Goal: Task Accomplishment & Management: Use online tool/utility

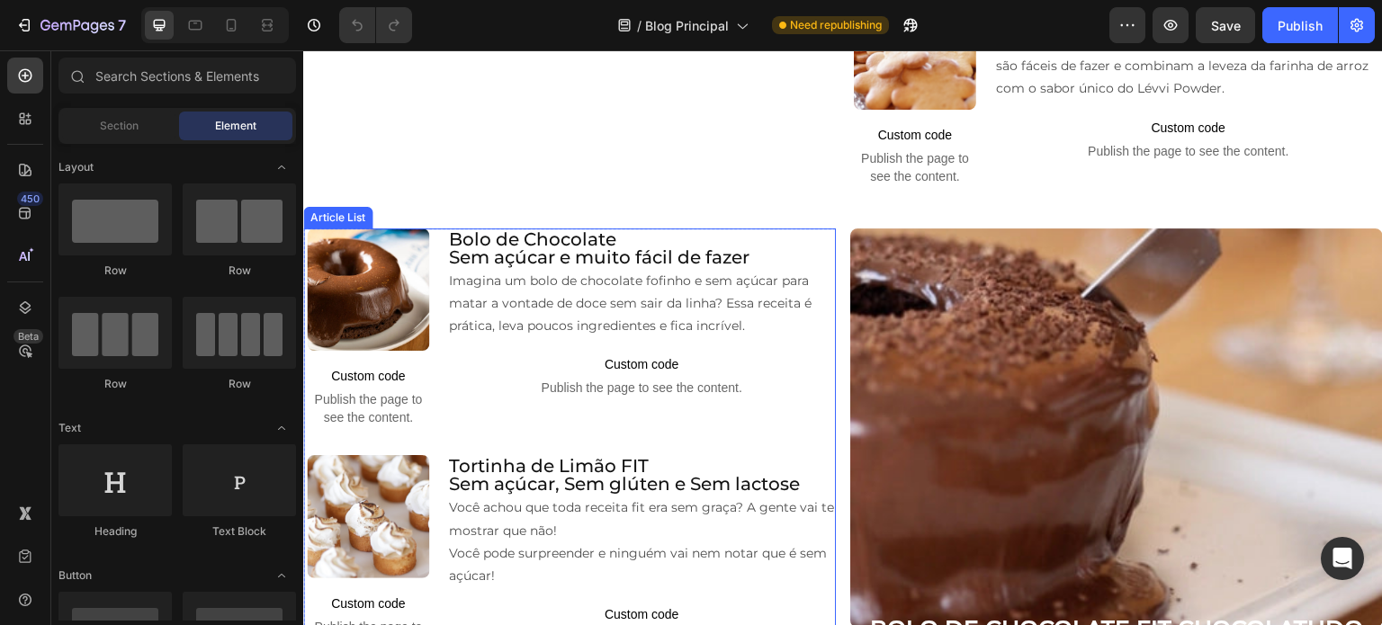
scroll to position [1080, 0]
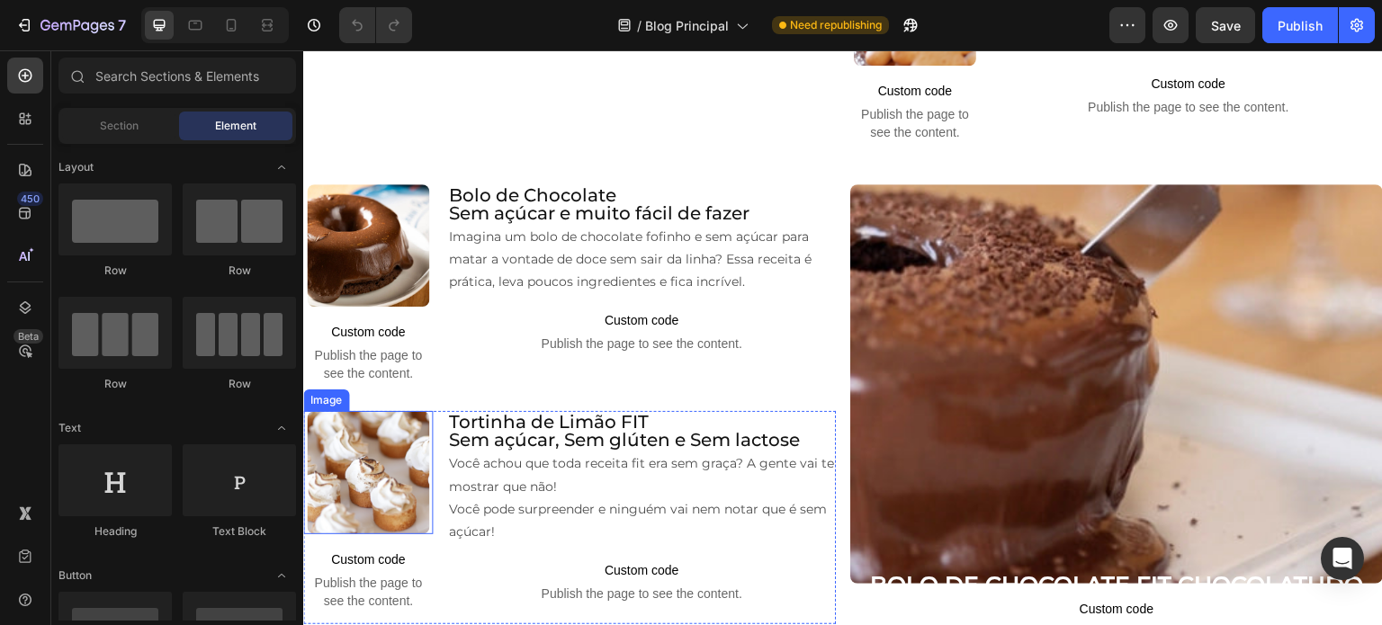
click at [419, 452] on img at bounding box center [368, 472] width 123 height 123
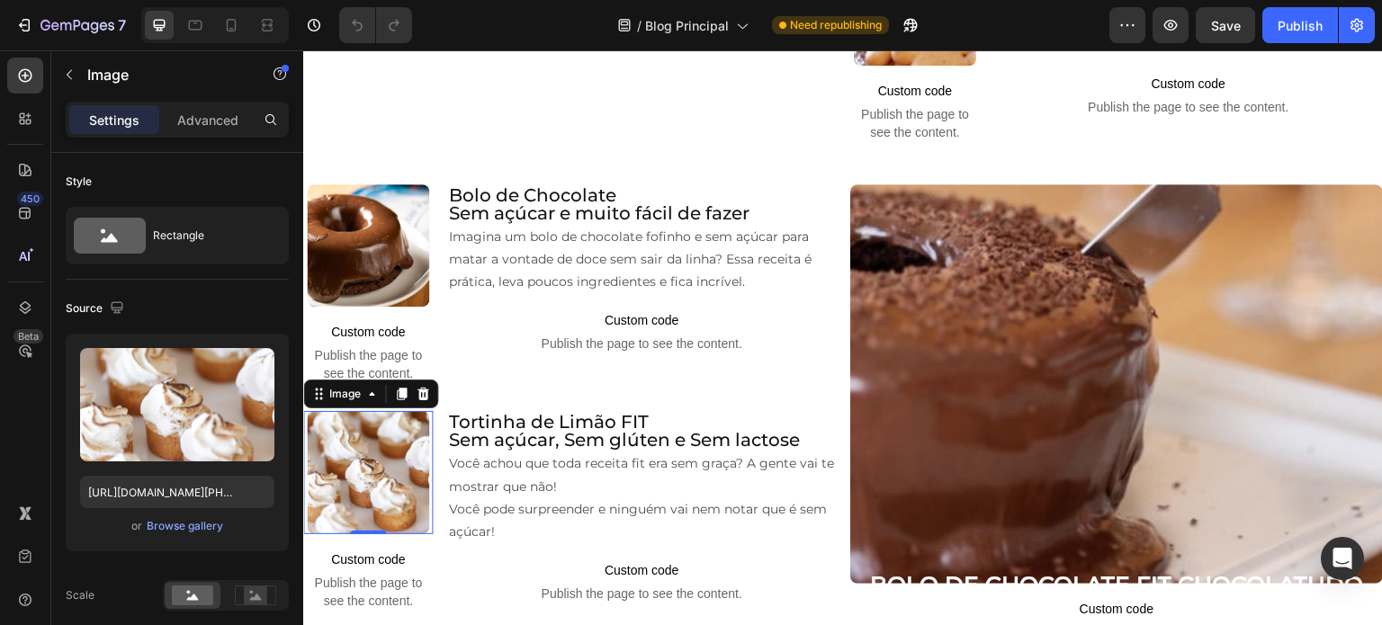
click at [349, 453] on img at bounding box center [368, 472] width 123 height 123
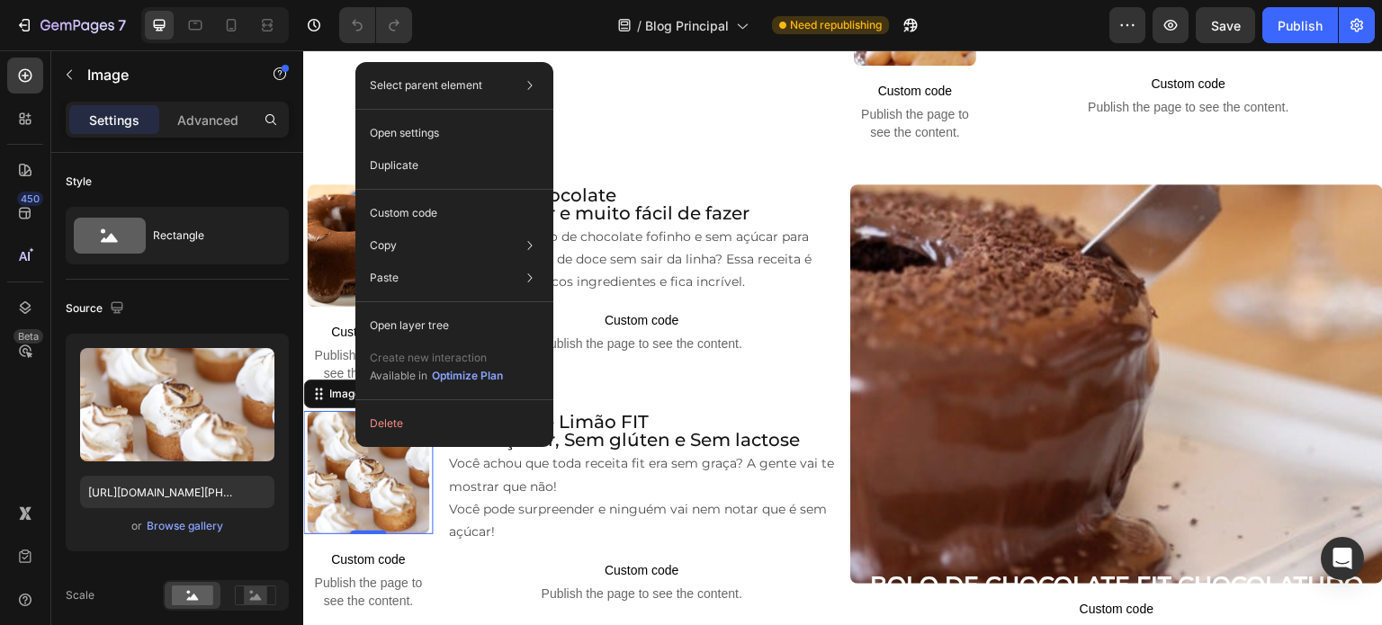
click at [359, 480] on img at bounding box center [368, 472] width 123 height 123
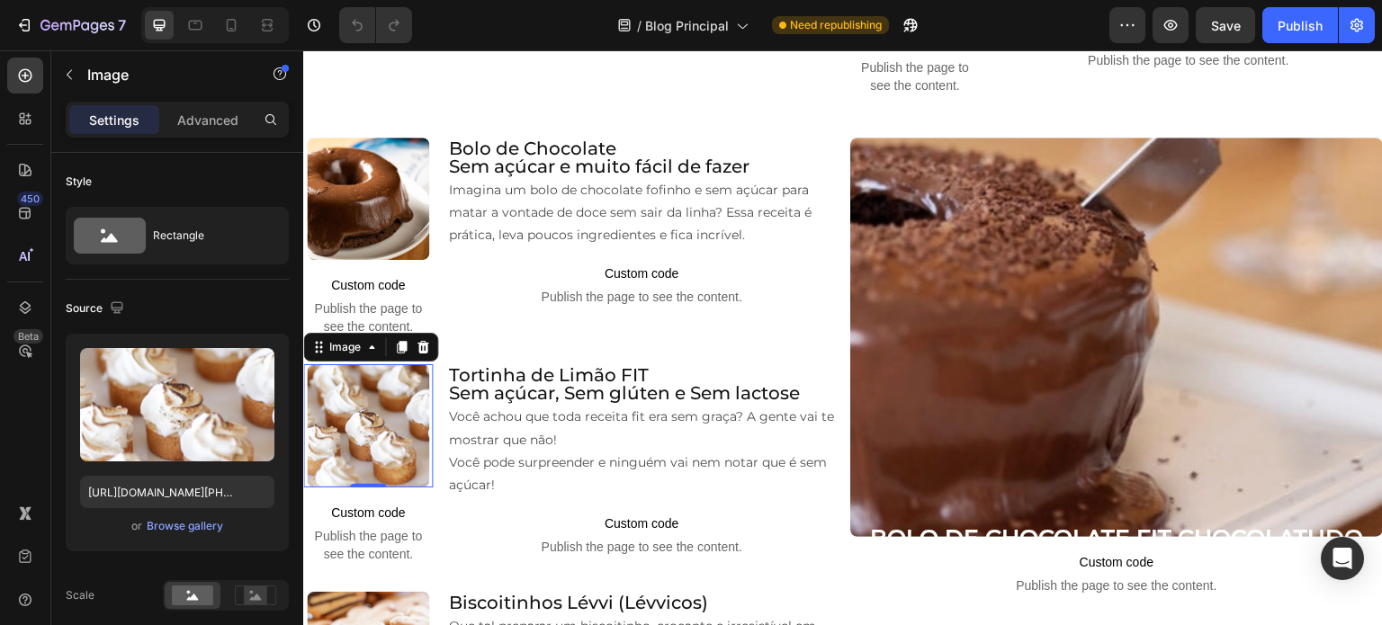
scroll to position [1170, 0]
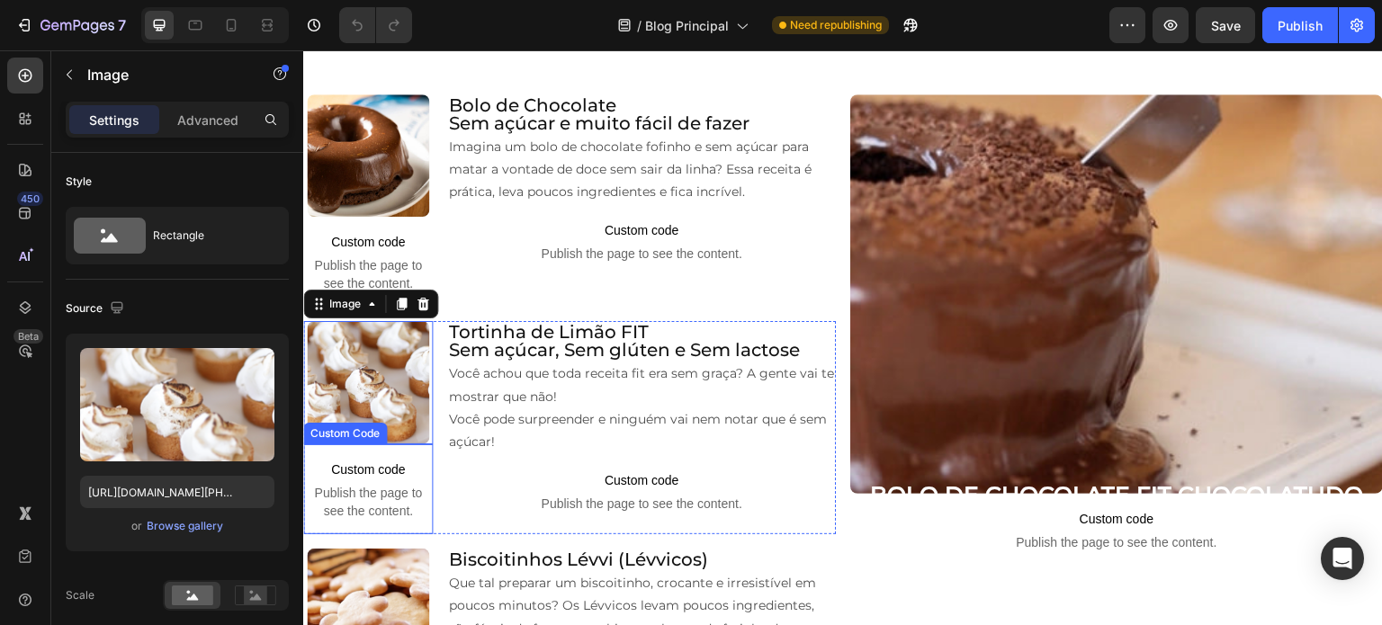
click at [349, 509] on span "Publish the page to see the content." at bounding box center [368, 502] width 130 height 36
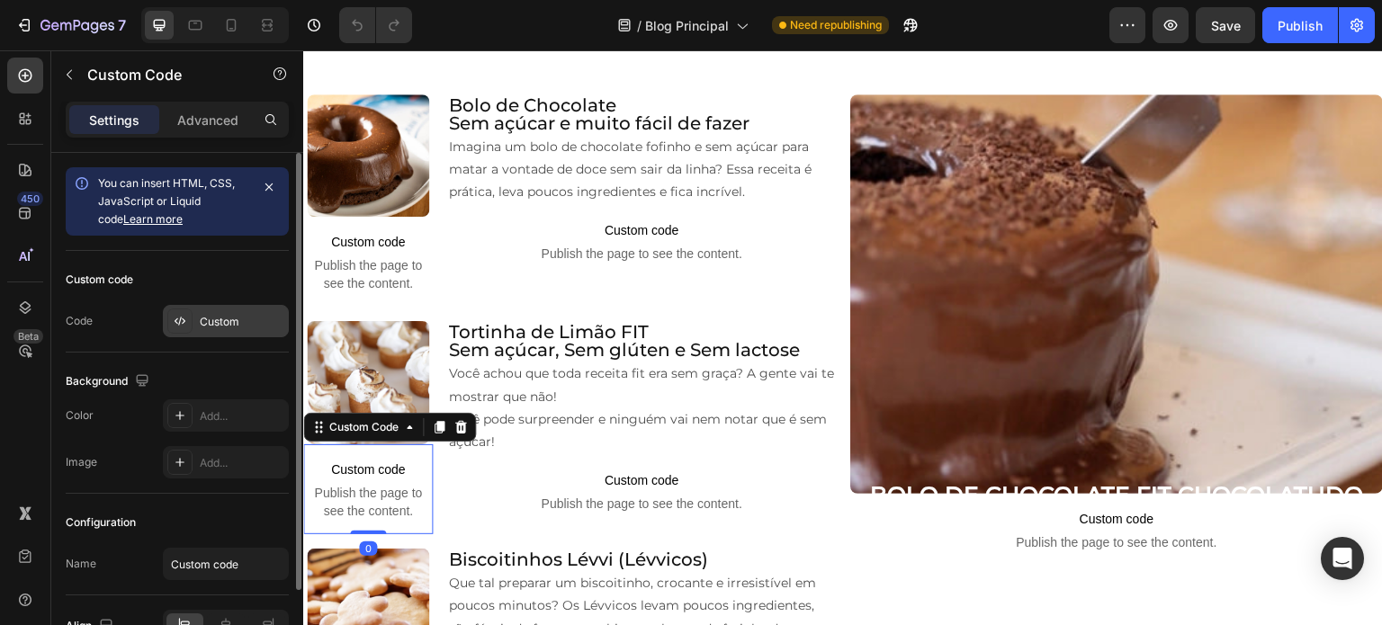
click at [230, 316] on div "Custom" at bounding box center [242, 322] width 85 height 16
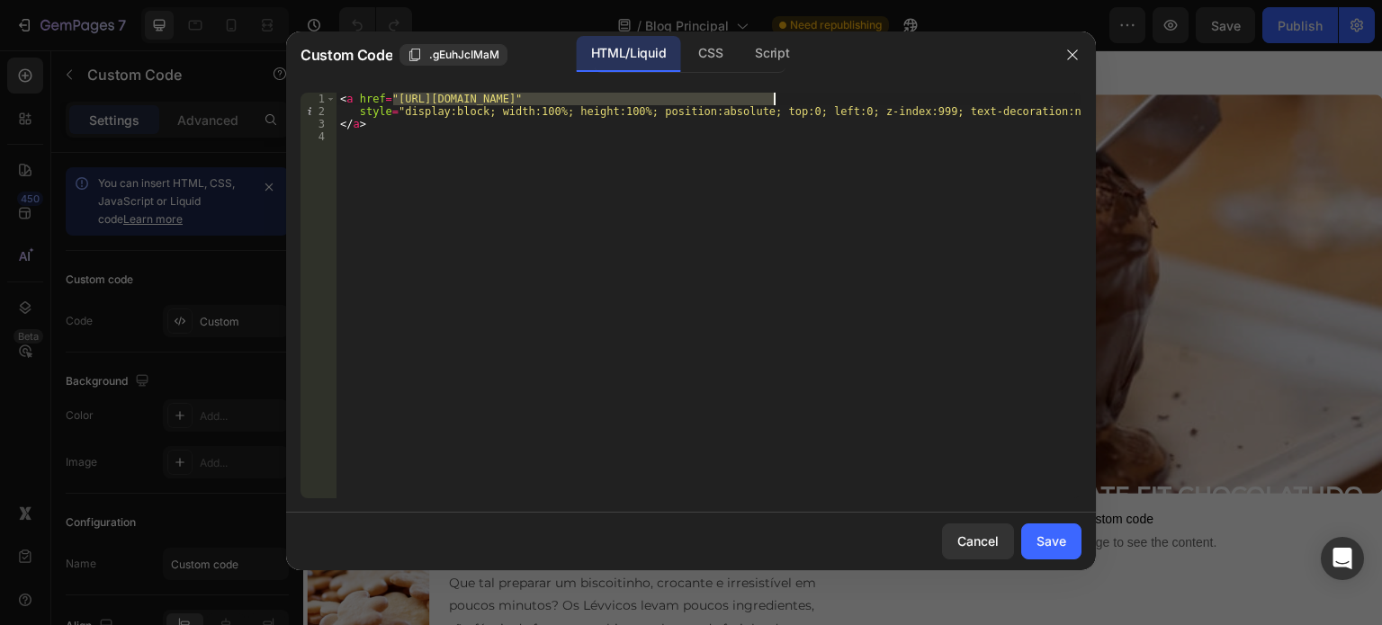
drag, startPoint x: 392, startPoint y: 95, endPoint x: 774, endPoint y: 97, distance: 381.5
click at [774, 97] on div "< a href = "[URL][DOMAIN_NAME]" style = "display:block; width:100%; height:100%…" at bounding box center [709, 308] width 745 height 431
paste textarea "brownie-fit-perfeito-saudavel-facil-e-irresistivel"
type textarea "<a href="[URL][DOMAIN_NAME]""
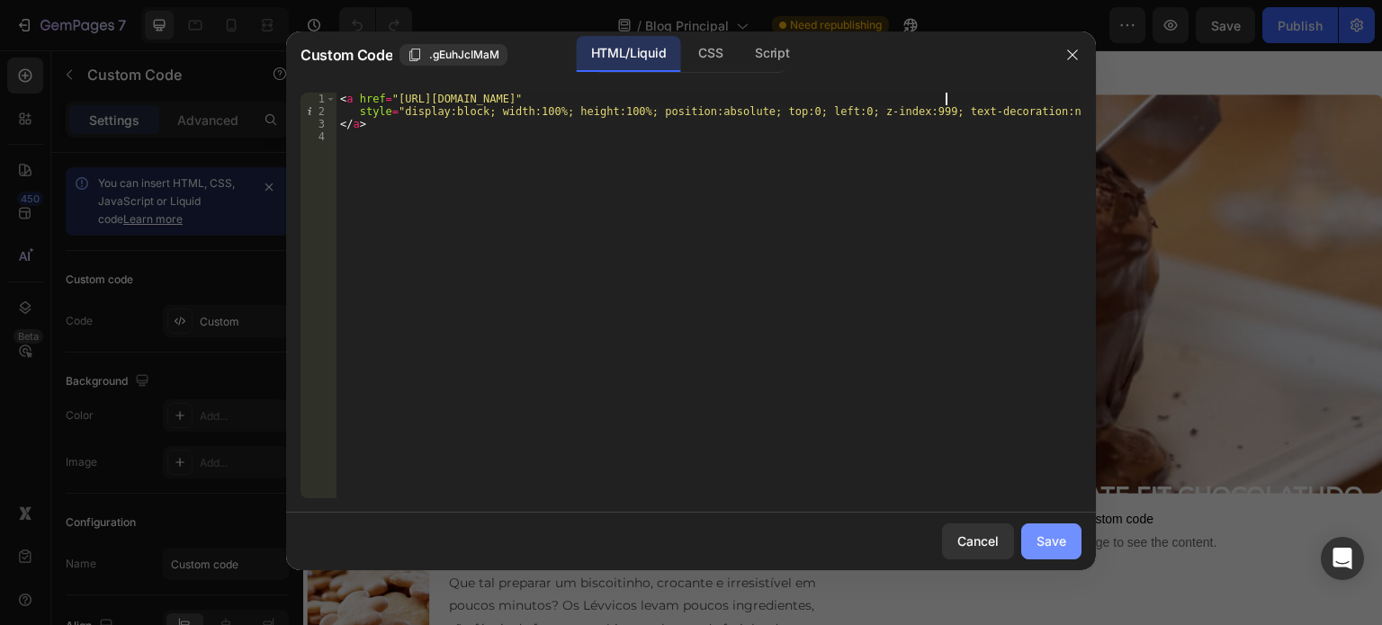
click at [1047, 540] on div "Save" at bounding box center [1052, 541] width 30 height 19
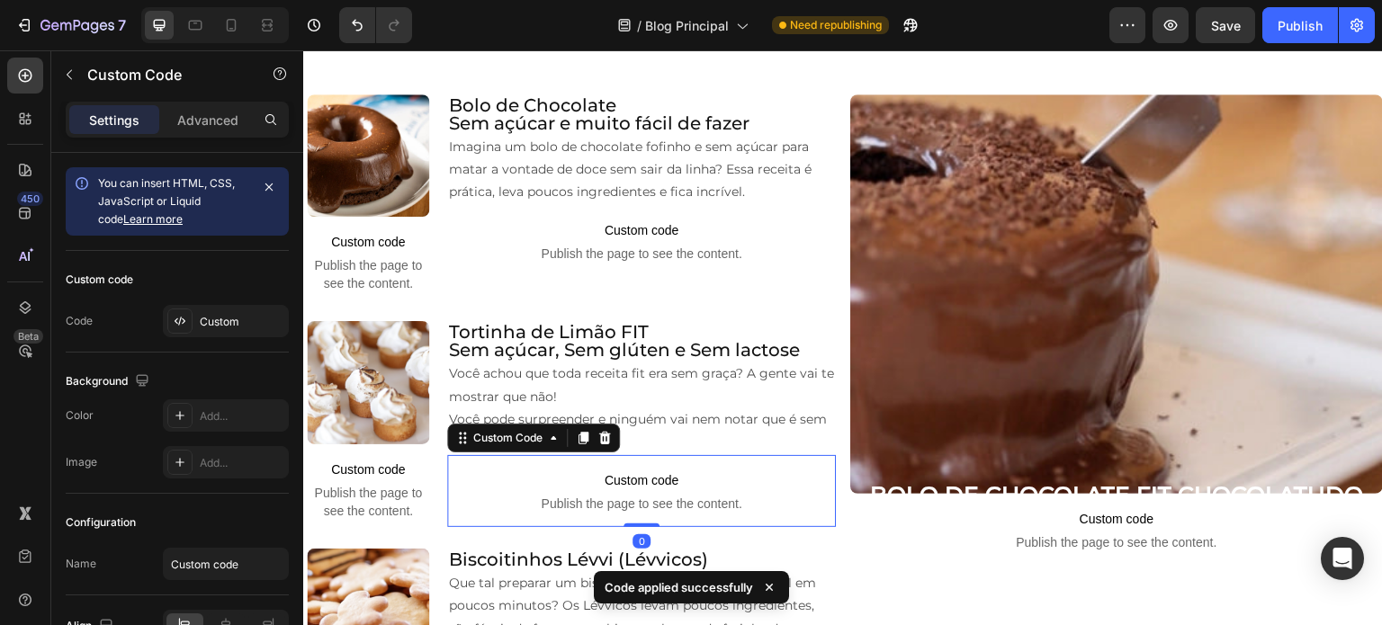
click at [586, 495] on span "Publish the page to see the content." at bounding box center [641, 504] width 389 height 18
click at [214, 323] on div "Custom" at bounding box center [242, 322] width 85 height 16
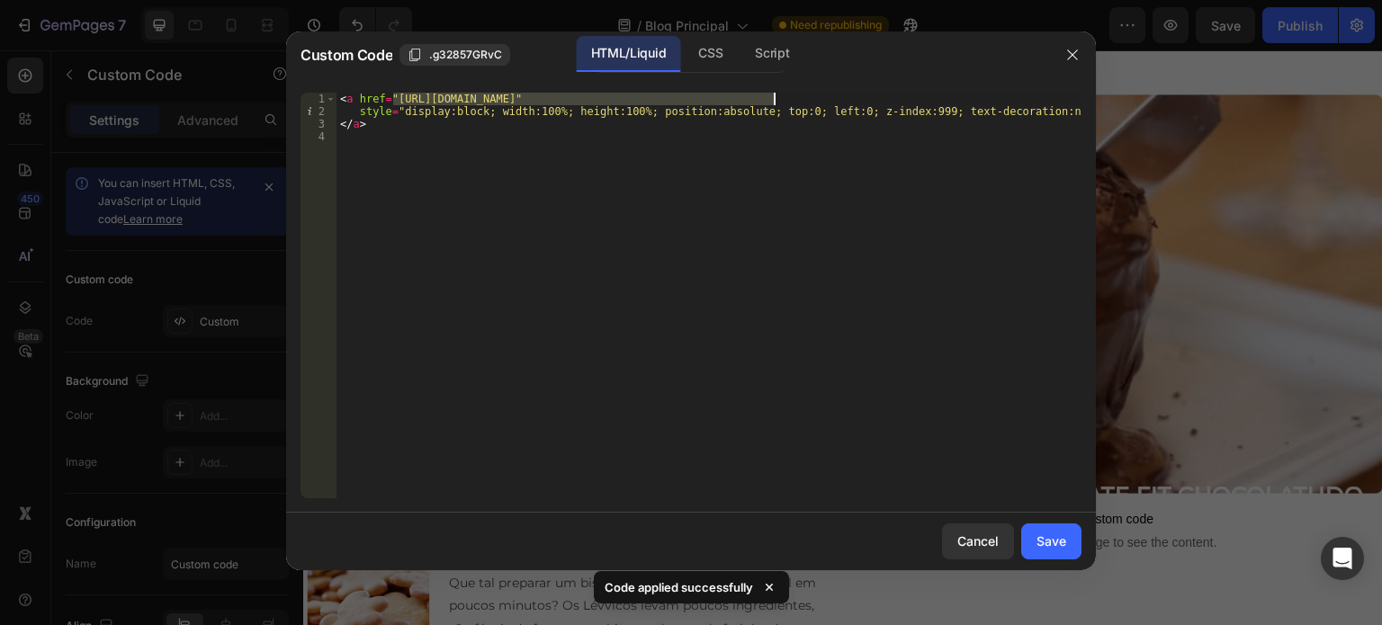
drag, startPoint x: 395, startPoint y: 98, endPoint x: 776, endPoint y: 98, distance: 380.6
click at [776, 98] on div "< a href = "[URL][DOMAIN_NAME]" style = "display:block; width:100%; height:100%…" at bounding box center [709, 308] width 745 height 431
paste textarea "brownie-fit-perfeito-saudavel-facil-e-irresistivel"
type textarea "<a href="[URL][DOMAIN_NAME]""
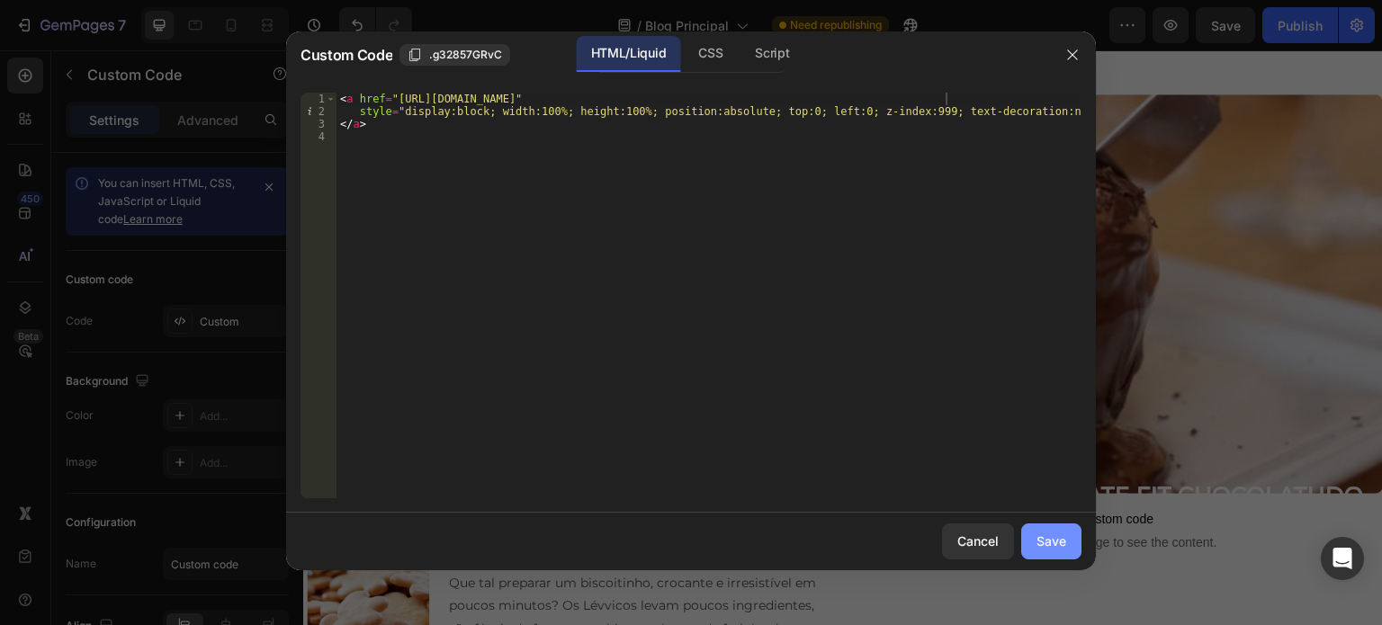
click at [1037, 537] on div "Save" at bounding box center [1052, 541] width 30 height 19
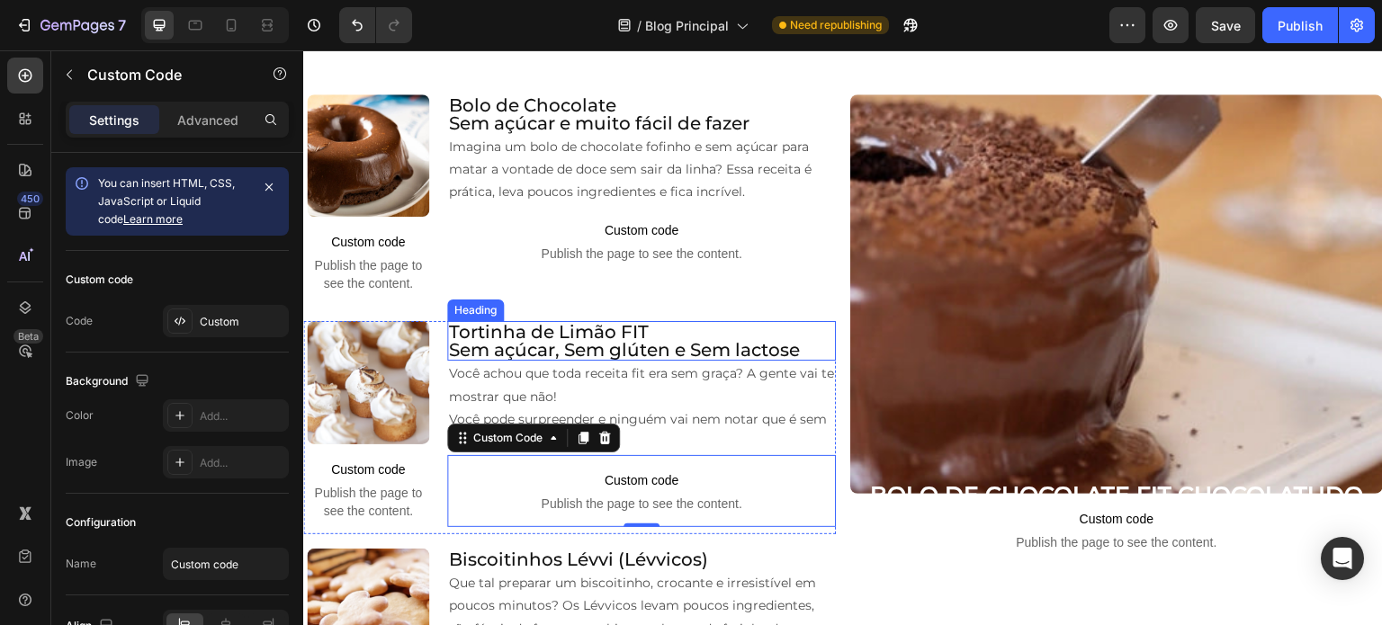
click at [553, 331] on h2 "Tortinha de Limão FIT Sem açúcar, Sem glúten e Sem lactose" at bounding box center [641, 341] width 389 height 40
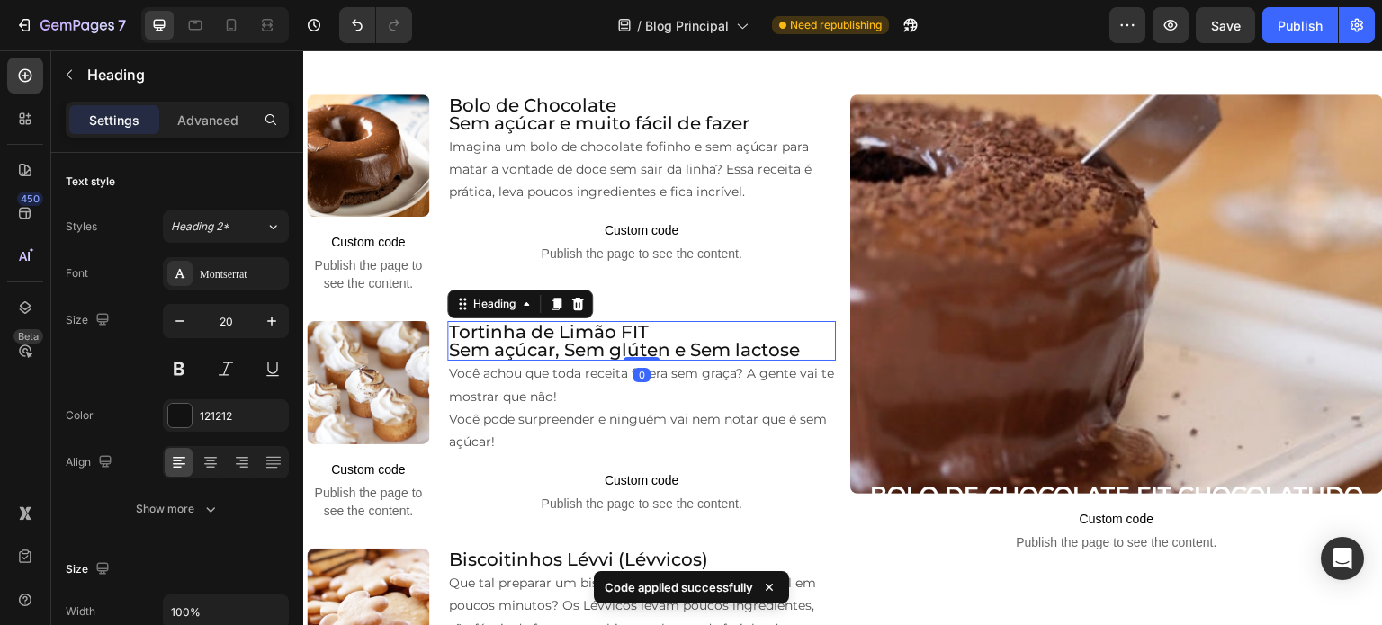
click at [558, 332] on h2 "Tortinha de Limão FIT Sem açúcar, Sem glúten e Sem lactose" at bounding box center [641, 341] width 389 height 40
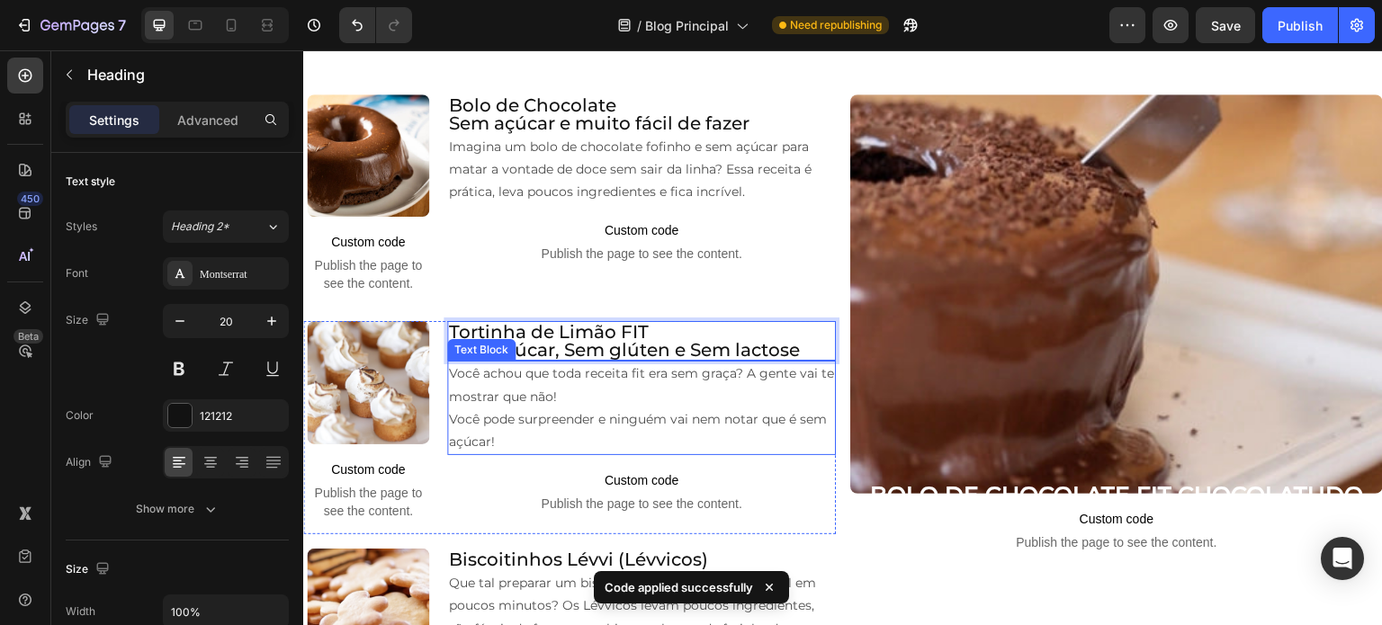
click at [598, 385] on p "Você achou que toda receita fit era sem graça? A gente vai te mostrar que não! …" at bounding box center [641, 408] width 385 height 91
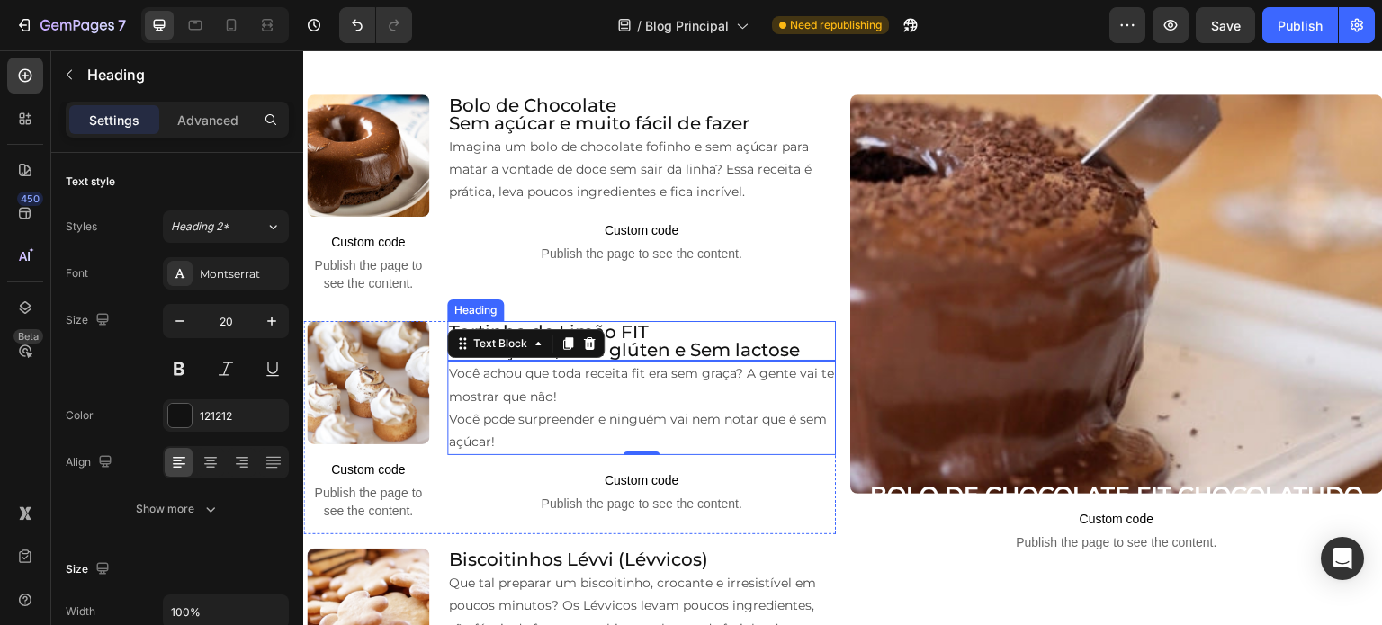
click at [707, 324] on p "Tortinha de Limão FIT Sem açúcar, Sem glúten e Sem lactose" at bounding box center [641, 341] width 385 height 36
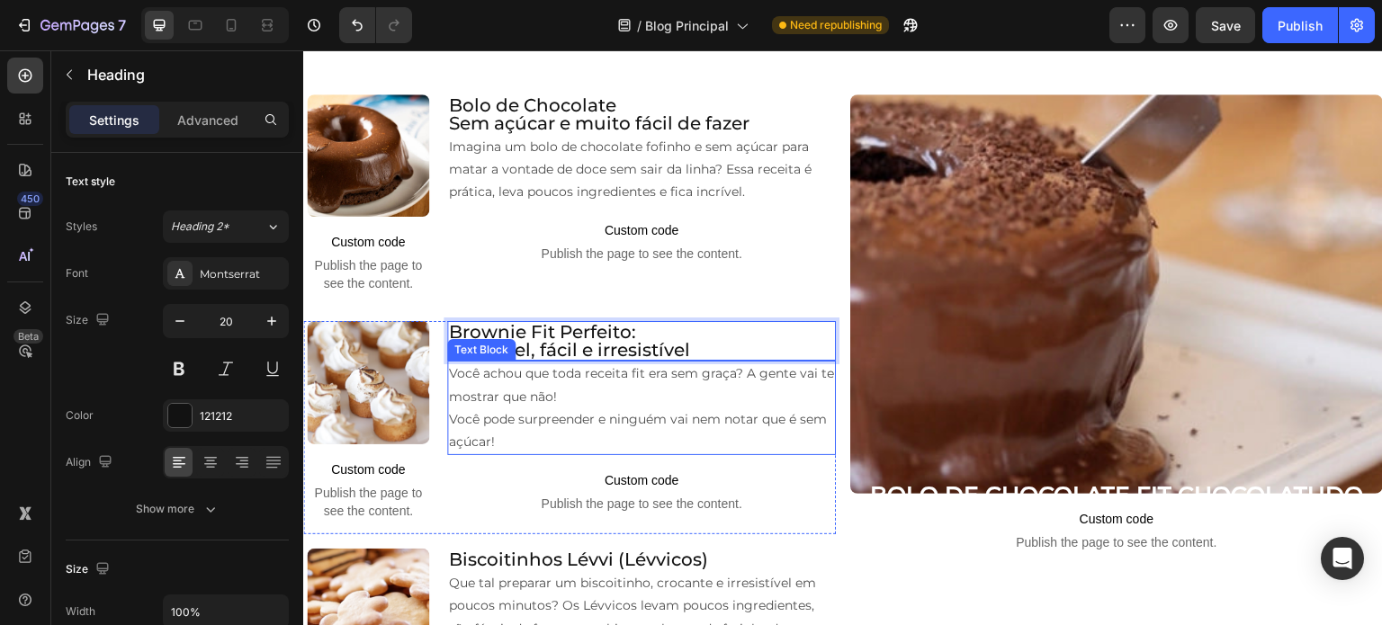
click at [478, 376] on p "Você achou que toda receita fit era sem graça? A gente vai te mostrar que não! …" at bounding box center [641, 408] width 385 height 91
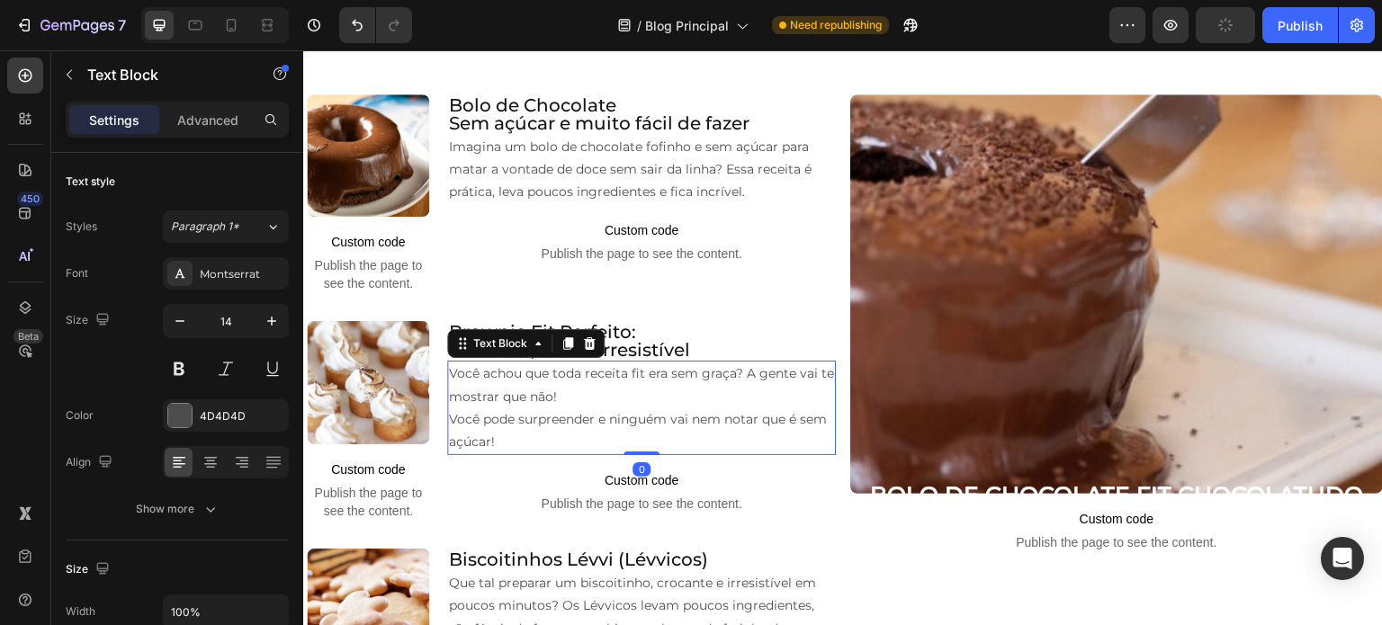
click at [482, 389] on p "Você achou que toda receita fit era sem graça? A gente vai te mostrar que não! …" at bounding box center [641, 408] width 385 height 91
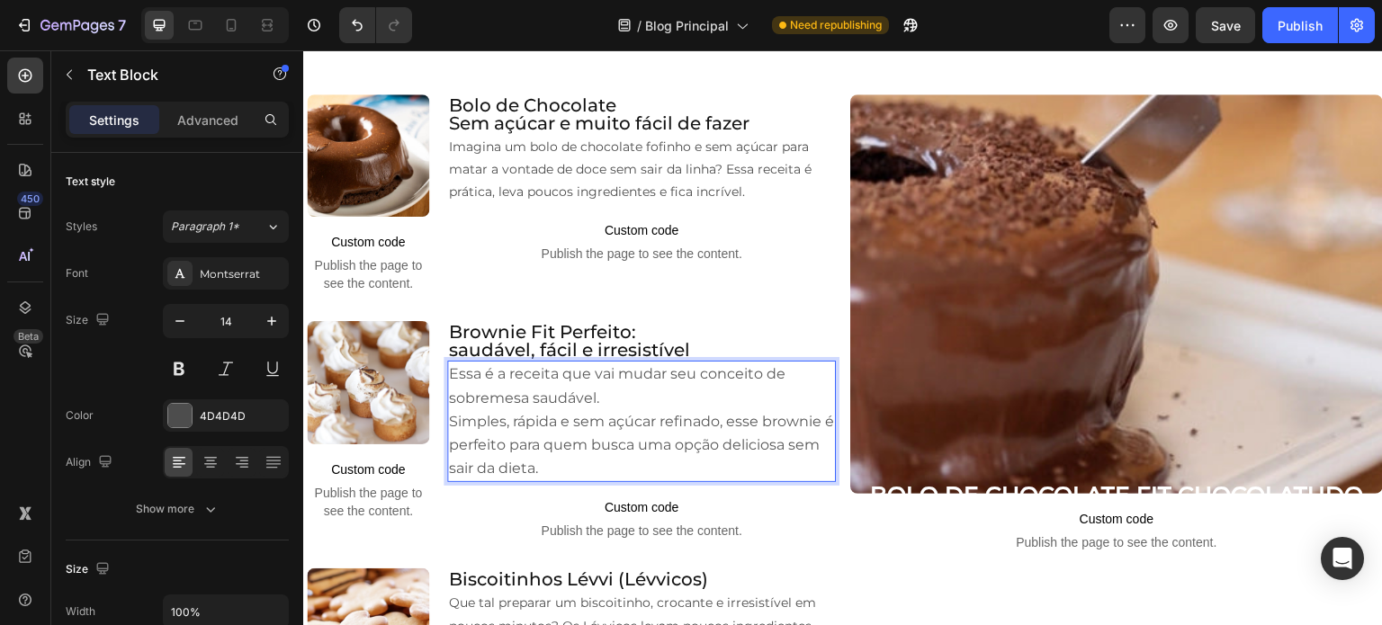
click at [632, 400] on p "Essa é a receita que vai mudar seu conceito de sobremesa saudável. Simples, ráp…" at bounding box center [641, 422] width 385 height 118
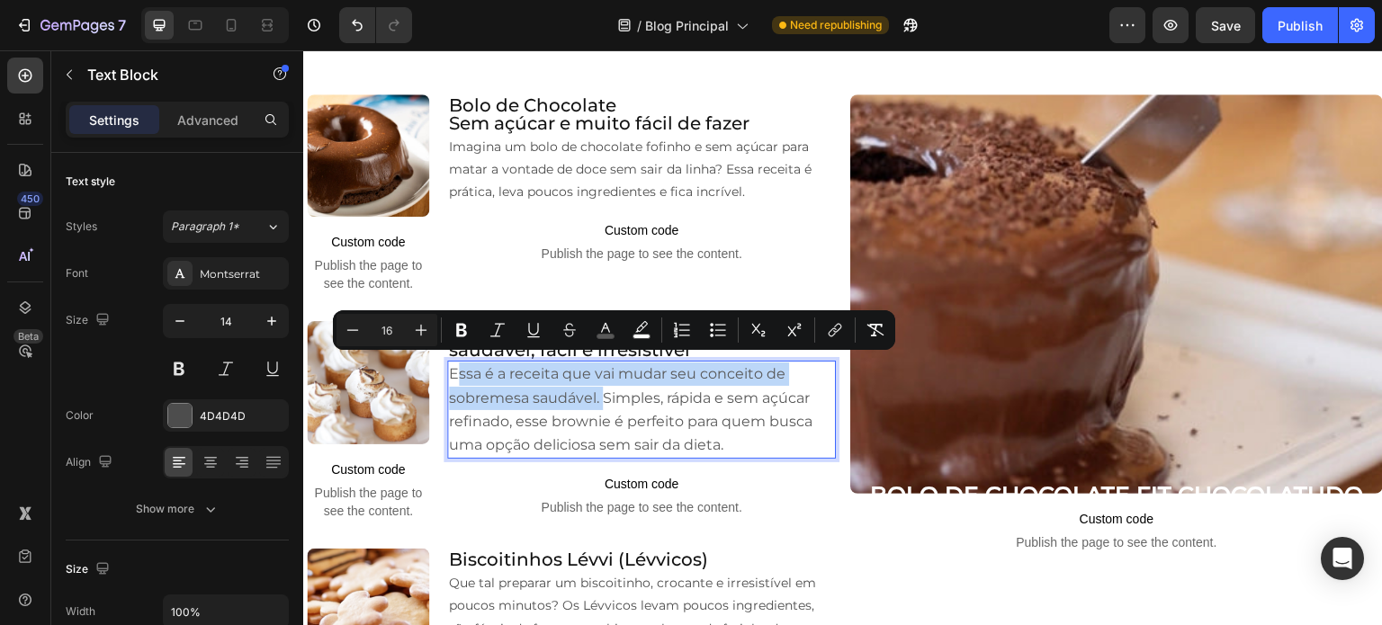
drag, startPoint x: 601, startPoint y: 389, endPoint x: 453, endPoint y: 368, distance: 149.9
click at [453, 368] on span "Essa é a receita que vai mudar seu conceito de sobremesa saudável. Simples, ráp…" at bounding box center [631, 409] width 364 height 88
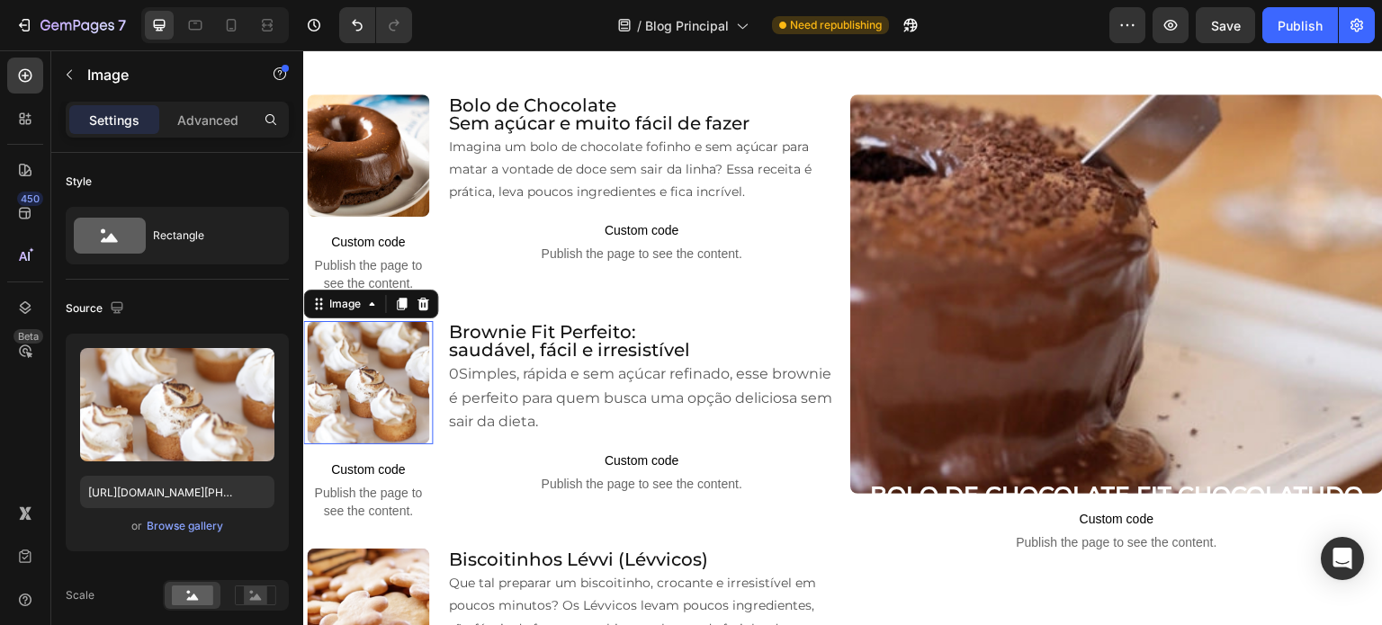
click at [362, 336] on img at bounding box center [368, 382] width 123 height 123
click at [187, 481] on input "[URL][DOMAIN_NAME][PHONE_NUMBER]" at bounding box center [177, 492] width 194 height 32
paste input "brownie-mobile.png?v=[PHONE_NUMBER]"
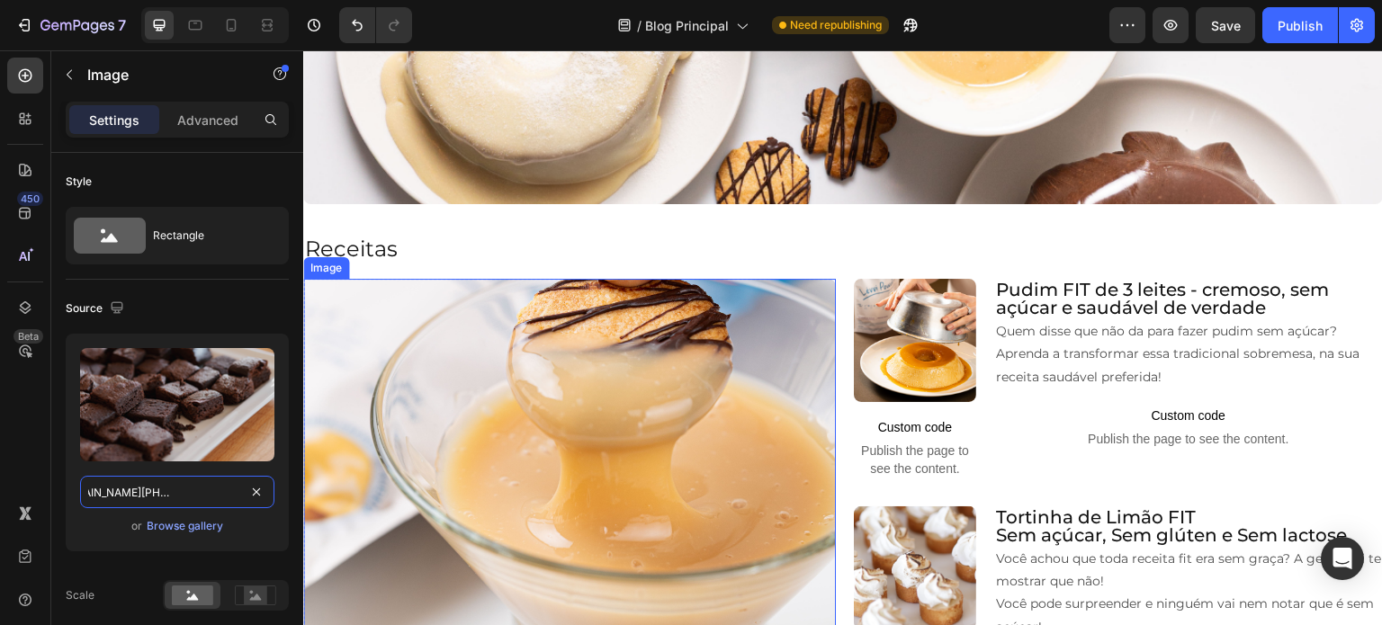
scroll to position [180, 0]
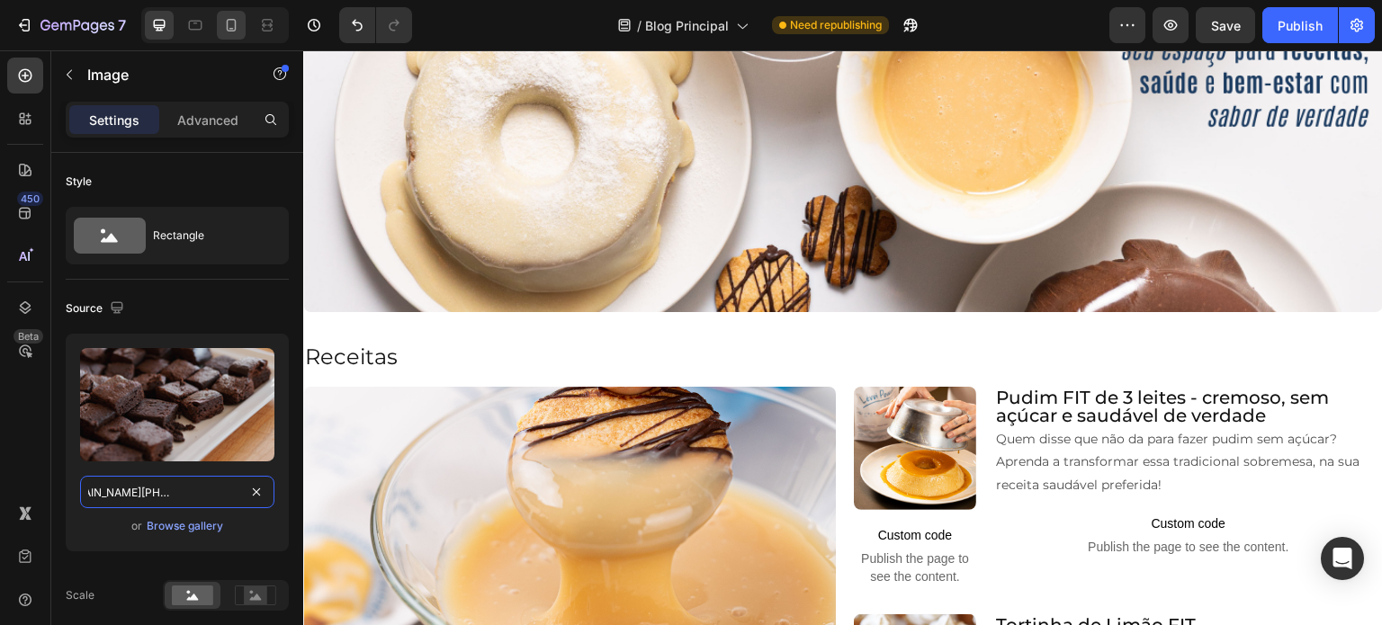
type input "[URL][DOMAIN_NAME][PHONE_NUMBER]"
click at [229, 28] on icon at bounding box center [231, 29] width 4 height 2
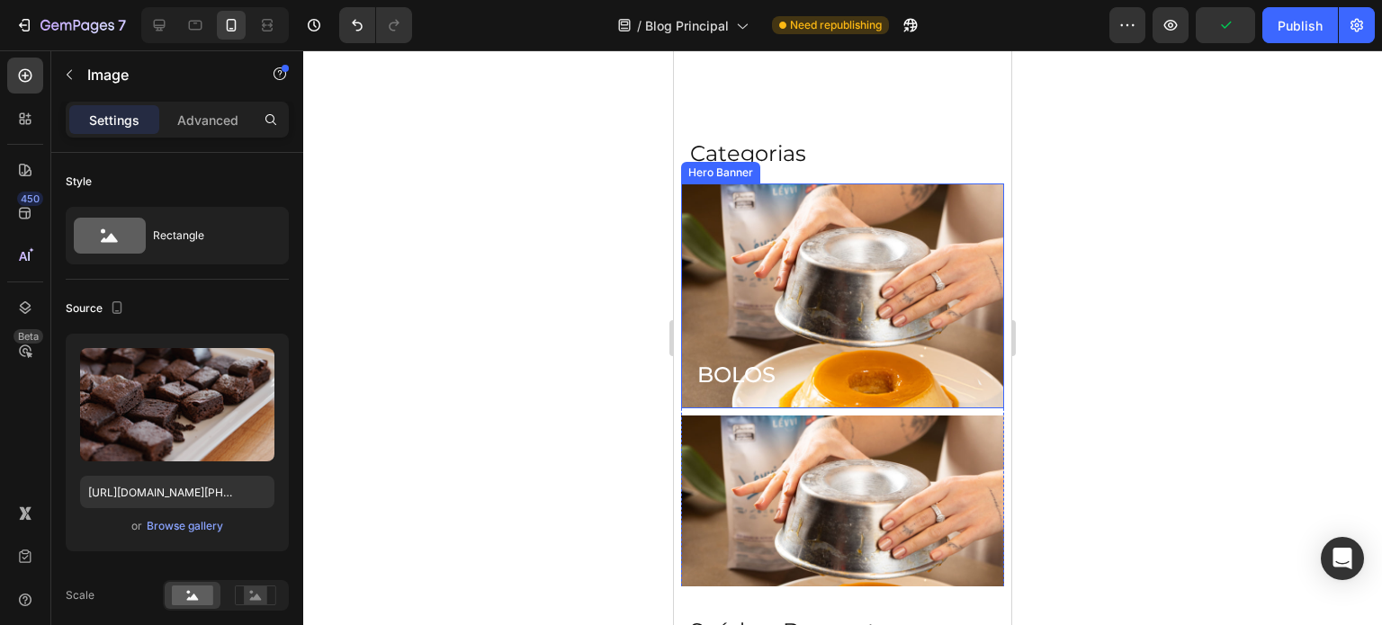
scroll to position [1226, 0]
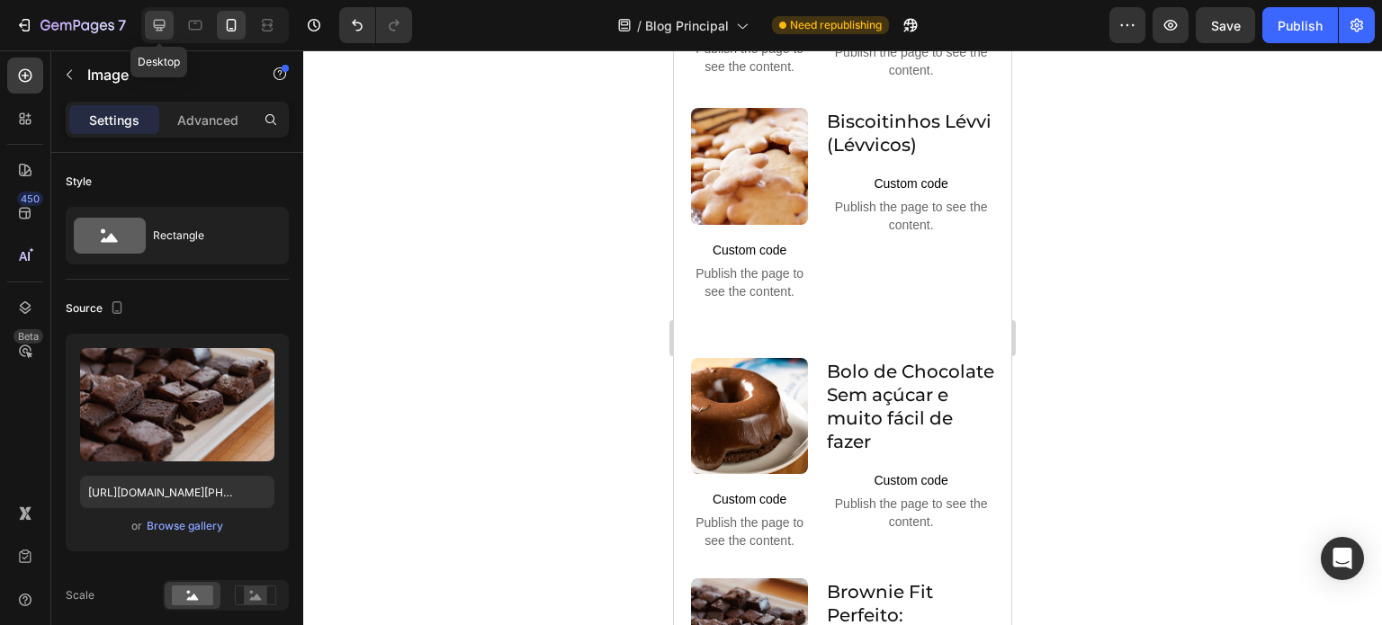
click at [154, 24] on icon at bounding box center [160, 26] width 12 height 12
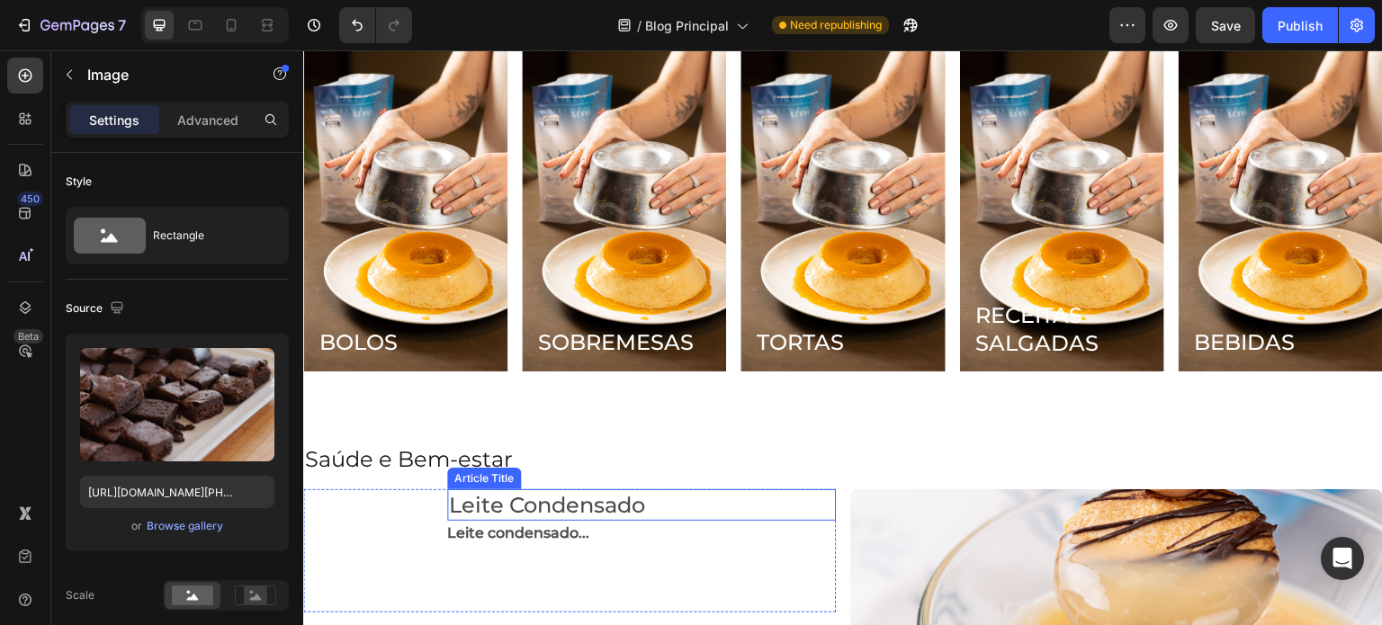
scroll to position [1731, 0]
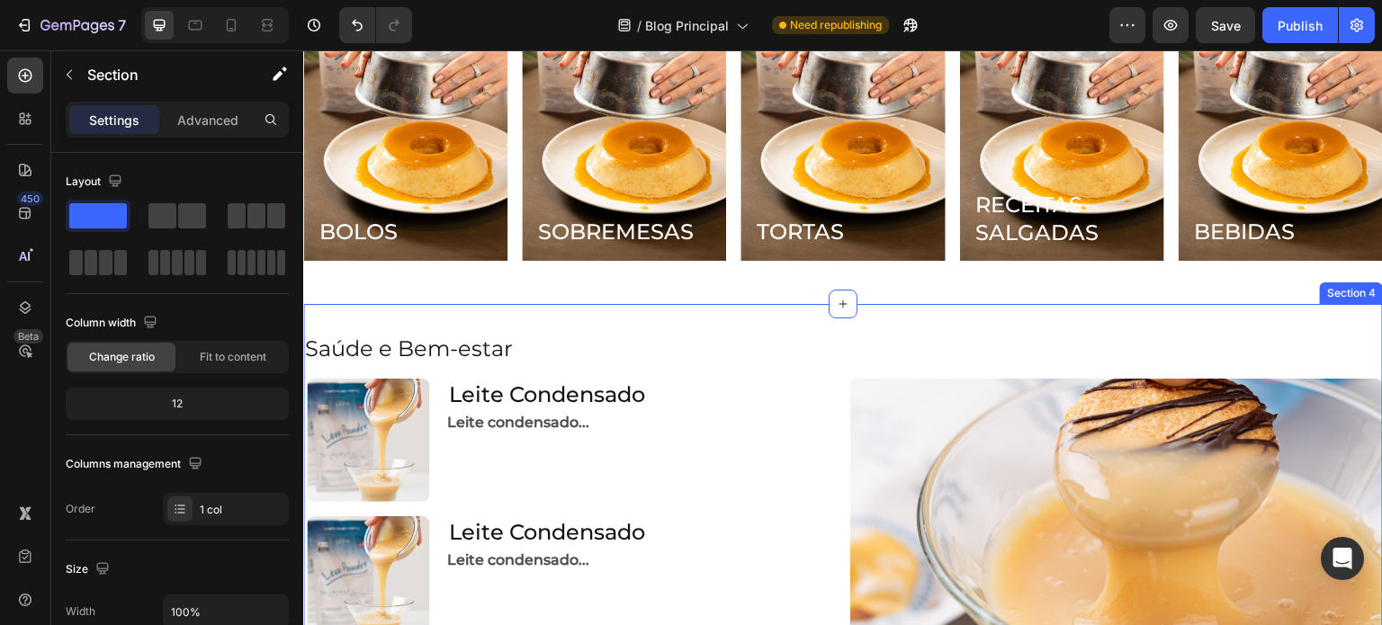
click at [816, 324] on div "Saúde e Bem-estar Heading Article Image Leite Condensado Article Title Leite co…" at bounding box center [843, 555] width 1080 height 503
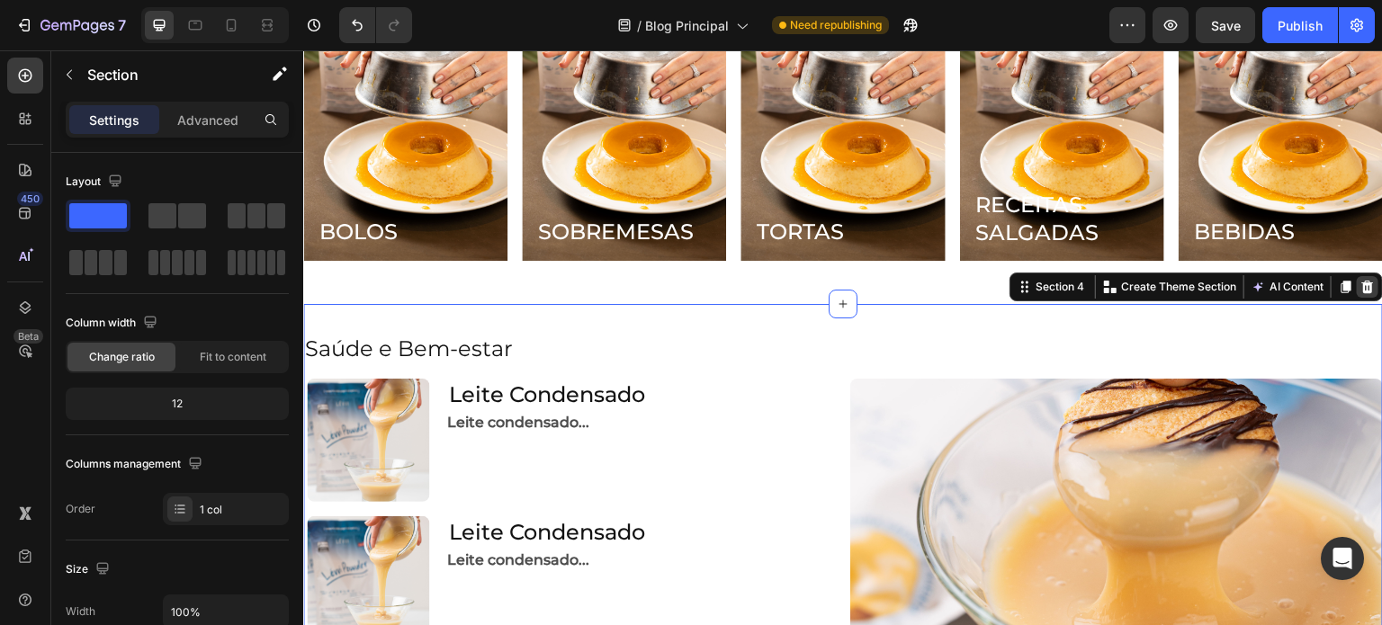
click at [1362, 289] on icon at bounding box center [1368, 287] width 12 height 13
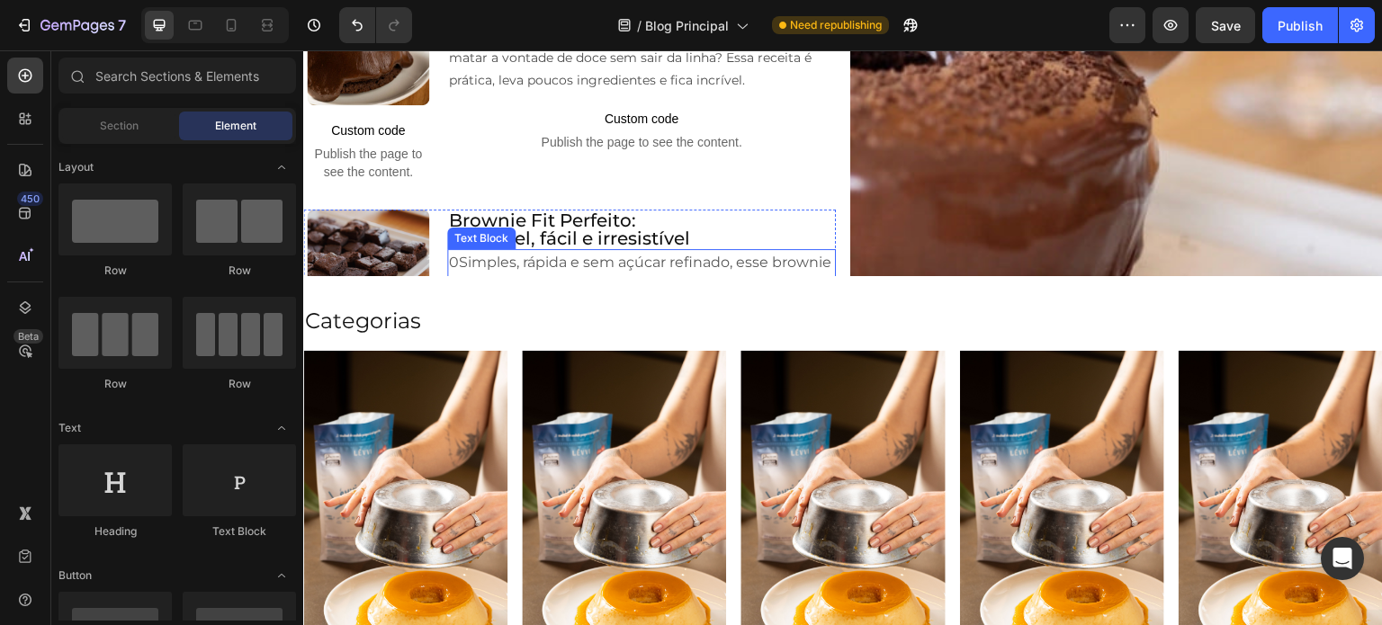
scroll to position [1281, 0]
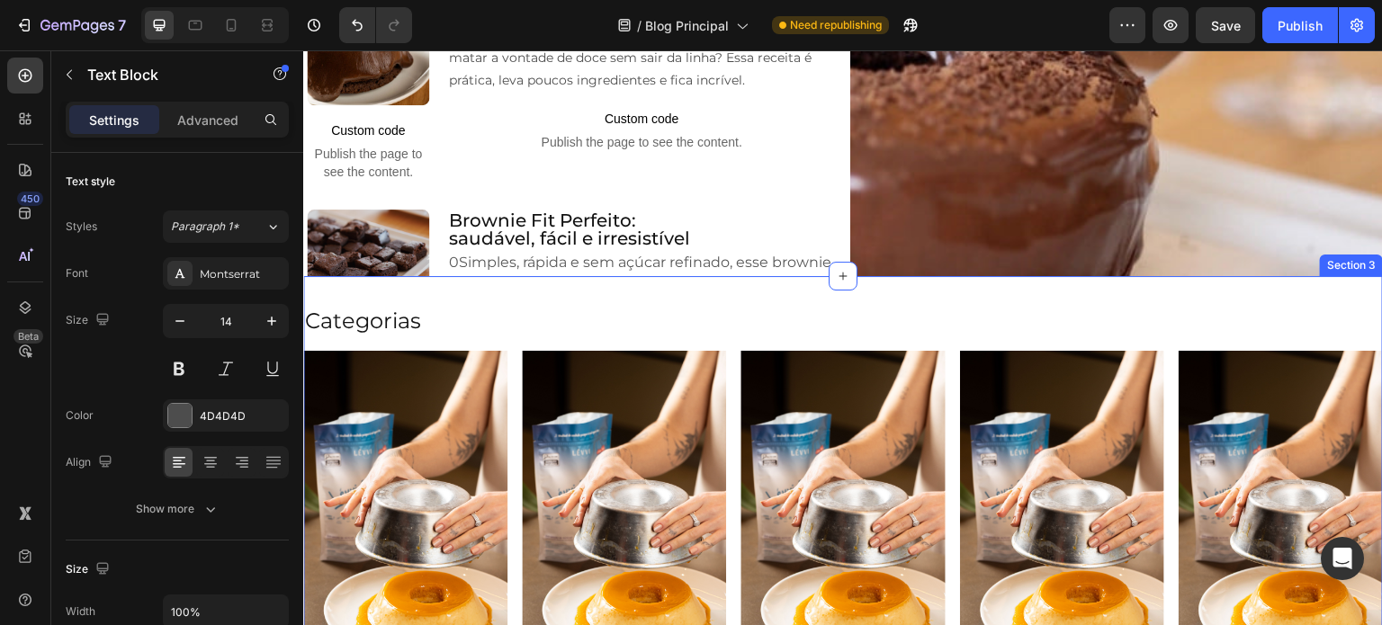
click at [660, 292] on p "0Simples, rápida e sem açúcar refinado, esse brownie é perfeito para quem busca…" at bounding box center [641, 286] width 385 height 71
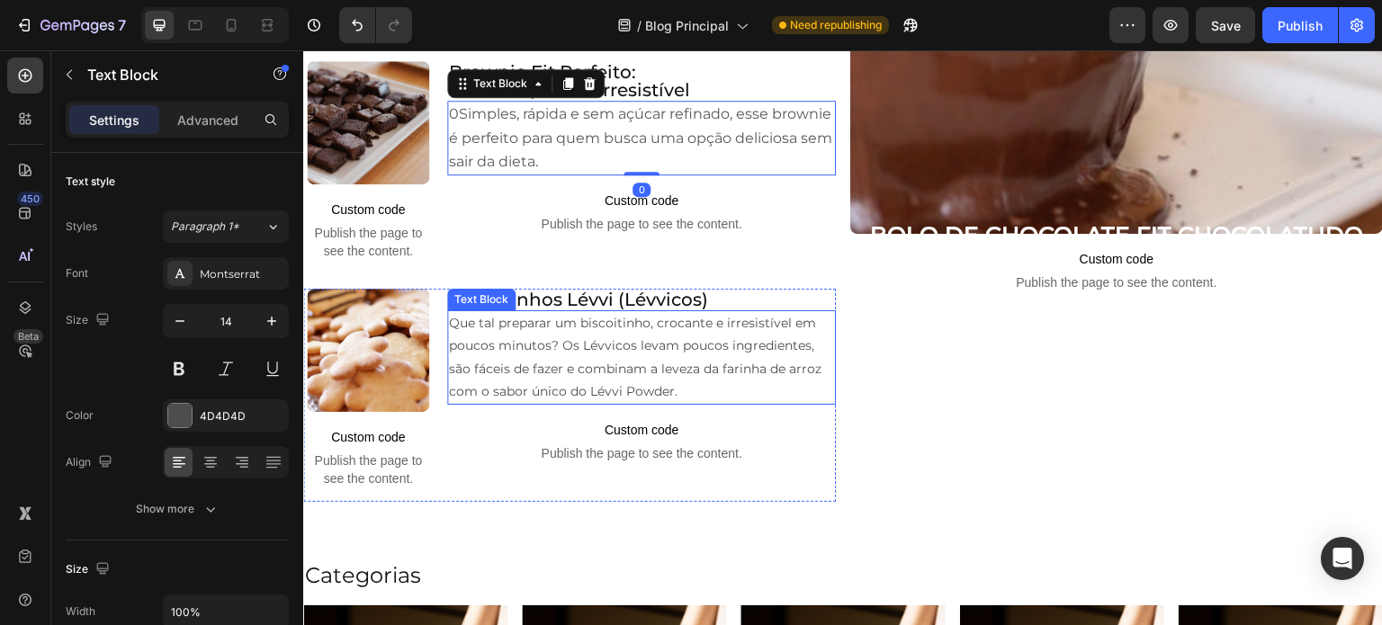
scroll to position [1461, 0]
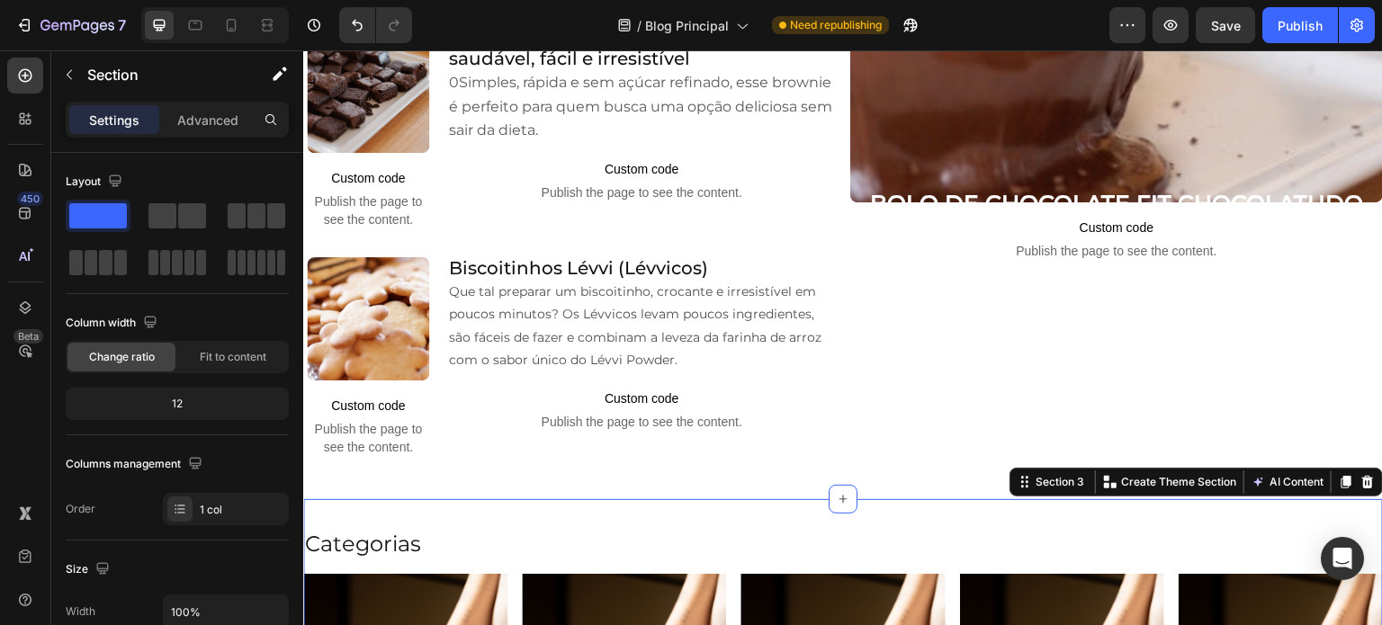
click at [1362, 476] on icon at bounding box center [1368, 482] width 12 height 13
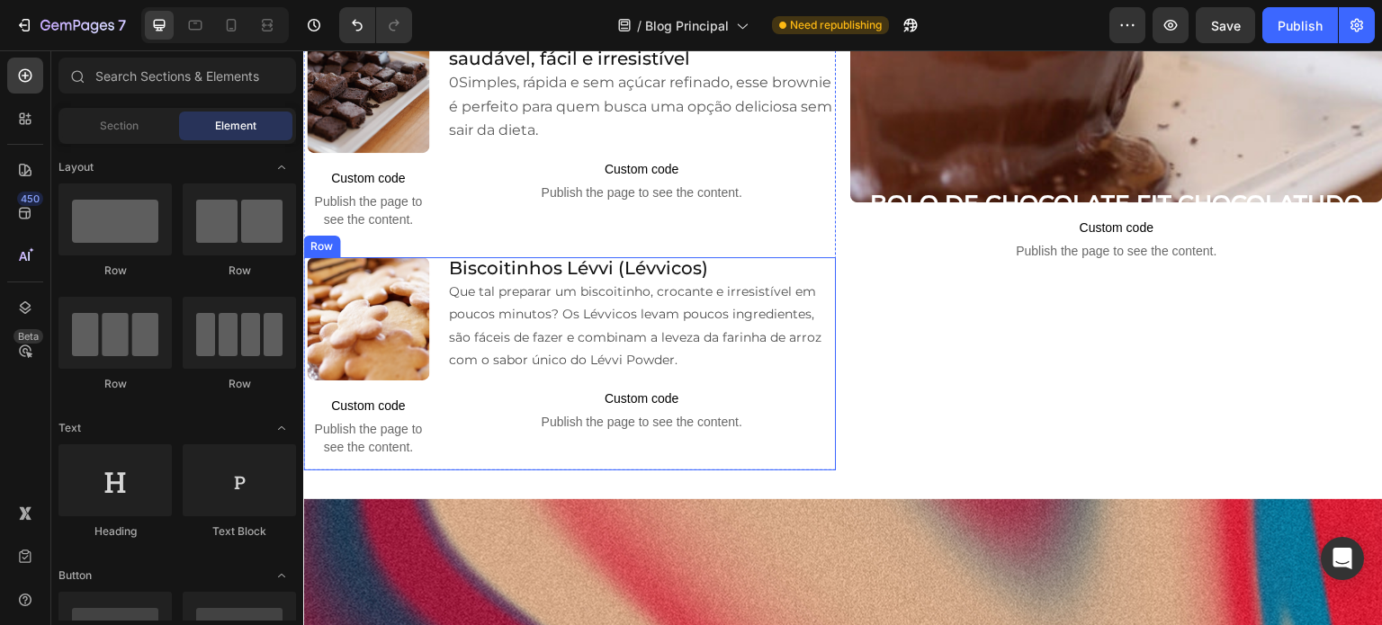
click at [441, 410] on div "Image Custom code Publish the page to see the content. Custom Code Biscoitinhos…" at bounding box center [569, 363] width 533 height 213
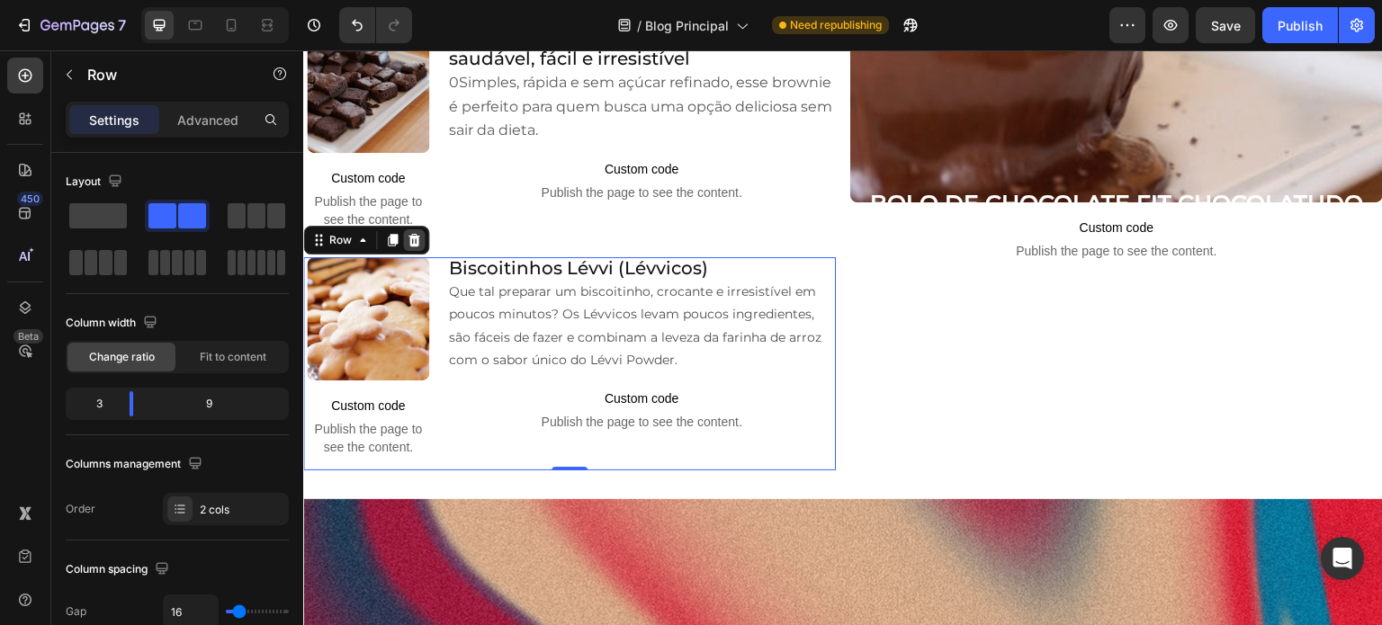
click at [417, 234] on icon at bounding box center [414, 240] width 12 height 13
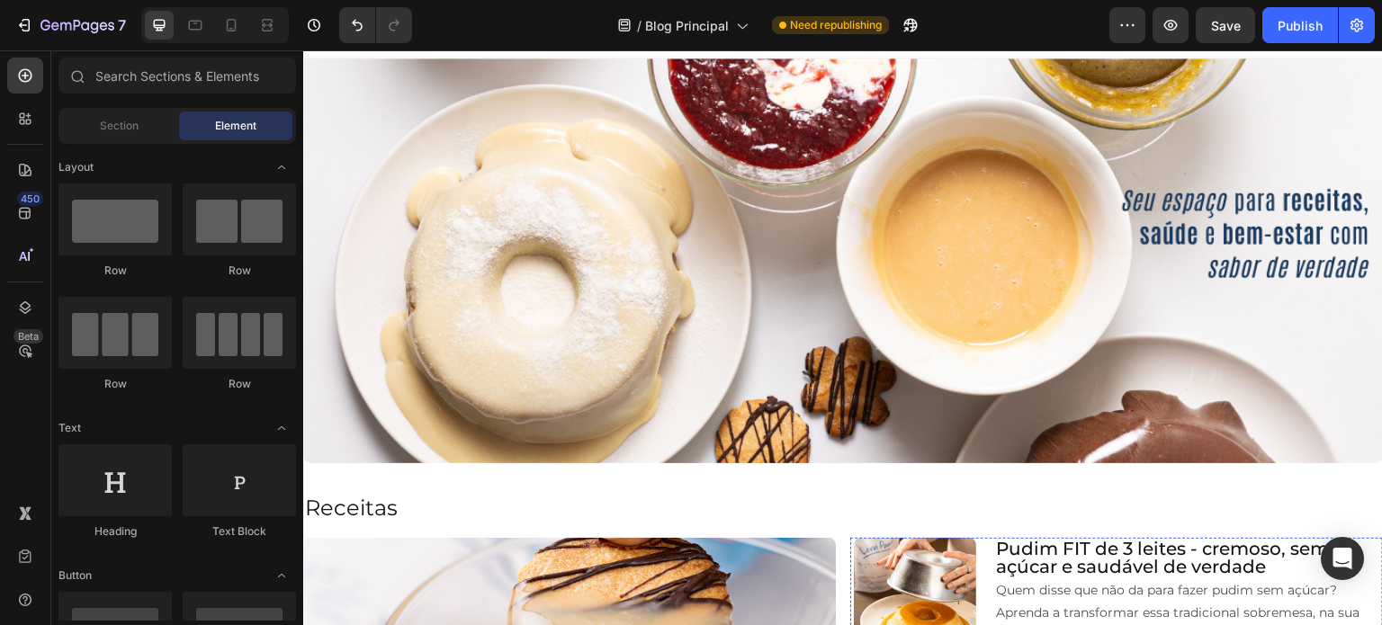
scroll to position [22, 0]
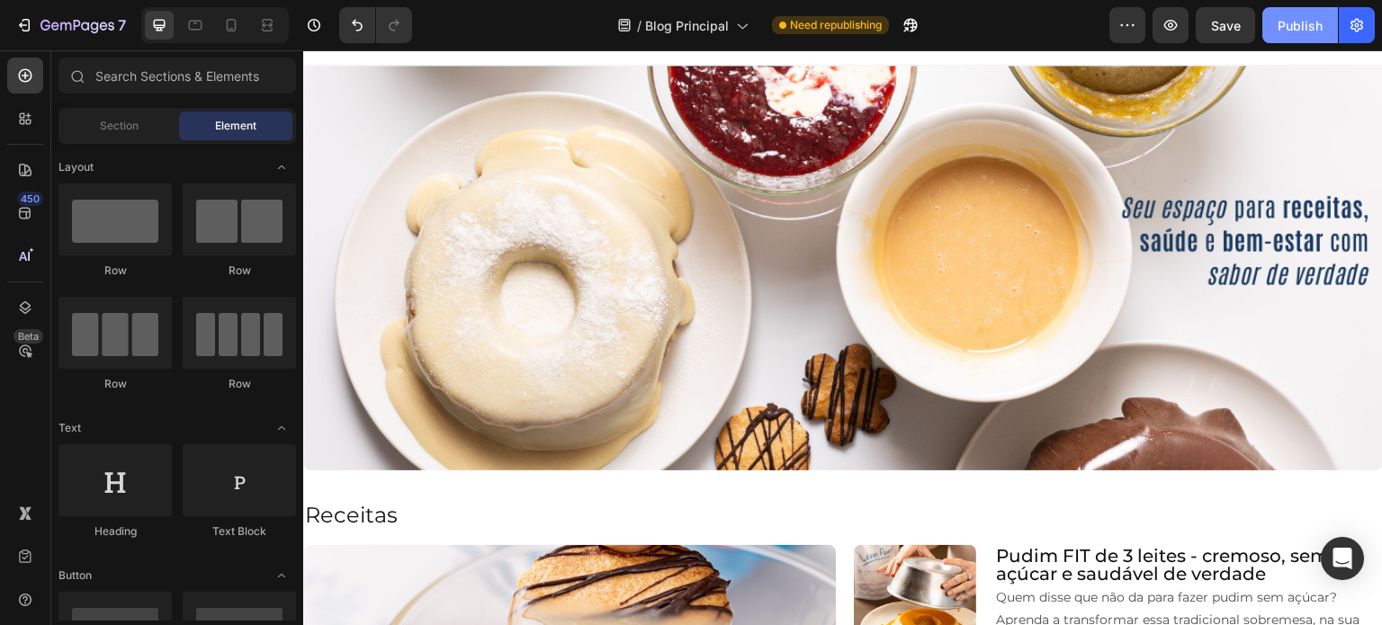
click at [1319, 32] on div "Publish" at bounding box center [1300, 25] width 45 height 19
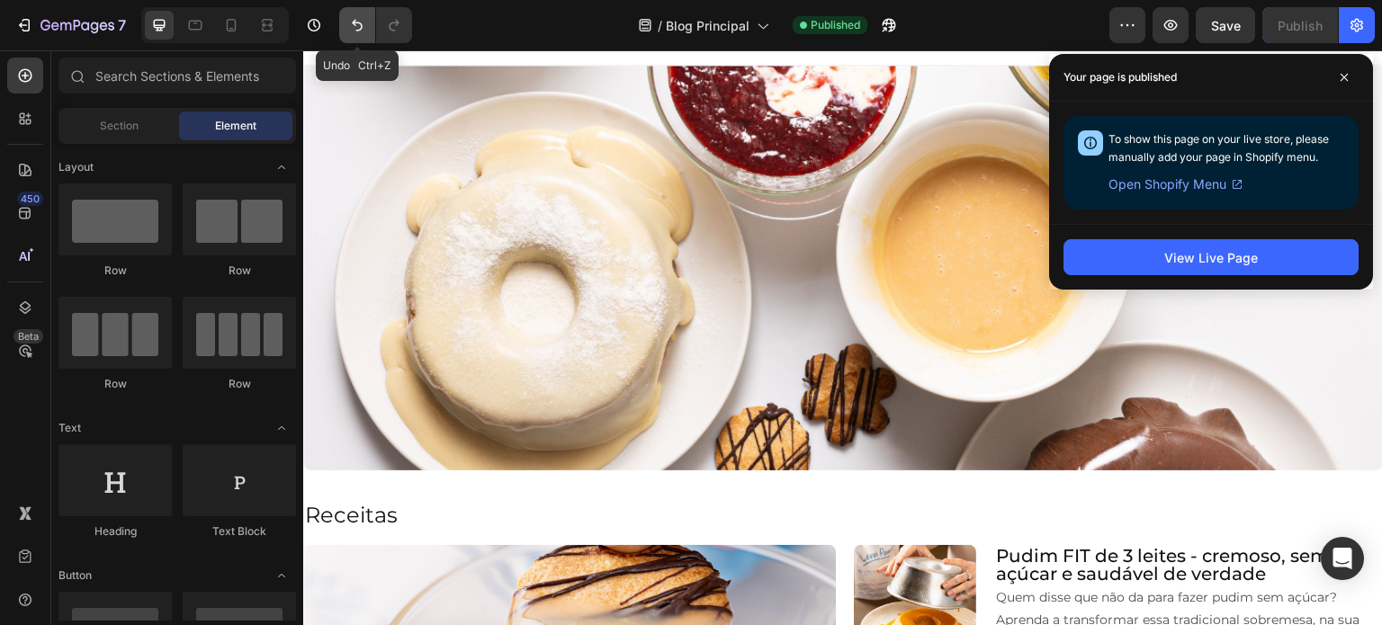
click at [354, 25] on icon "Undo/Redo" at bounding box center [357, 25] width 18 height 18
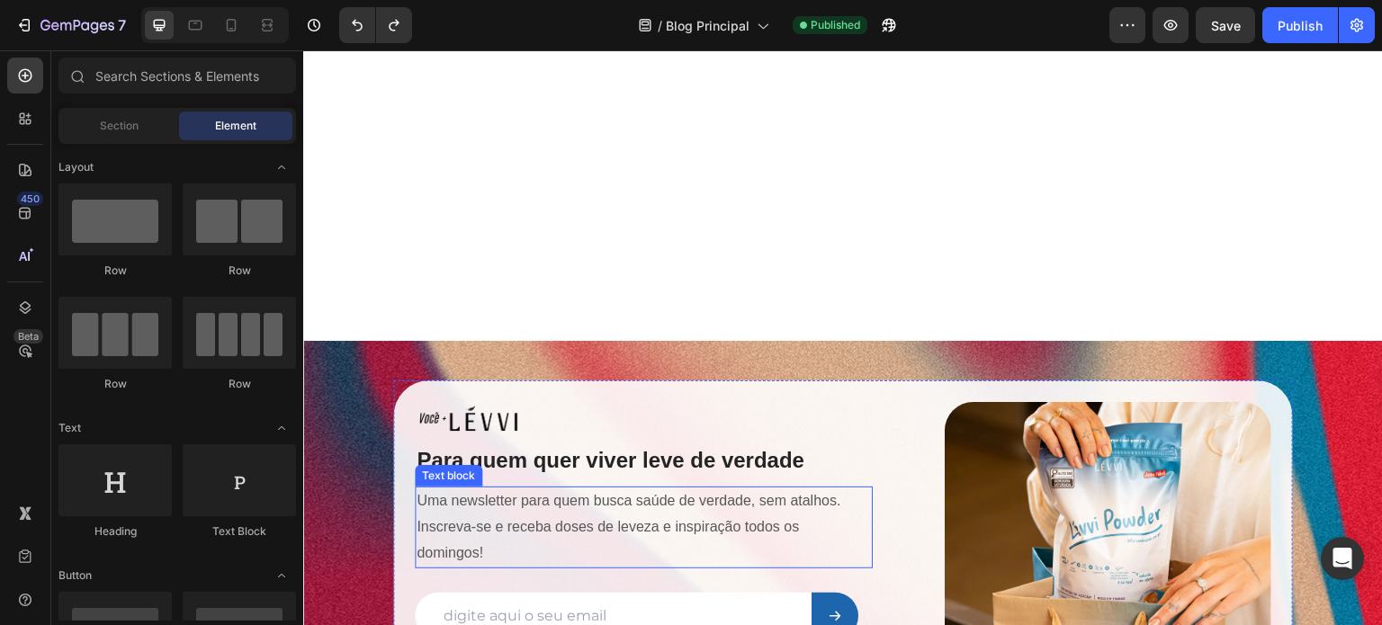
scroll to position [1533, 0]
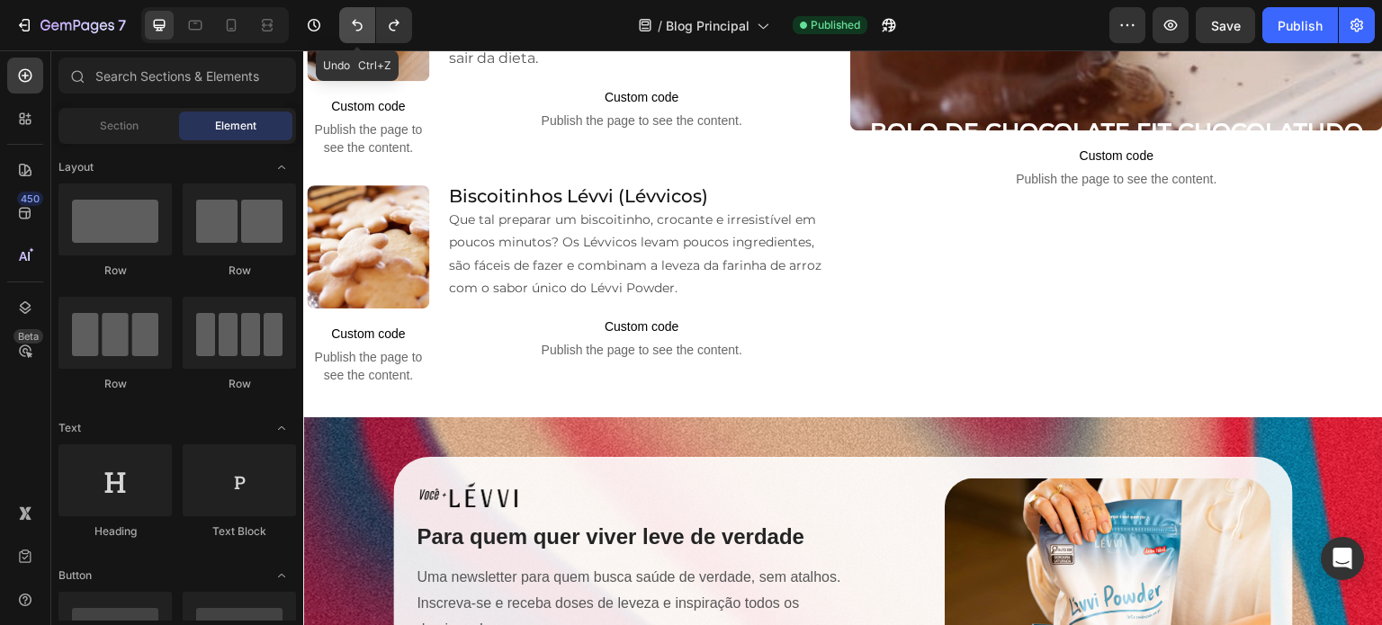
click at [349, 10] on button "Undo/Redo" at bounding box center [357, 25] width 36 height 36
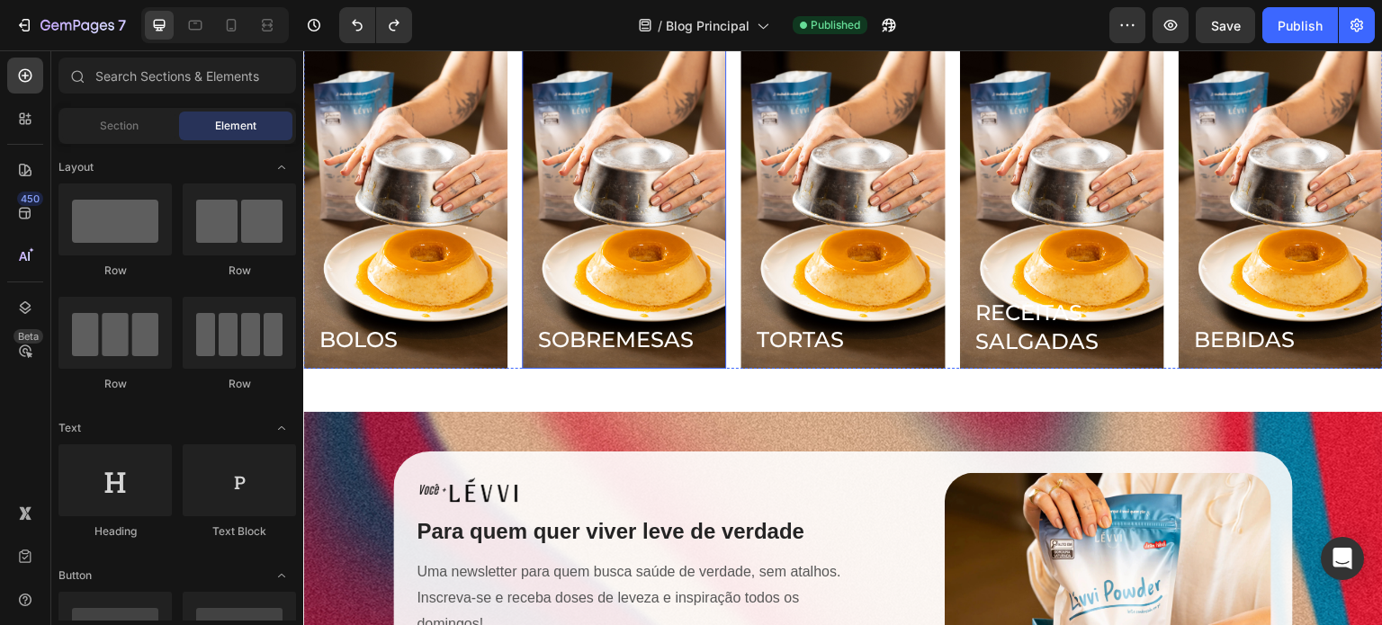
scroll to position [2253, 0]
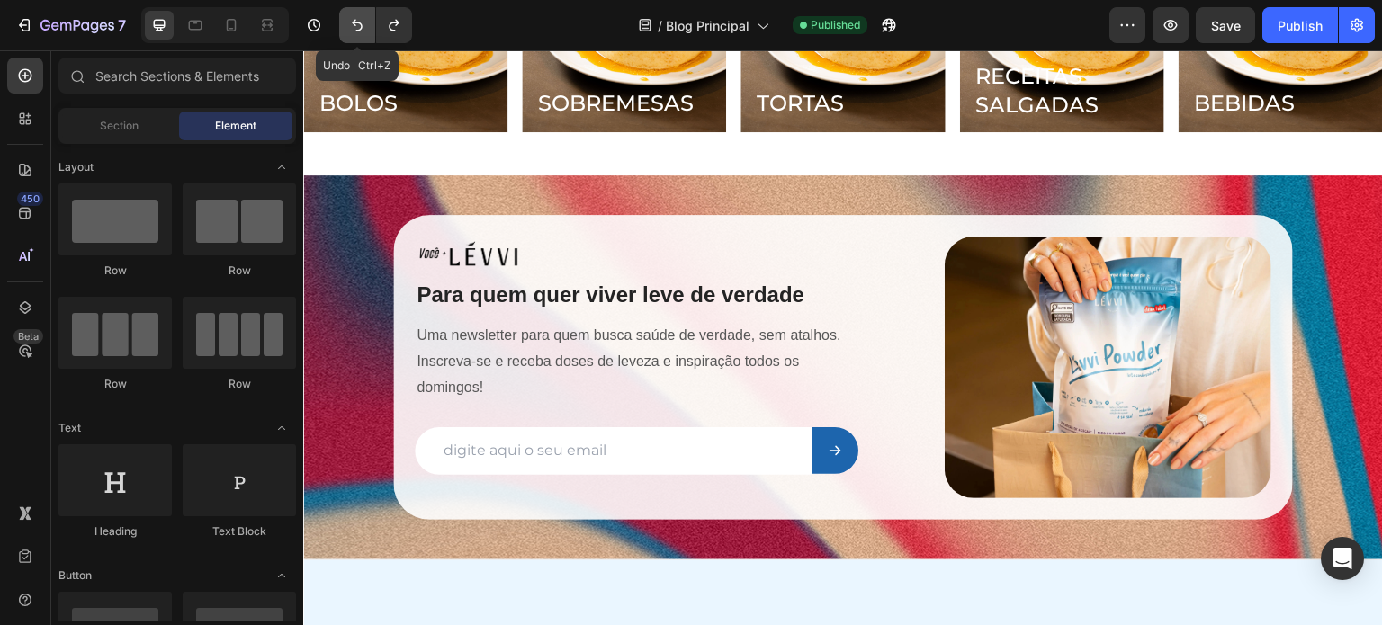
click at [366, 24] on button "Undo/Redo" at bounding box center [357, 25] width 36 height 36
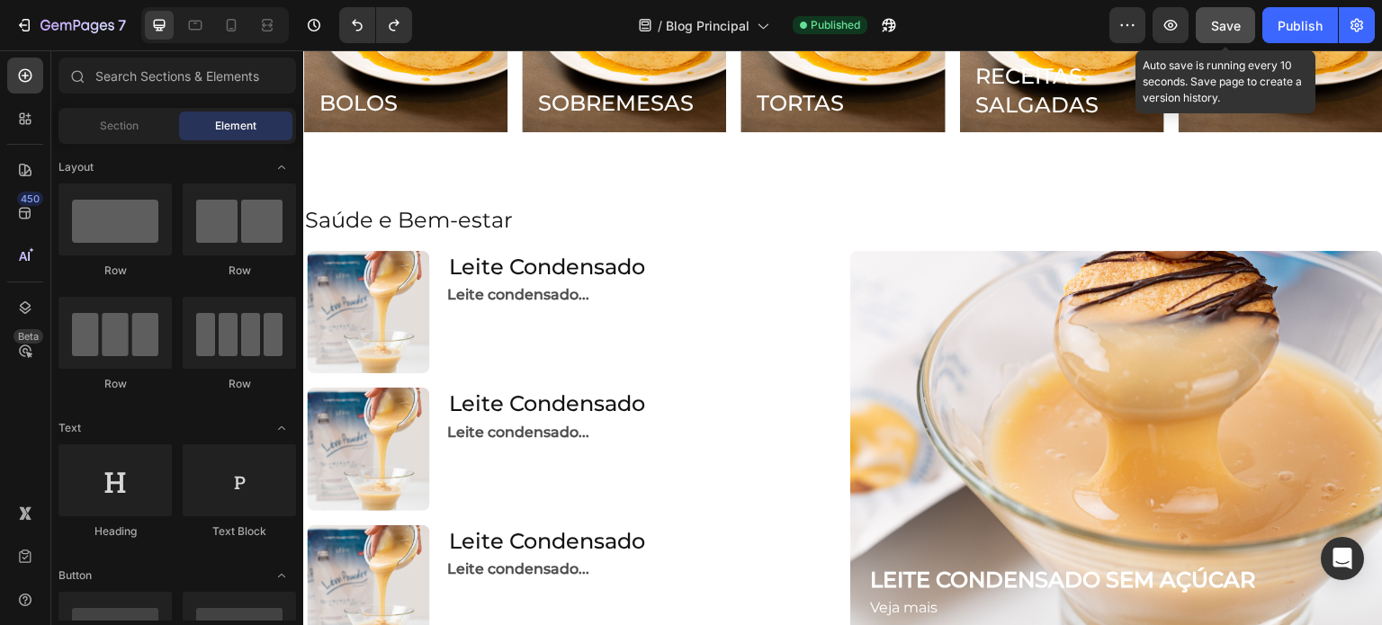
click at [1211, 18] on span "Save" at bounding box center [1226, 25] width 30 height 15
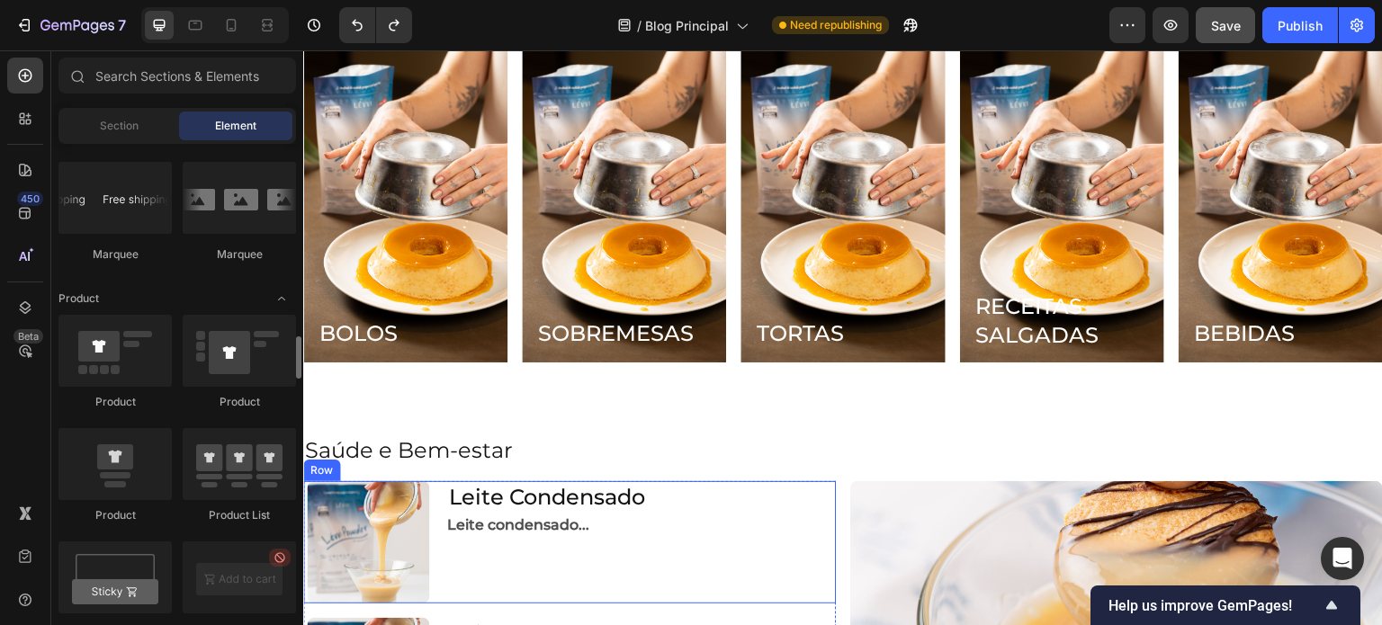
scroll to position [2163, 0]
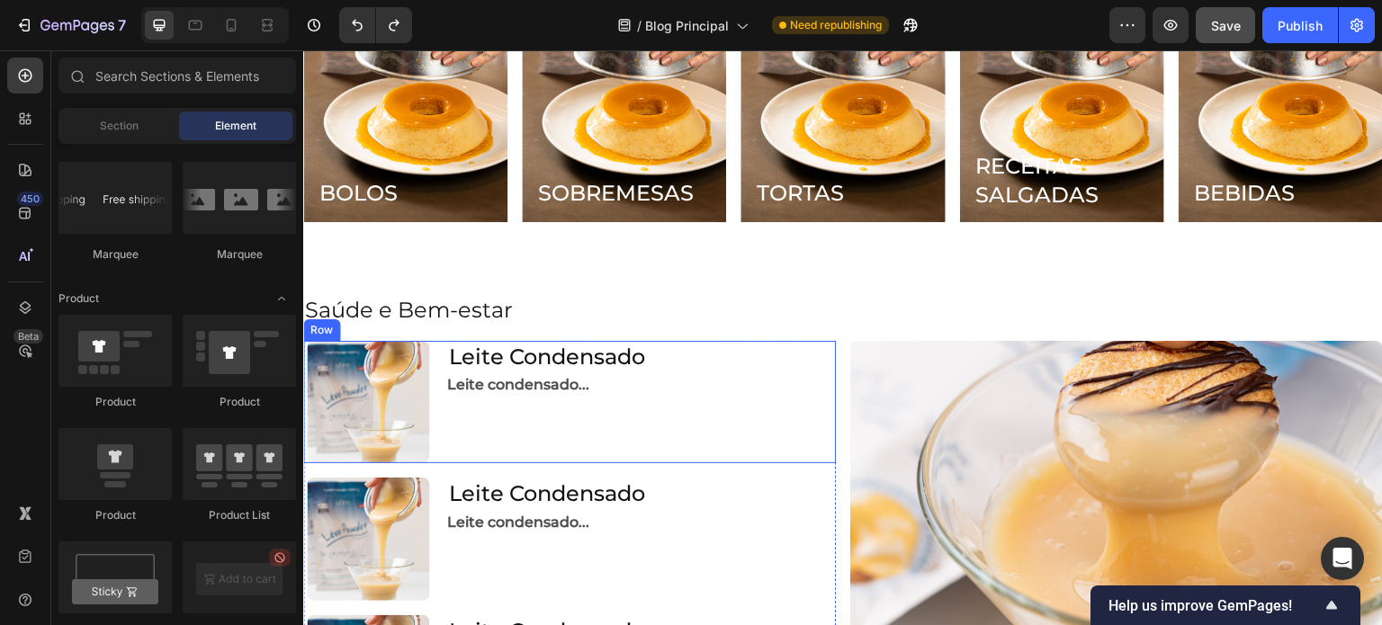
click at [565, 414] on div "Leite Condensado Article Title Leite condensado... Article Content" at bounding box center [641, 402] width 389 height 123
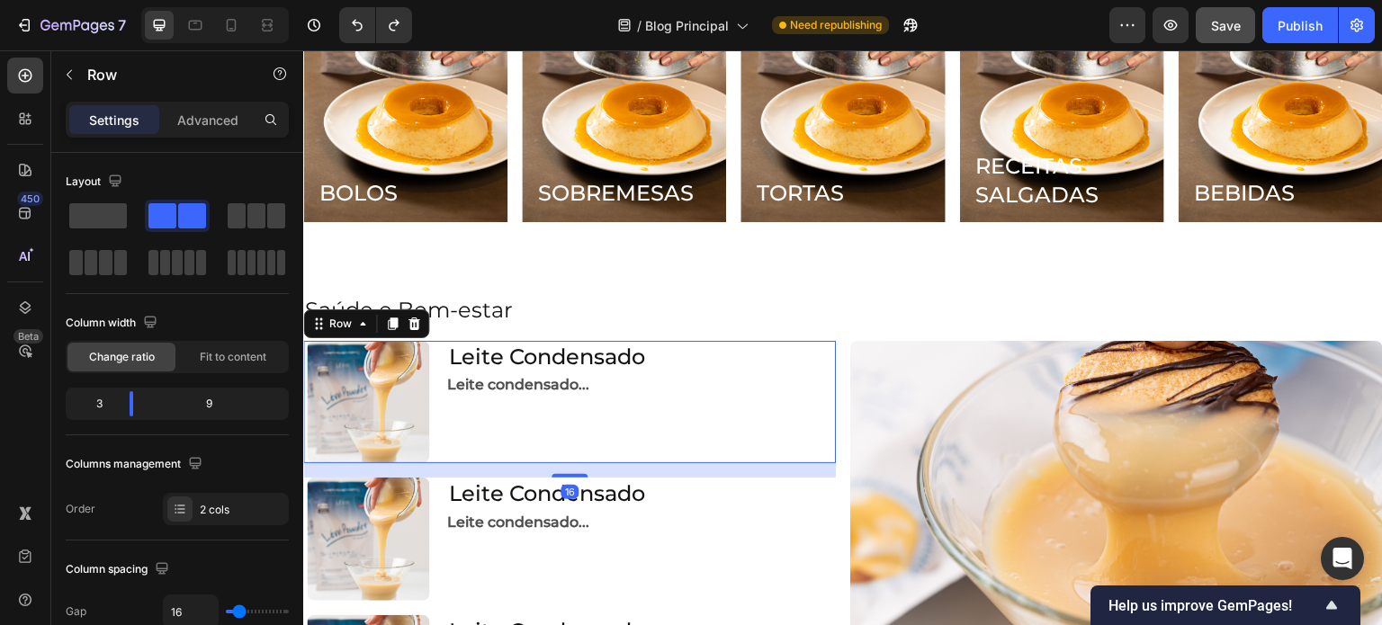
click at [443, 373] on div "Article Image Leite Condensado Article Title Leite condensado... Article Conten…" at bounding box center [569, 402] width 533 height 123
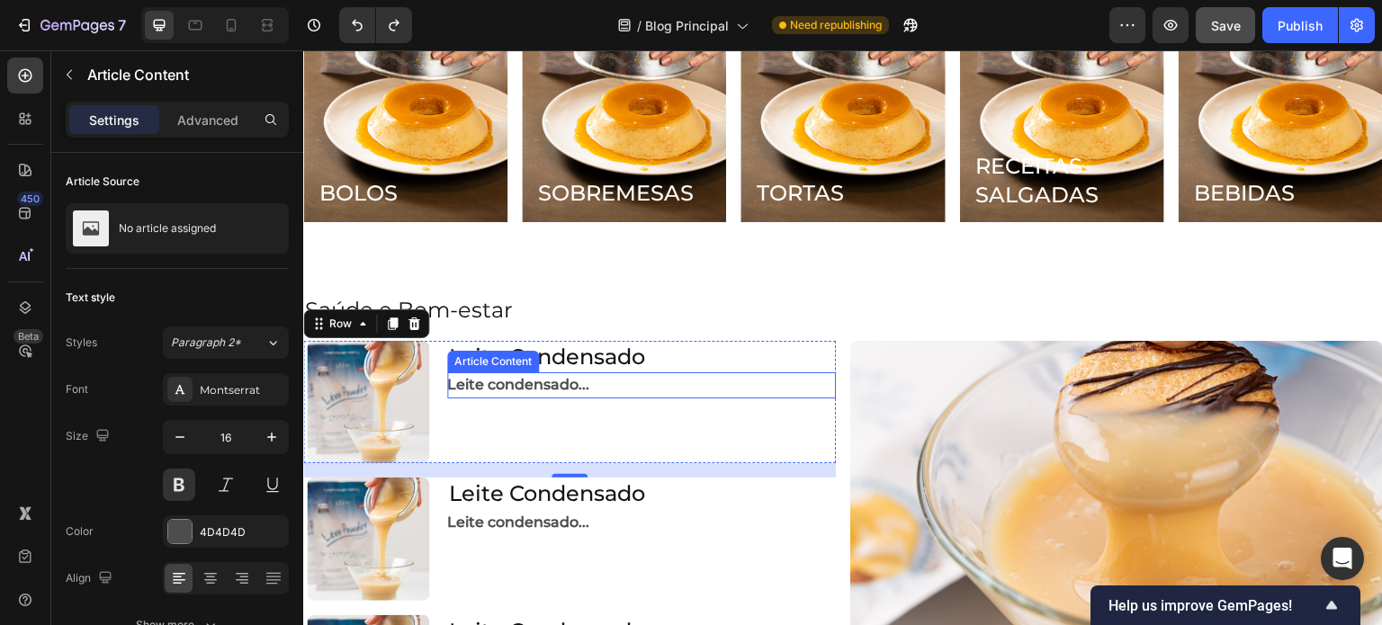
click at [471, 363] on div "Article Content" at bounding box center [493, 362] width 85 height 16
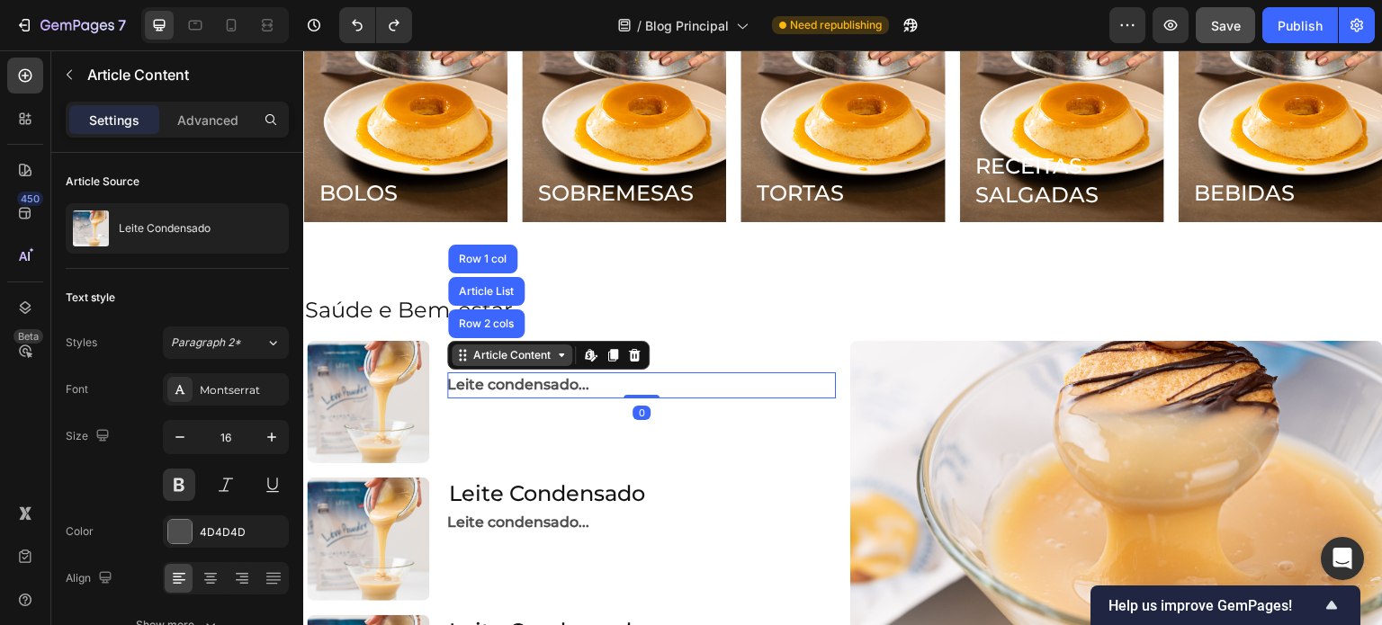
click at [459, 352] on icon at bounding box center [462, 355] width 14 height 14
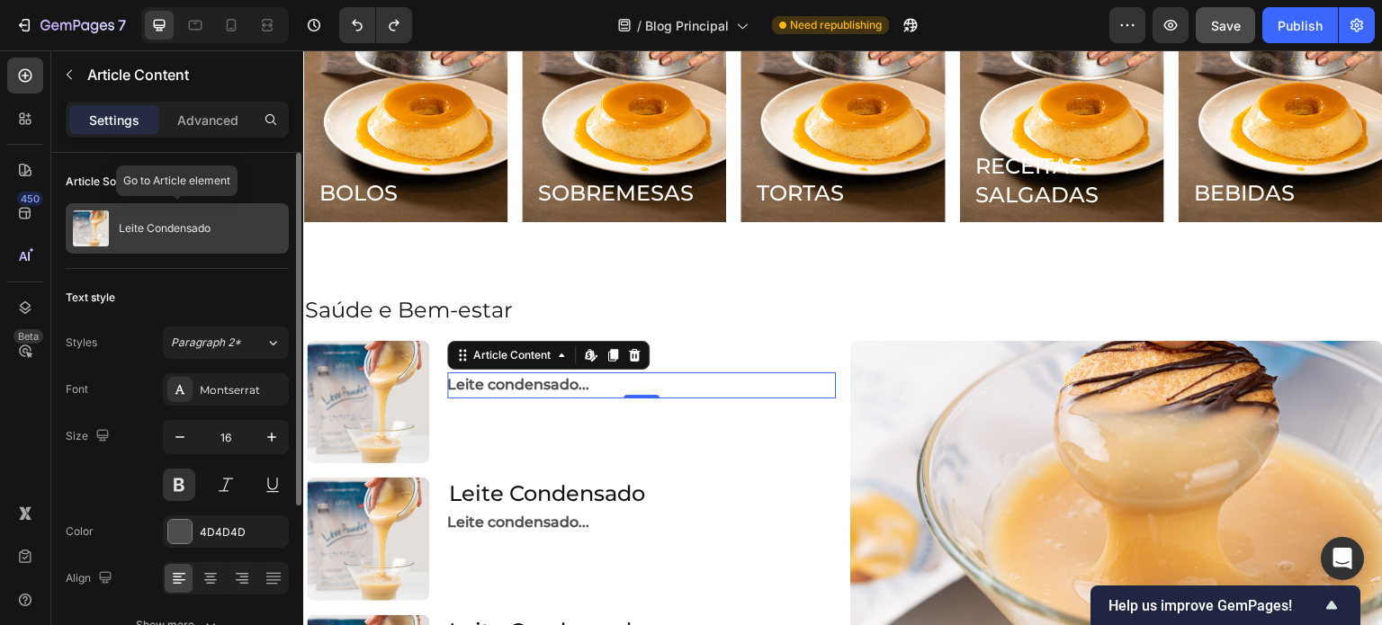
click at [192, 213] on div "Leite Condensado" at bounding box center [177, 228] width 223 height 50
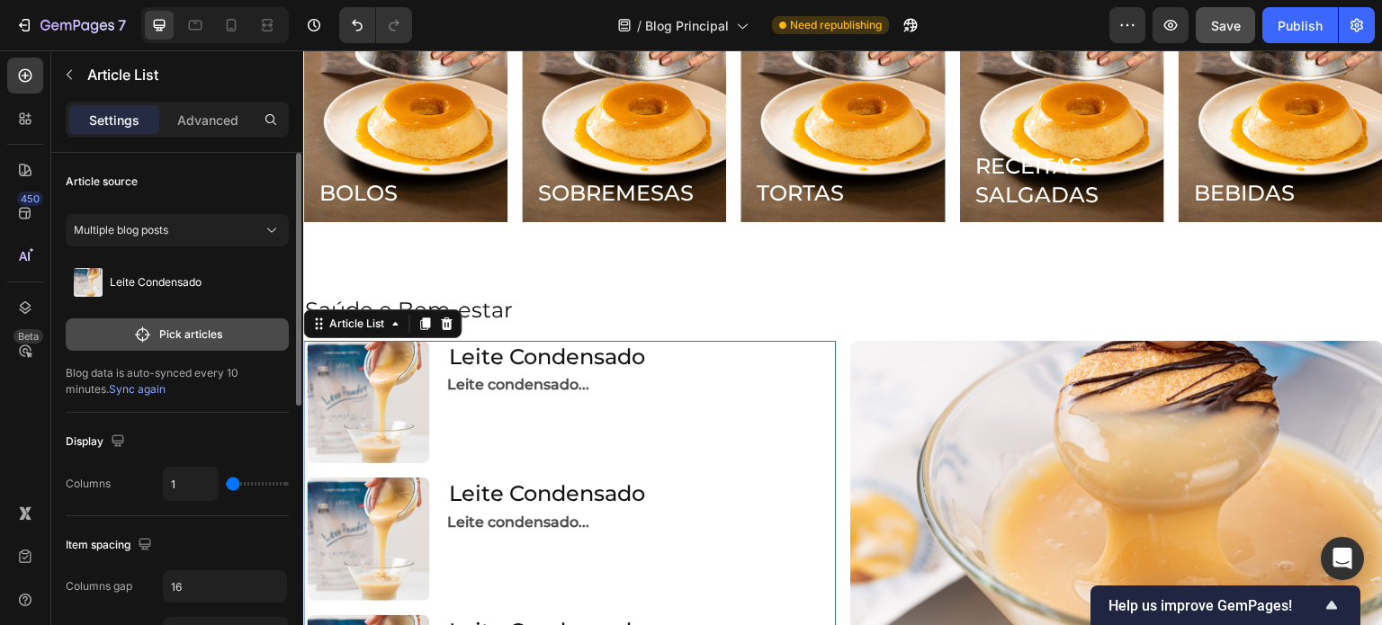
click at [194, 327] on p "Pick articles" at bounding box center [190, 335] width 63 height 16
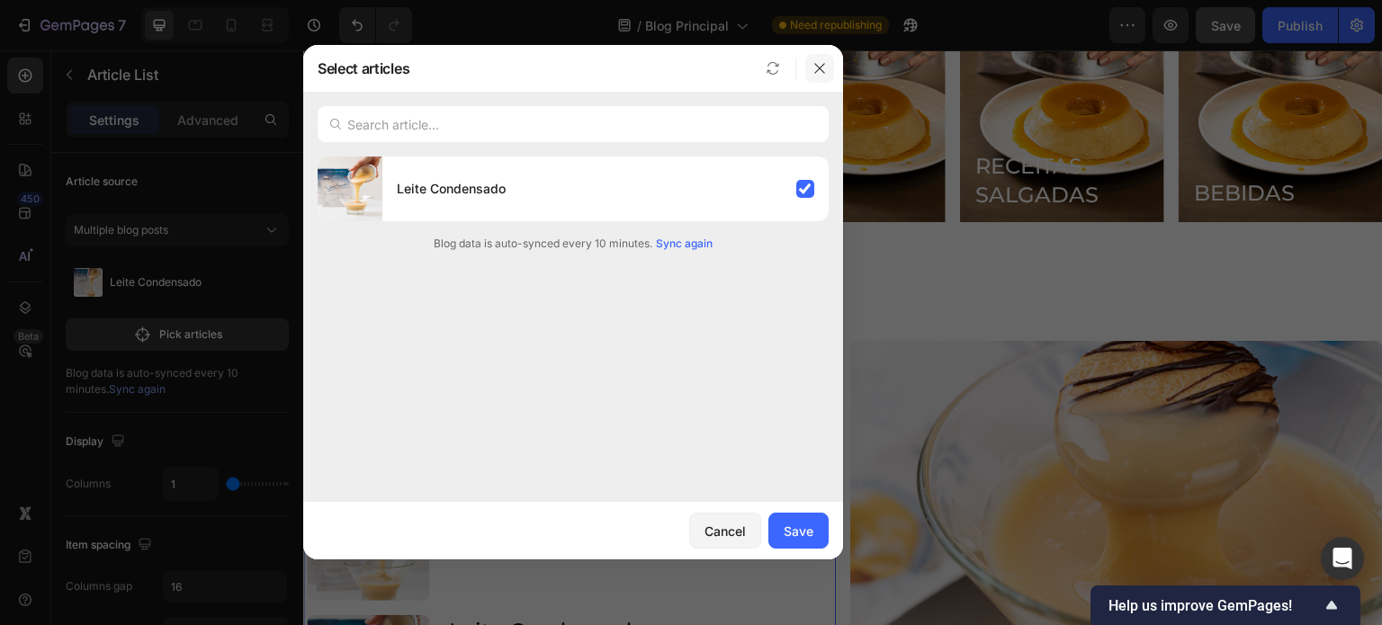
click at [821, 58] on button "button" at bounding box center [819, 68] width 29 height 29
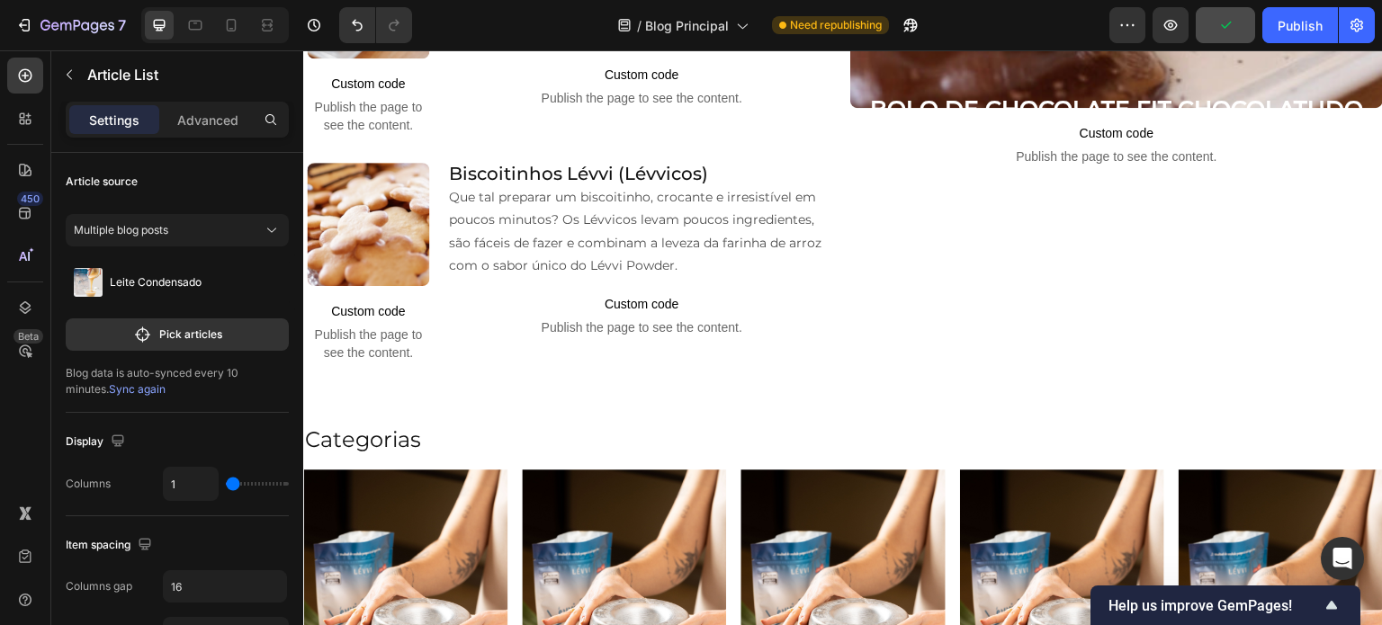
scroll to position [1443, 0]
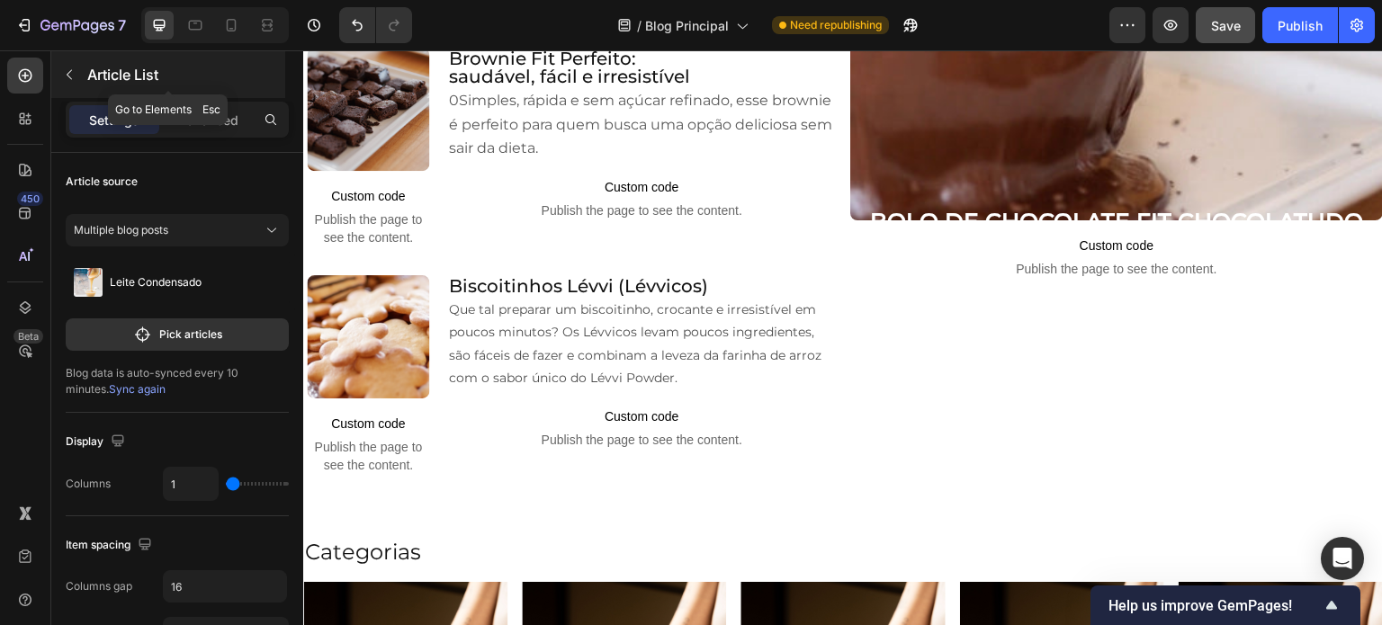
click at [74, 60] on button "button" at bounding box center [69, 74] width 29 height 29
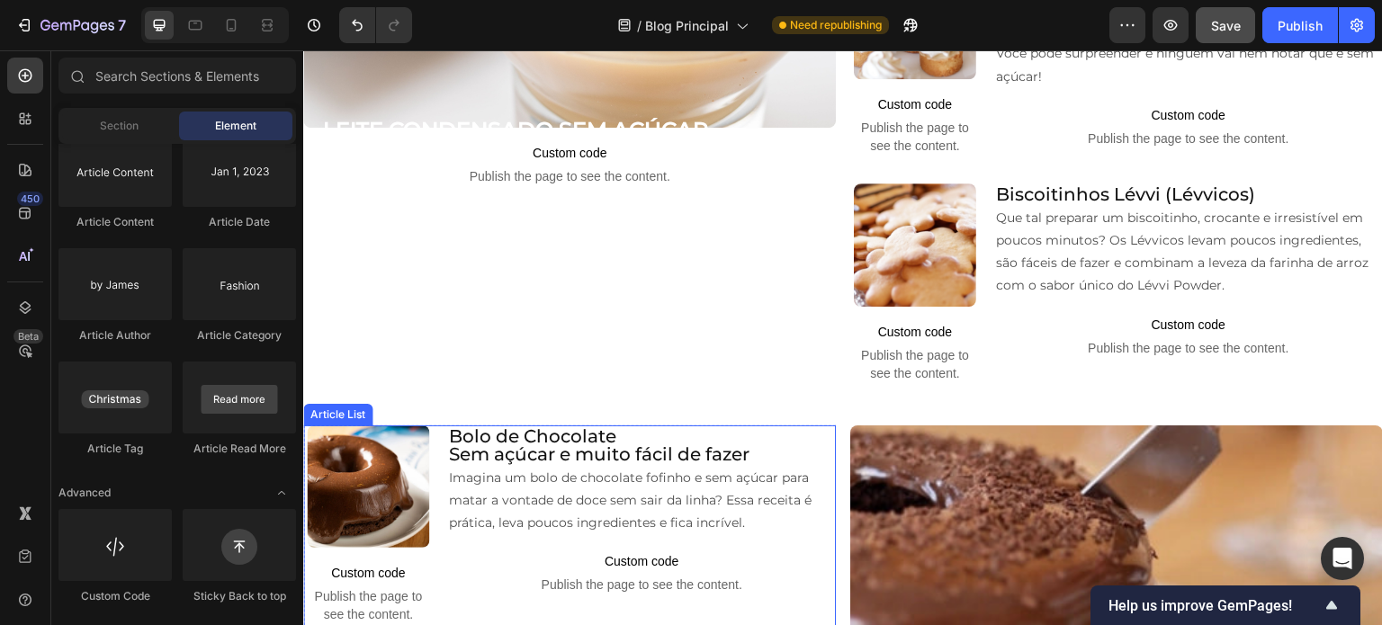
scroll to position [993, 0]
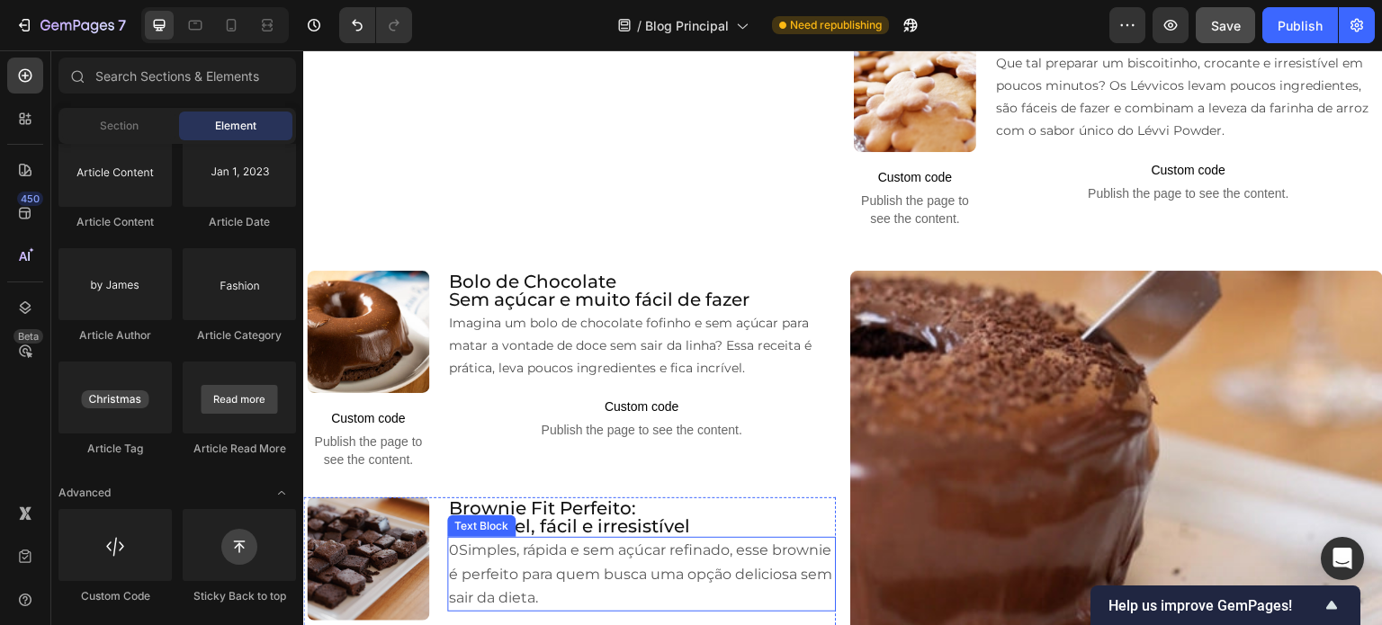
click at [467, 544] on span "0Simples, rápida e sem açúcar refinado, esse brownie é perfeito para quem busca…" at bounding box center [640, 574] width 383 height 64
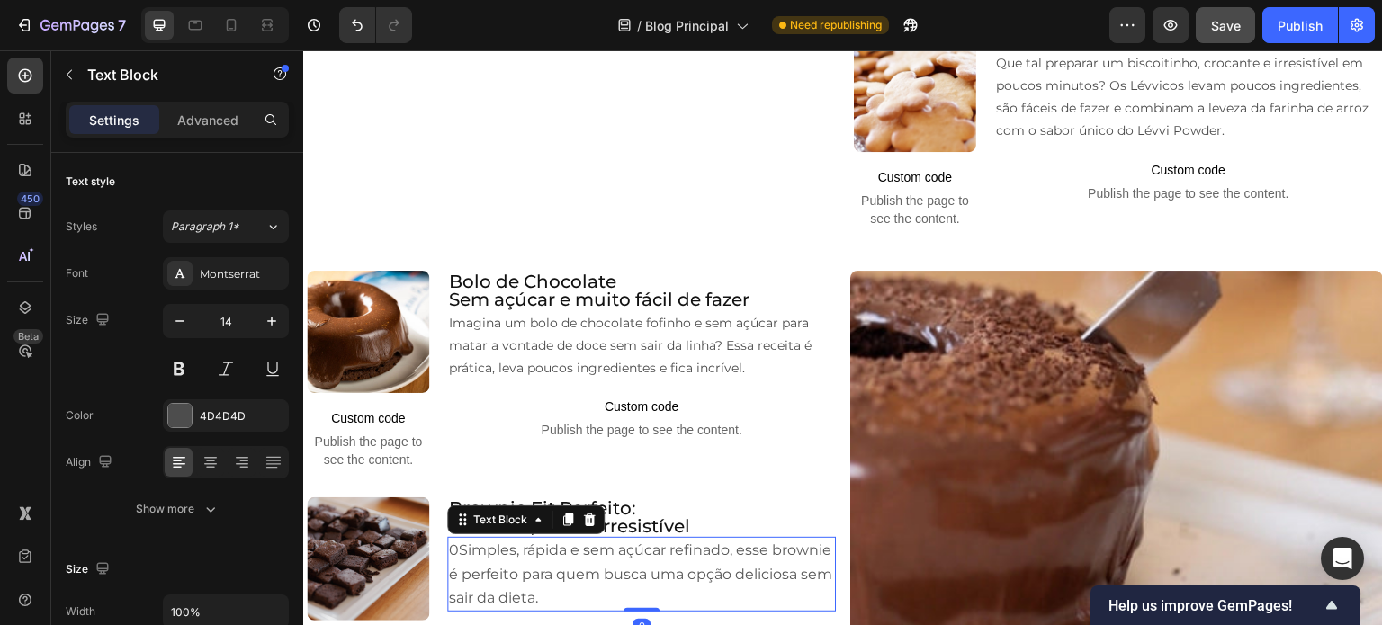
click at [453, 544] on span "0Simples, rápida e sem açúcar refinado, esse brownie é perfeito para quem busca…" at bounding box center [640, 574] width 383 height 64
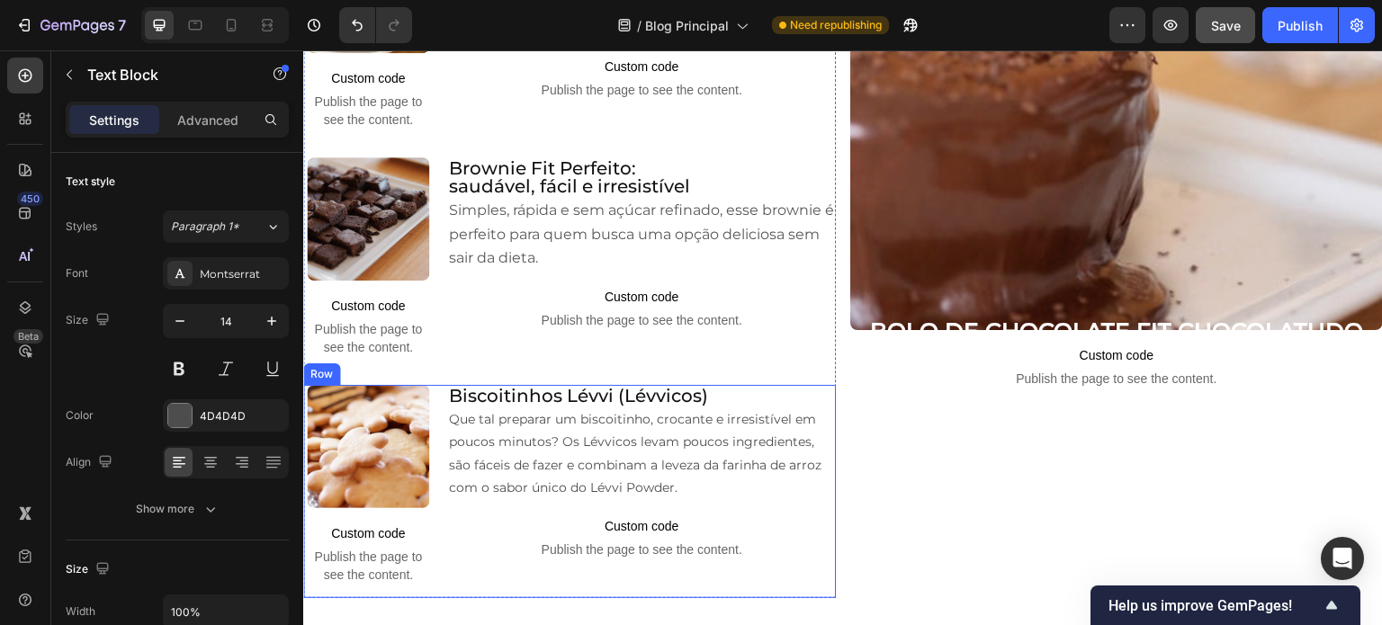
scroll to position [1427, 0]
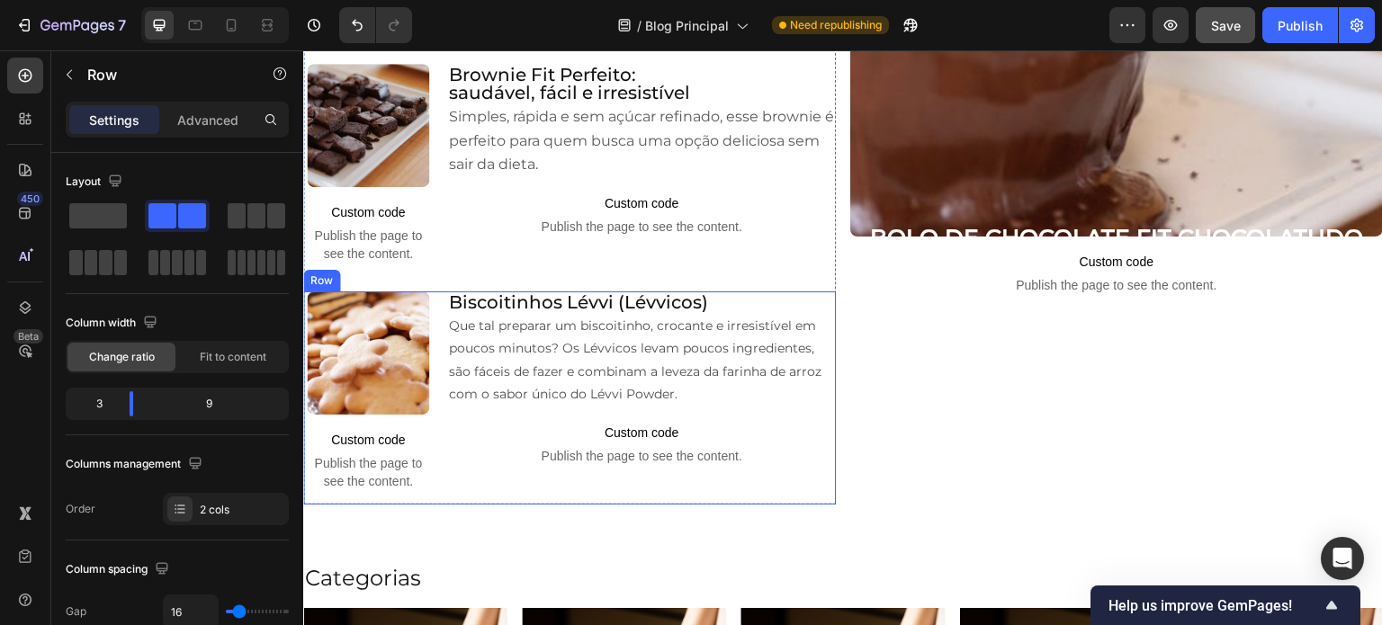
click at [438, 382] on div "Image Custom code Publish the page to see the content. Custom Code Biscoitinhos…" at bounding box center [569, 398] width 533 height 213
click at [411, 267] on icon at bounding box center [414, 274] width 14 height 14
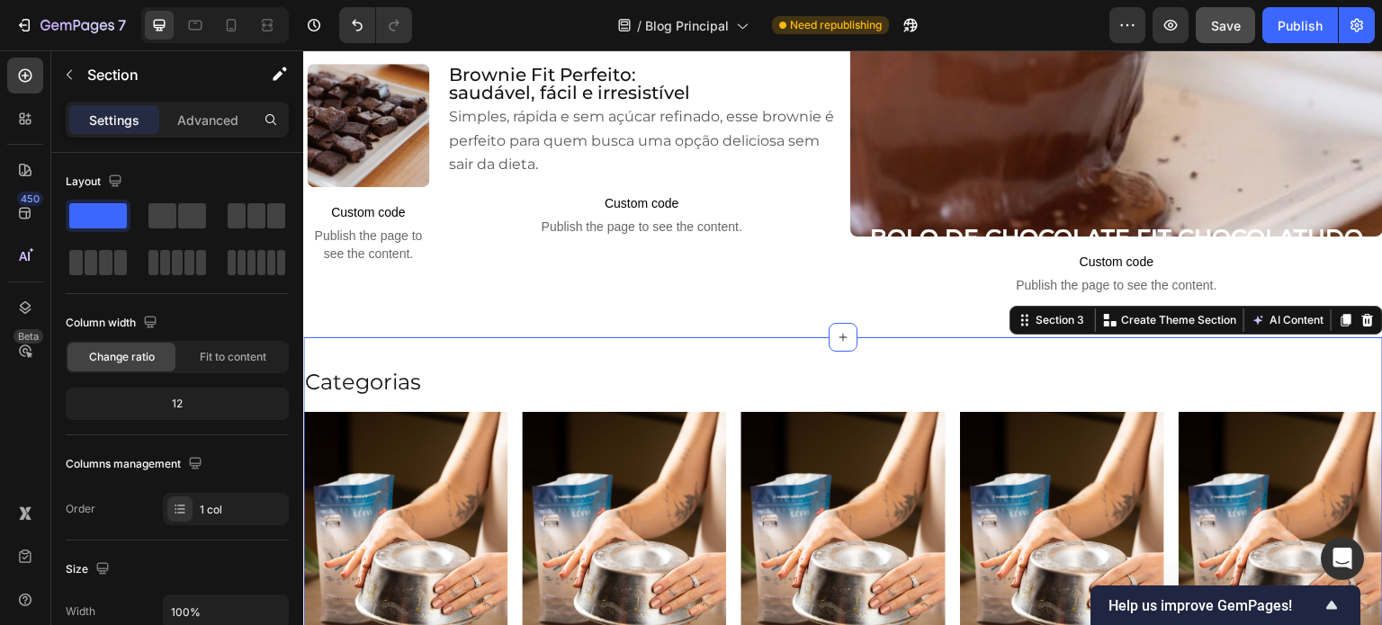
click at [720, 347] on div "Categorias Heading BOLOS Heading Hero Banner SOBREMESAS Heading Hero Banner TOR…" at bounding box center [843, 576] width 1080 height 478
click at [1360, 313] on icon at bounding box center [1367, 320] width 14 height 14
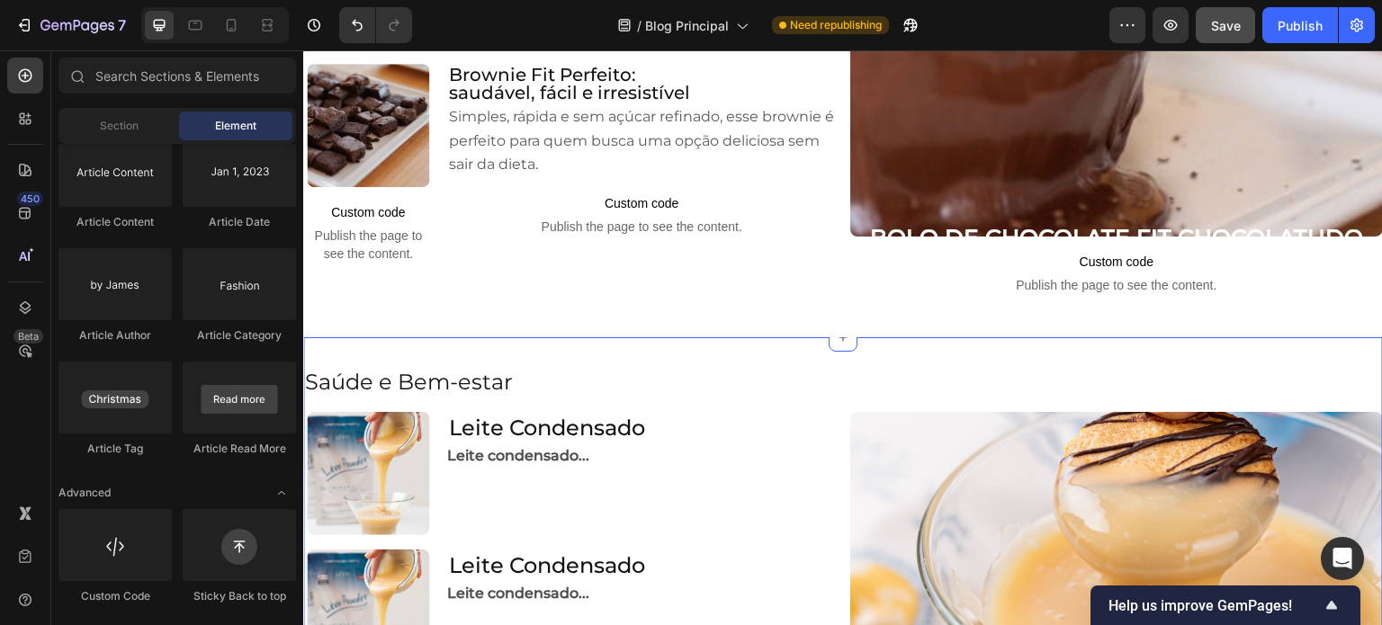
click at [775, 346] on div "Saúde e Bem-estar Heading Article Image Leite Condensado Article Title Leite co…" at bounding box center [843, 586] width 1080 height 498
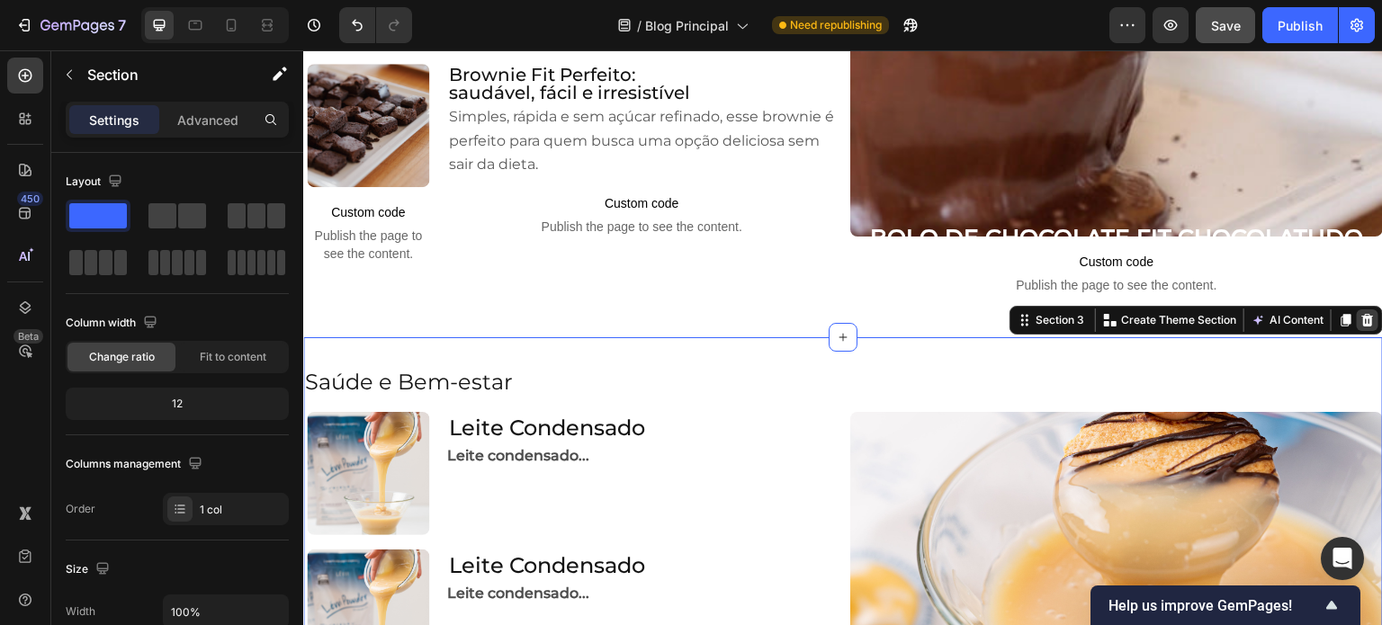
click at [1360, 313] on icon at bounding box center [1367, 320] width 14 height 14
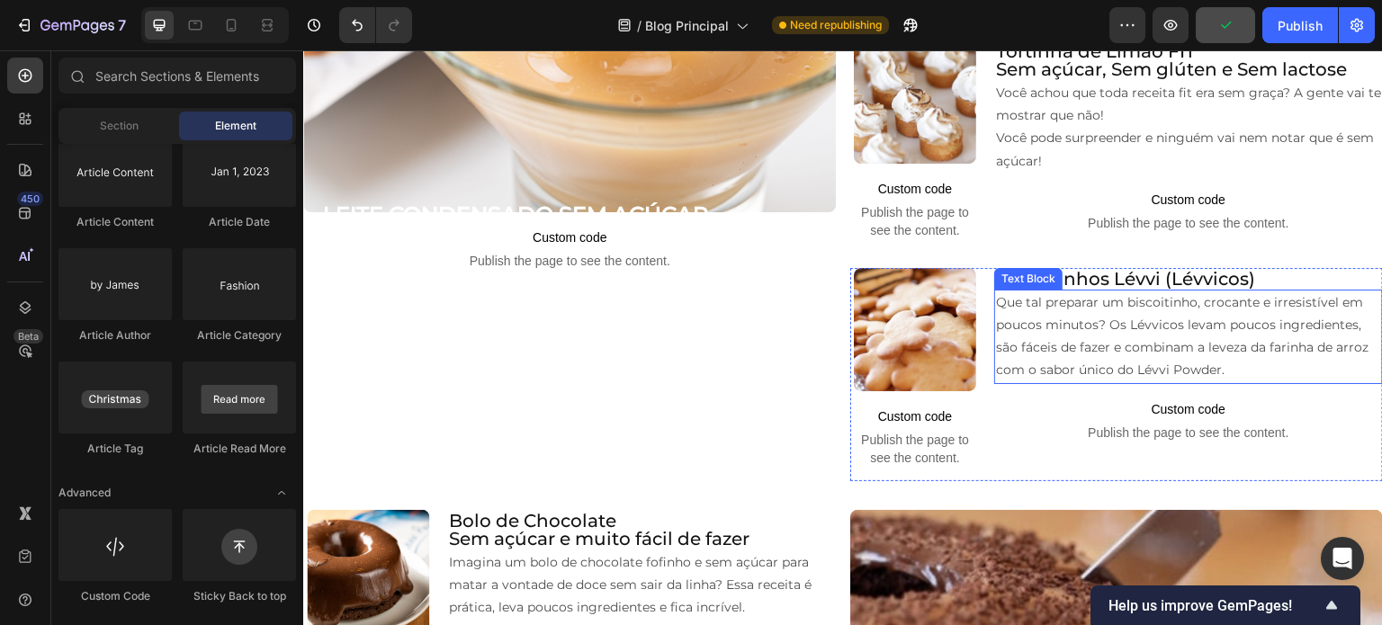
scroll to position [707, 0]
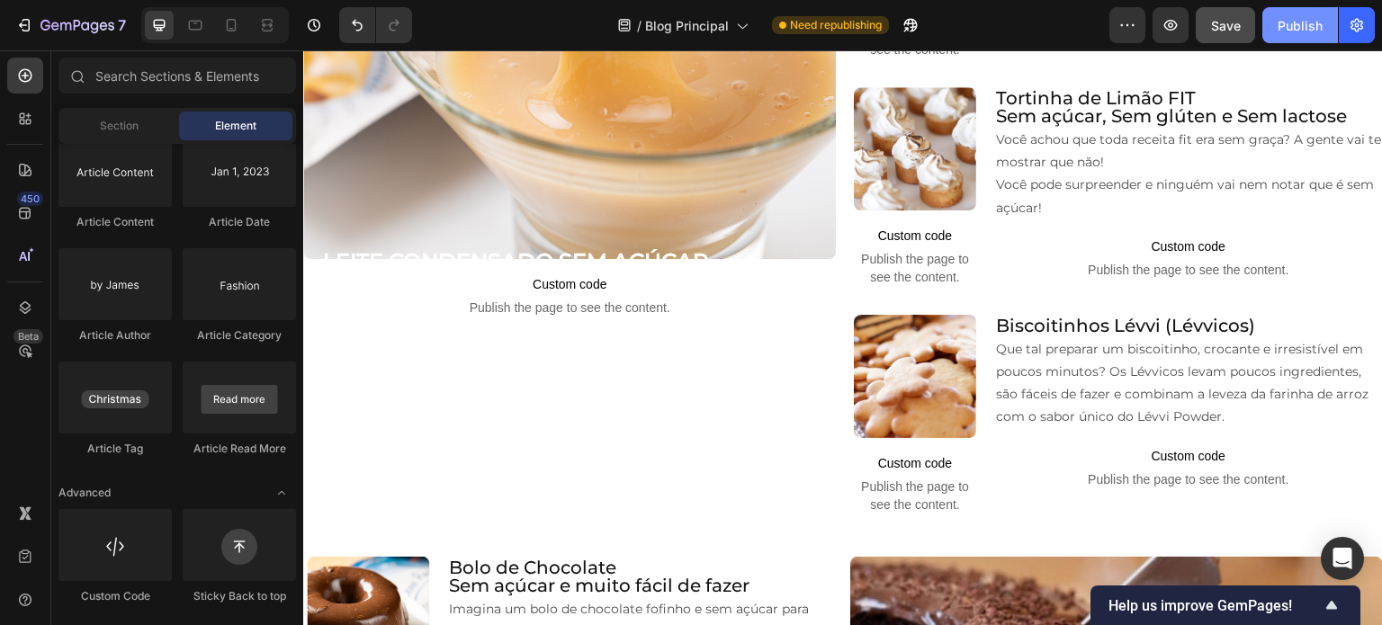
click at [1296, 17] on div "Publish" at bounding box center [1300, 25] width 45 height 19
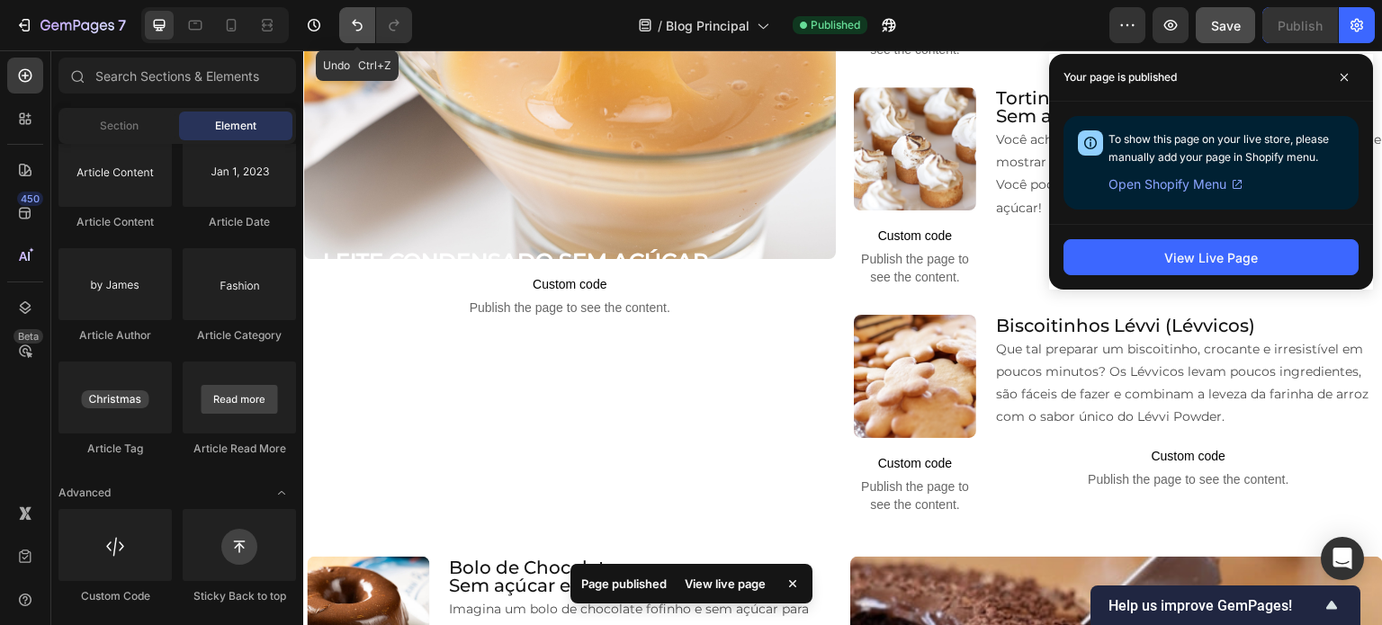
click at [350, 30] on icon "Undo/Redo" at bounding box center [357, 25] width 18 height 18
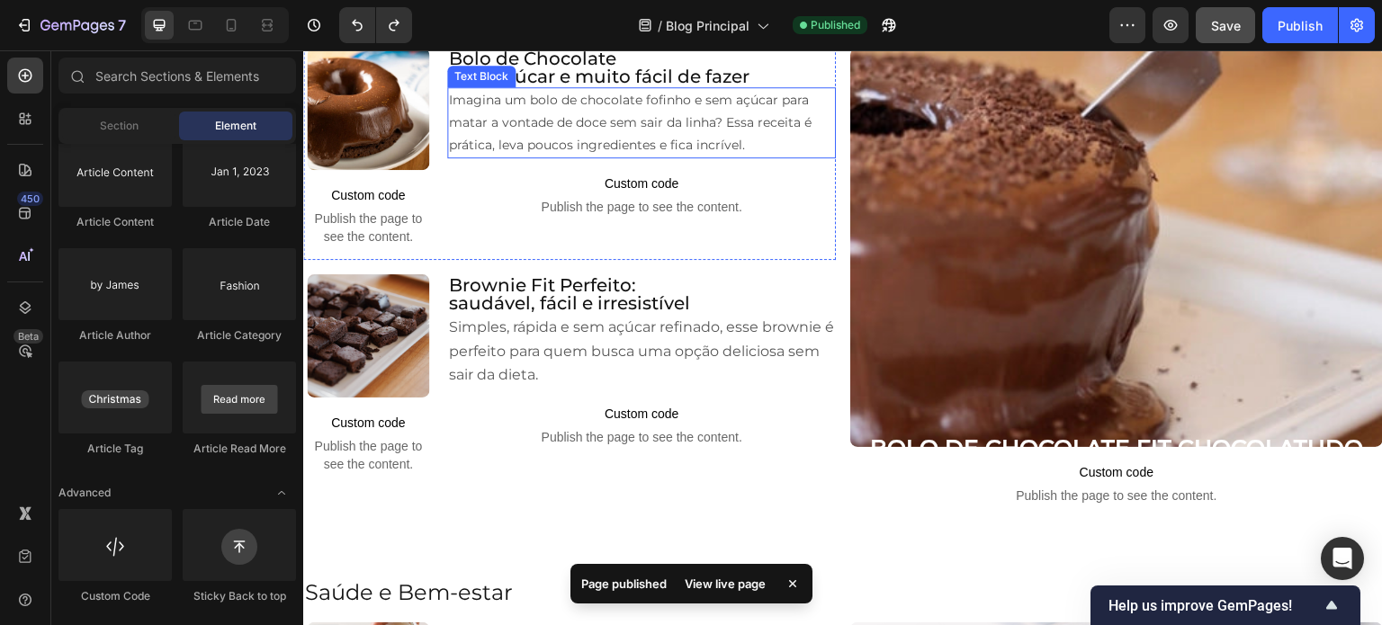
scroll to position [1247, 0]
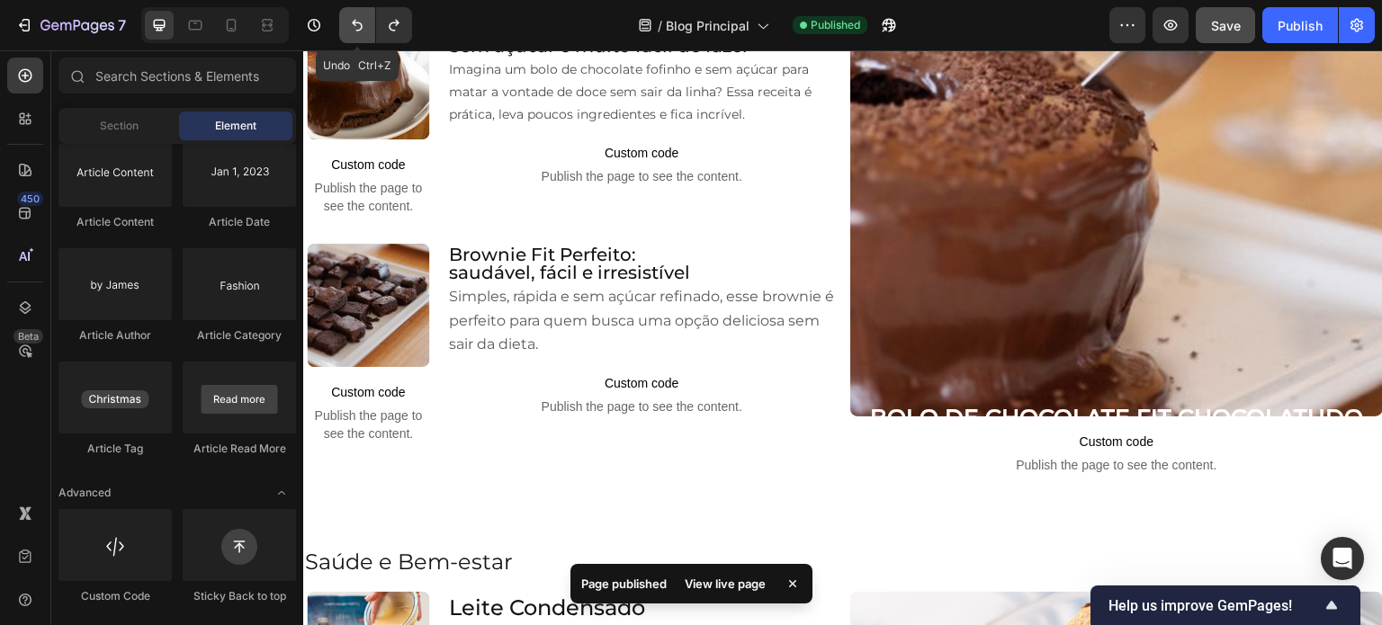
click at [360, 18] on icon "Undo/Redo" at bounding box center [357, 25] width 18 height 18
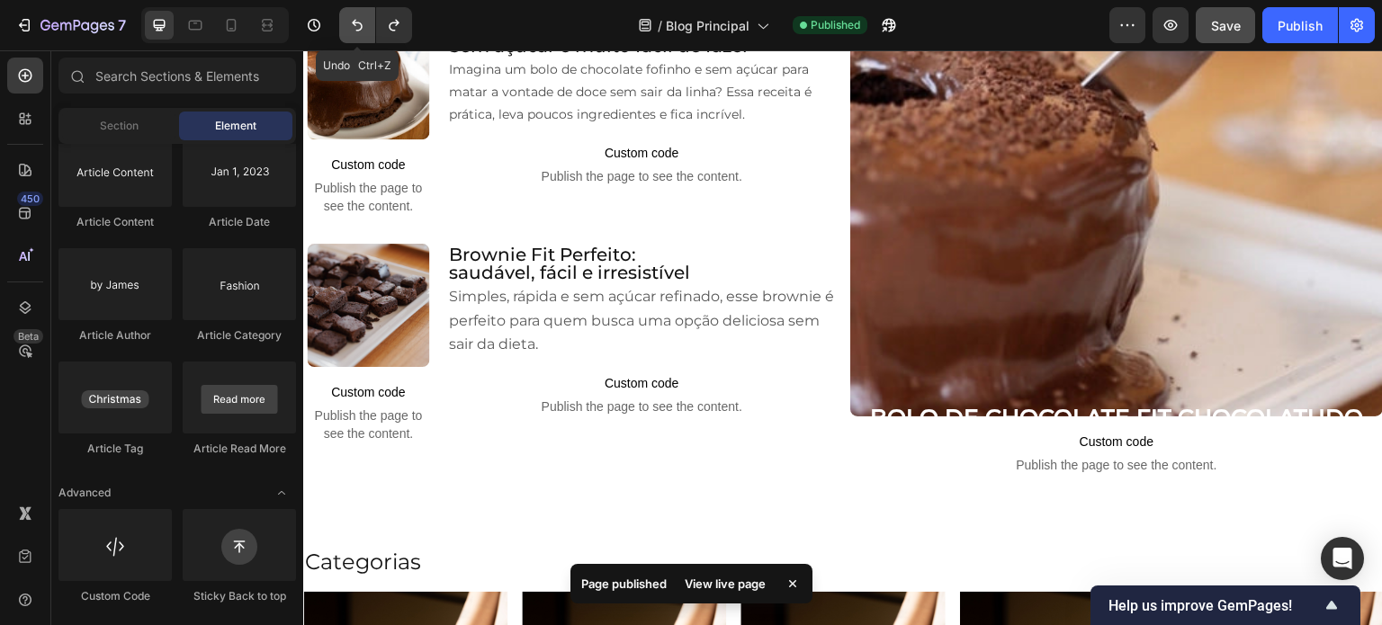
click at [357, 21] on icon "Undo/Redo" at bounding box center [357, 25] width 18 height 18
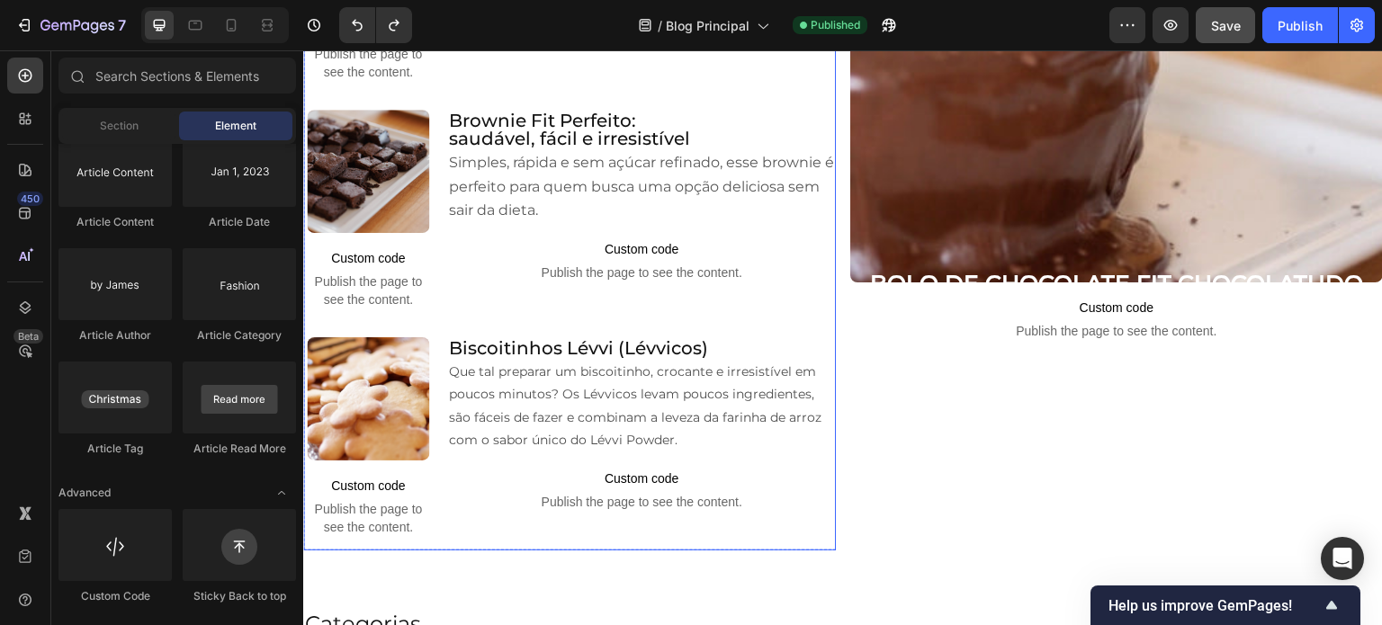
scroll to position [1607, 0]
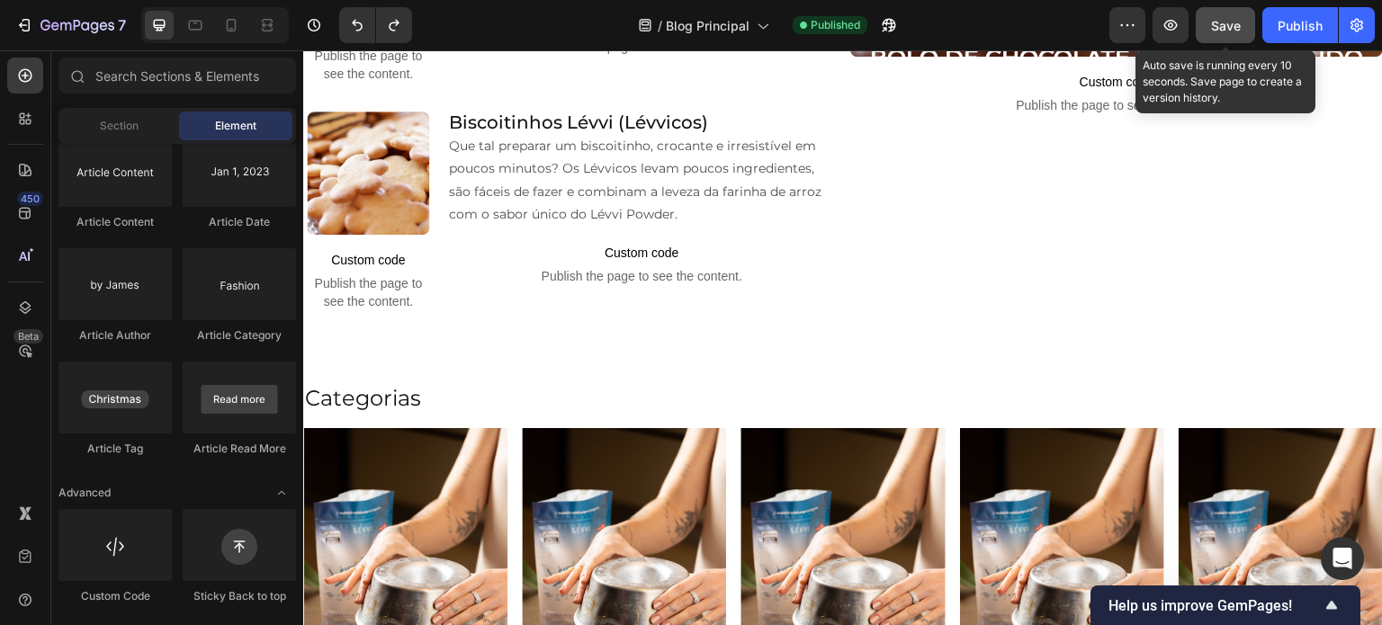
click at [1231, 32] on div "Save" at bounding box center [1226, 25] width 30 height 19
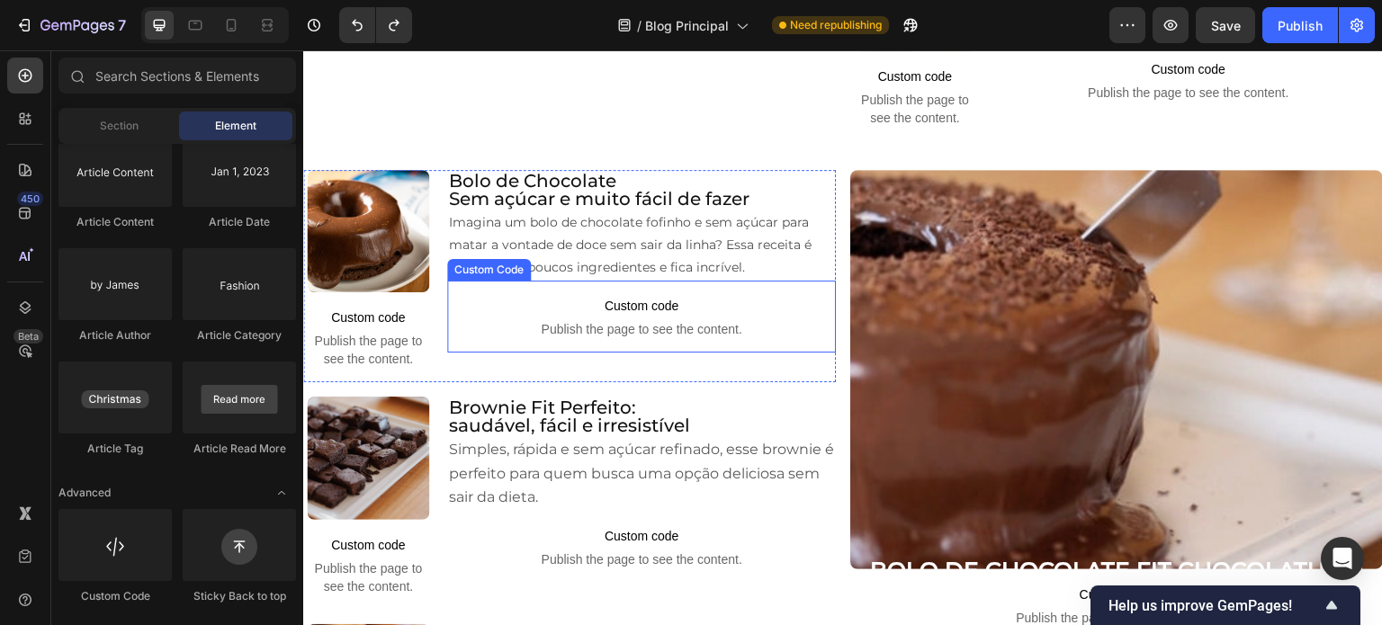
scroll to position [617, 0]
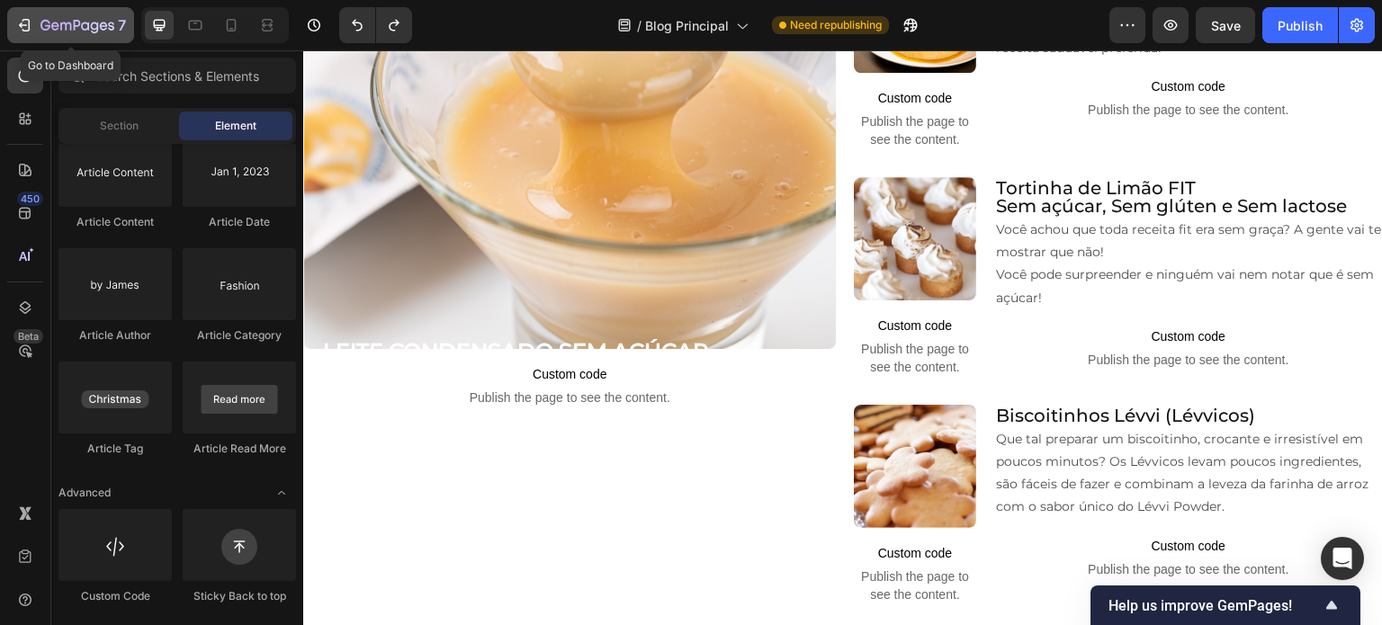
click at [67, 25] on icon "button" at bounding box center [77, 26] width 74 height 15
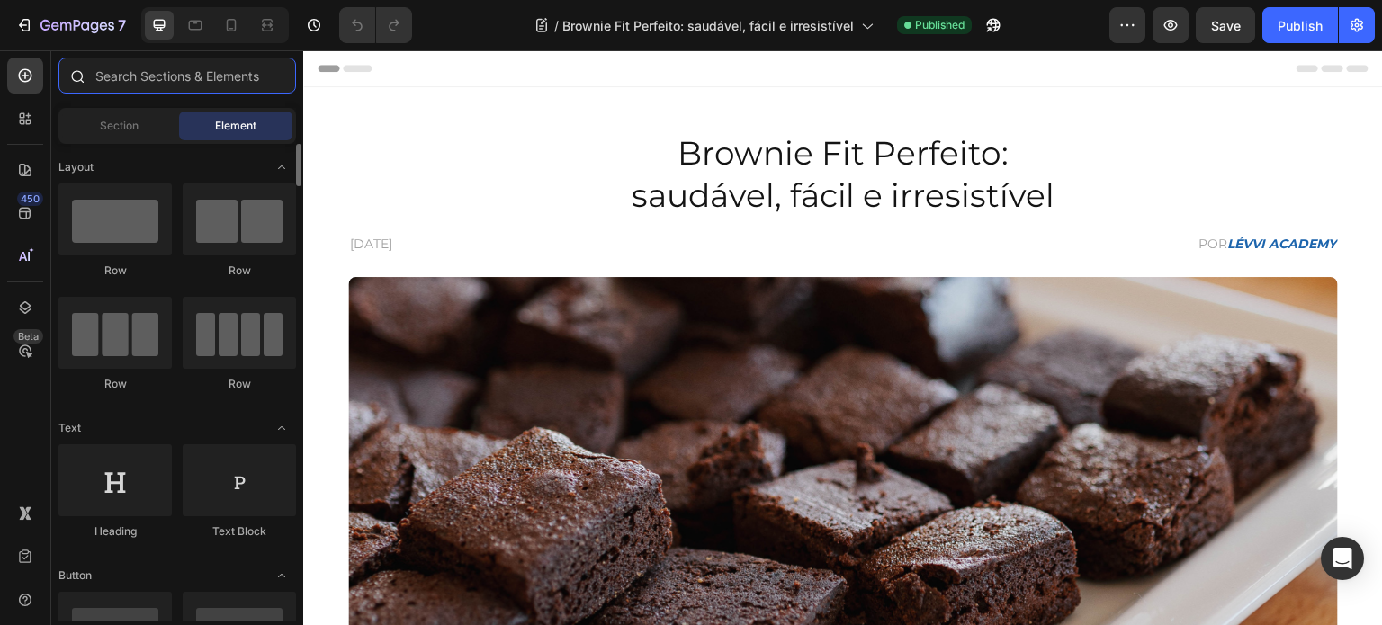
click at [176, 74] on input "text" at bounding box center [177, 76] width 238 height 36
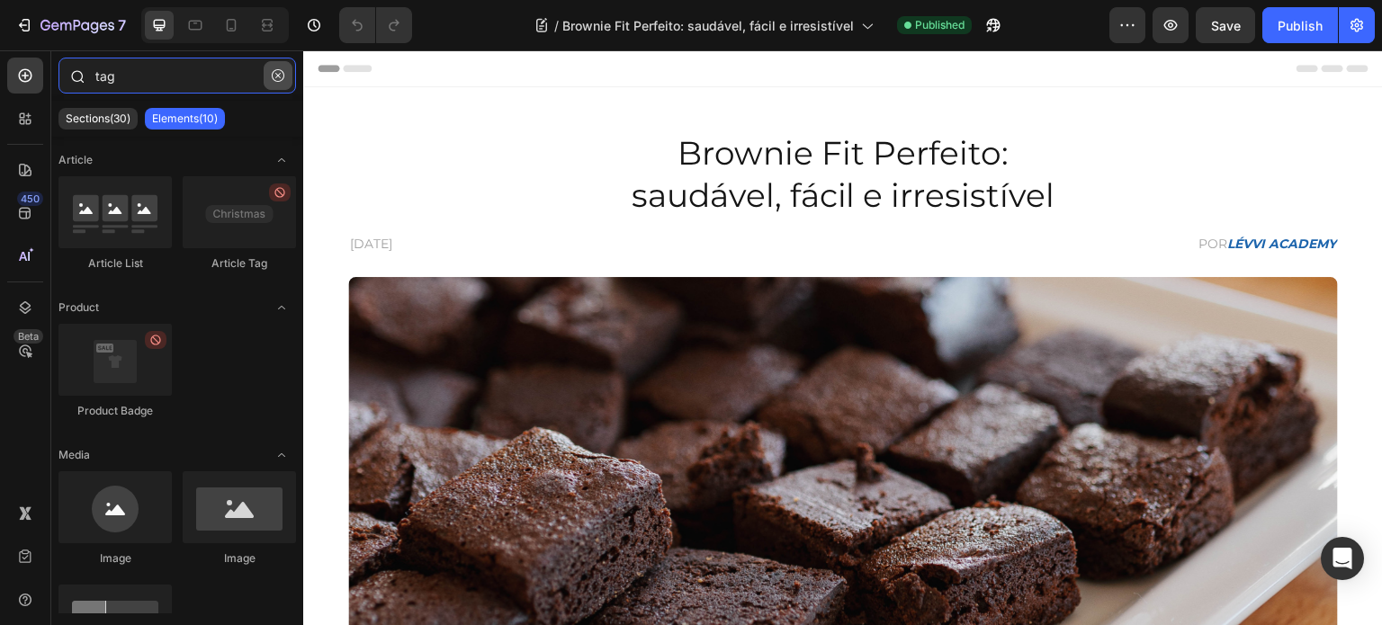
type input "tag"
click at [280, 76] on icon "button" at bounding box center [278, 75] width 13 height 13
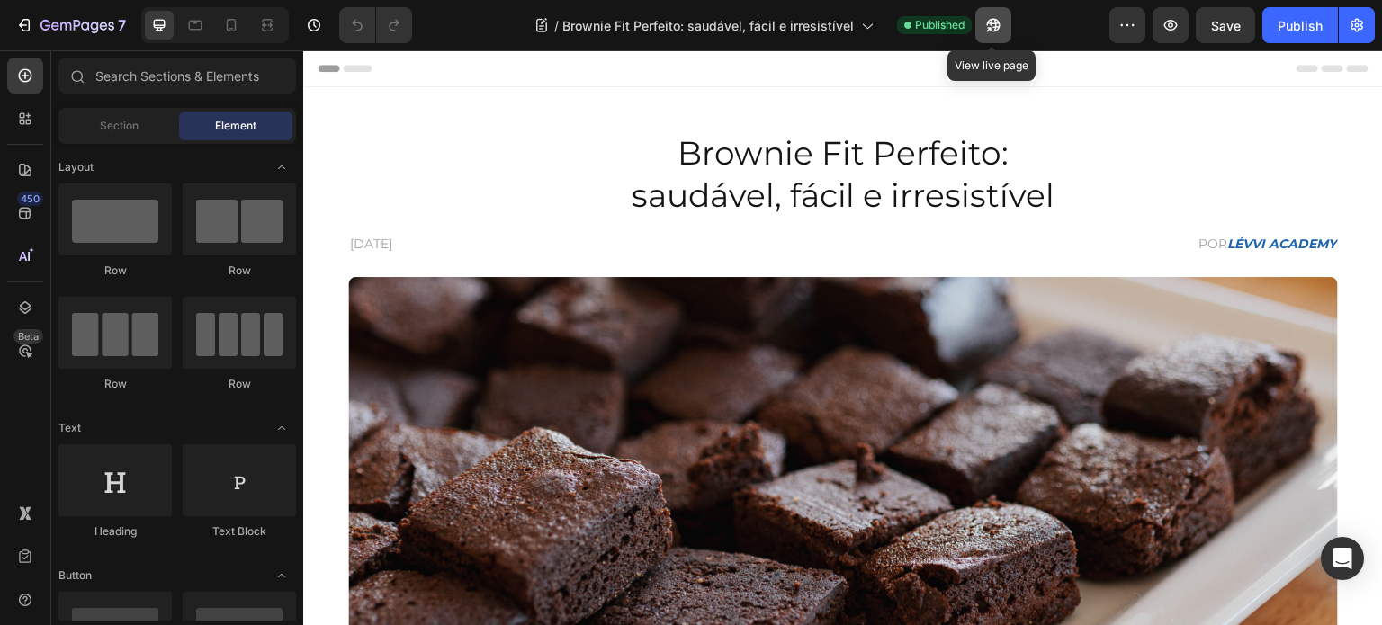
click at [1000, 31] on icon "button" at bounding box center [993, 25] width 18 height 18
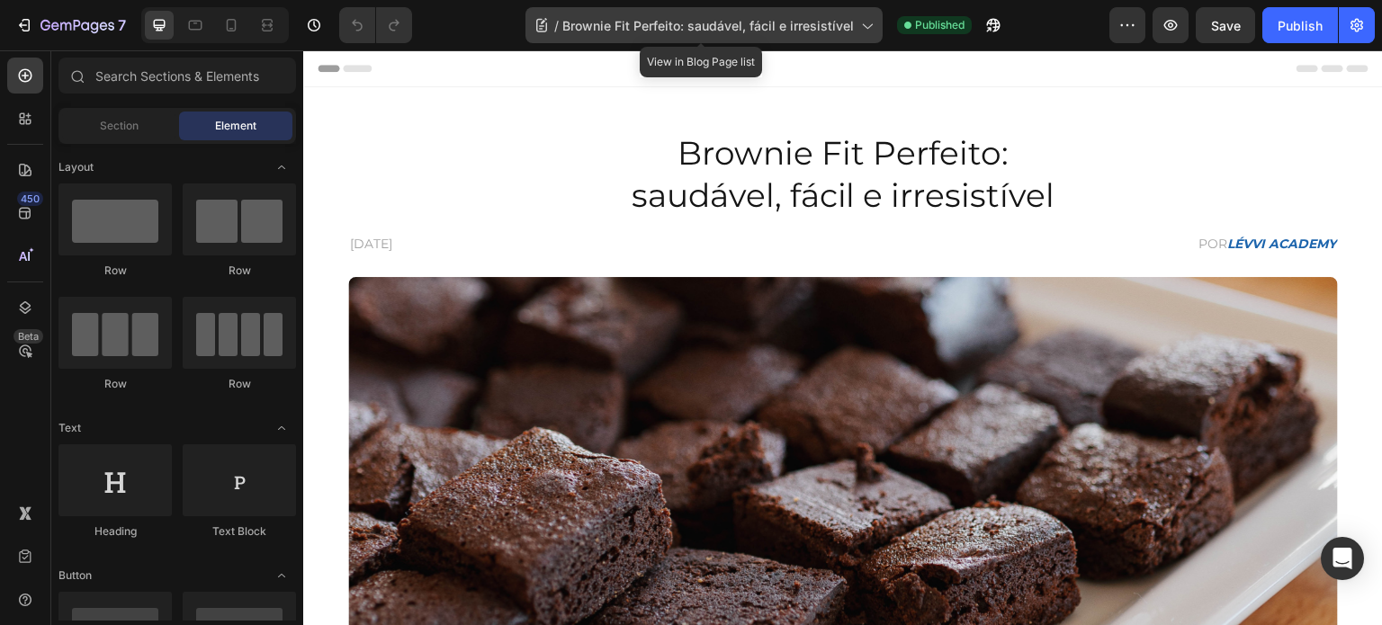
click at [558, 17] on span "/" at bounding box center [556, 25] width 4 height 19
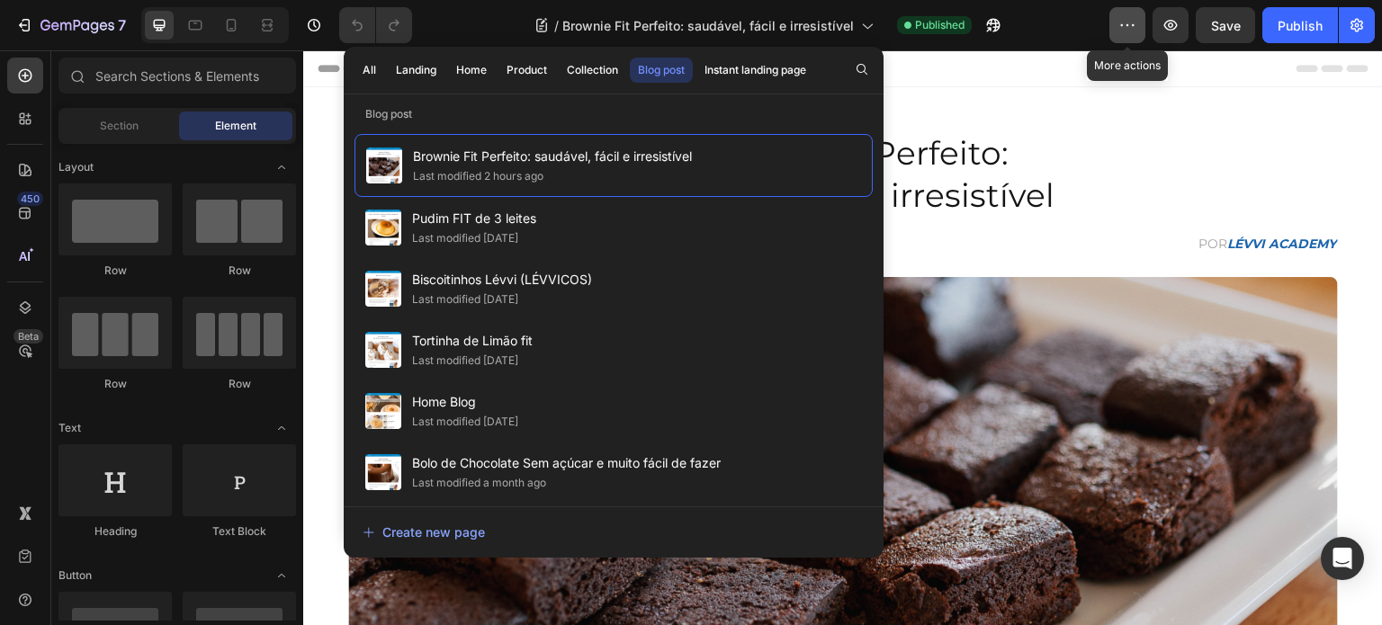
click at [1118, 17] on button "button" at bounding box center [1127, 25] width 36 height 36
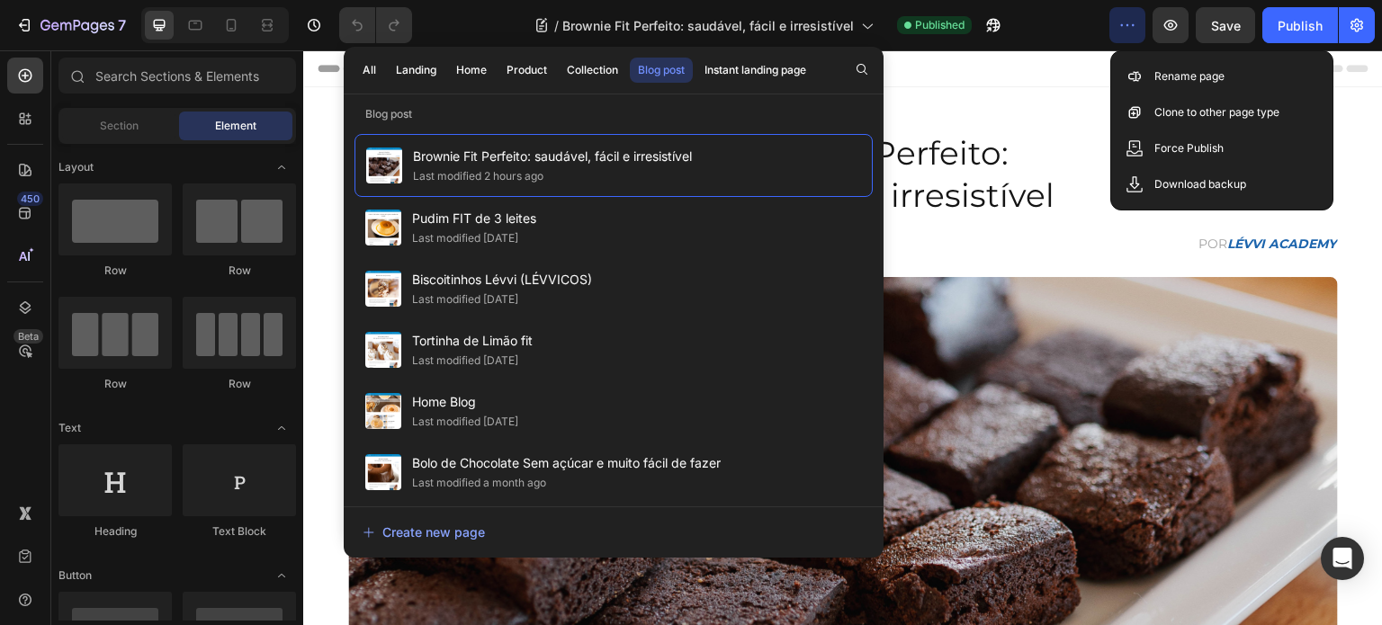
click at [1121, 31] on icon "button" at bounding box center [1127, 25] width 18 height 18
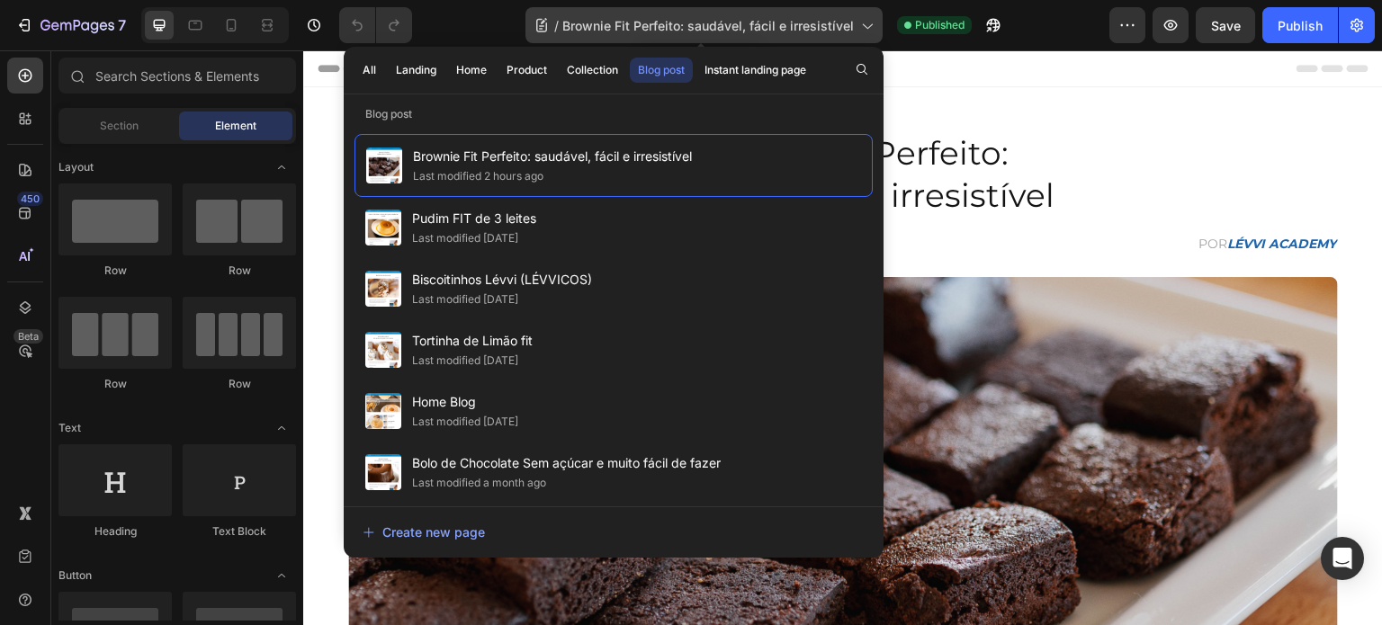
click at [867, 25] on icon at bounding box center [867, 26] width 10 height 5
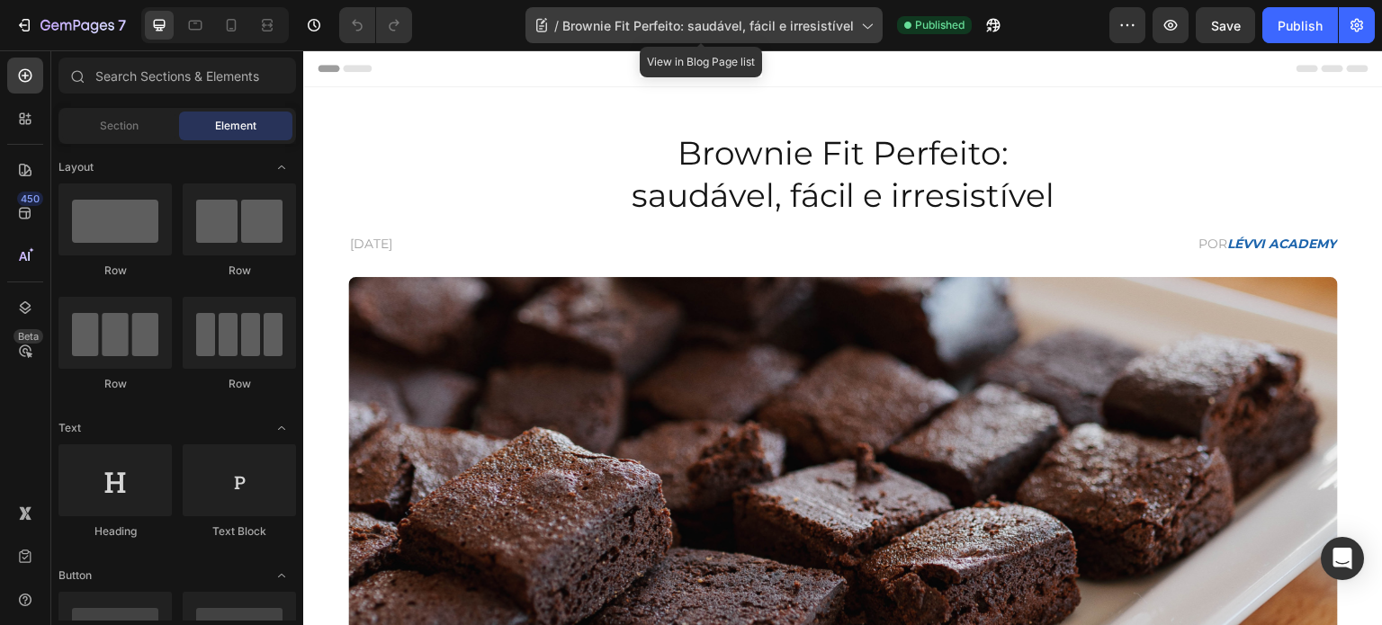
click at [868, 24] on icon at bounding box center [866, 25] width 18 height 18
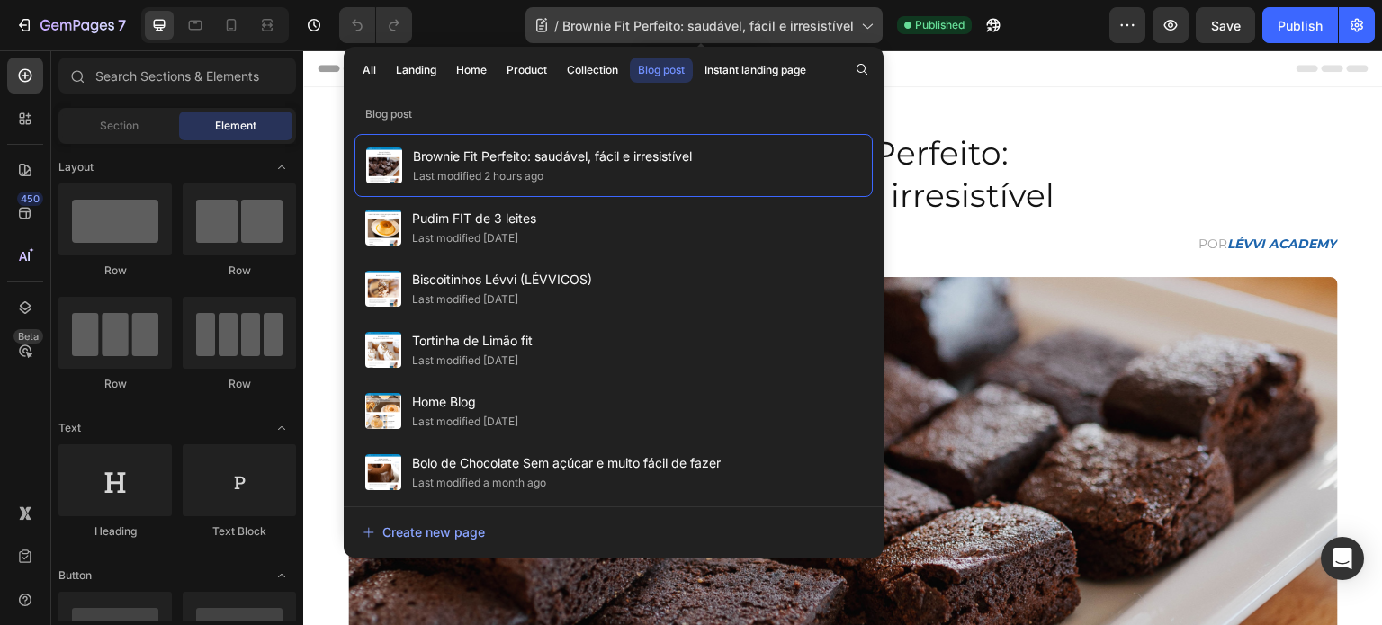
click at [812, 21] on span "Brownie Fit Perfeito: saudável, fácil e irresistível" at bounding box center [708, 25] width 292 height 19
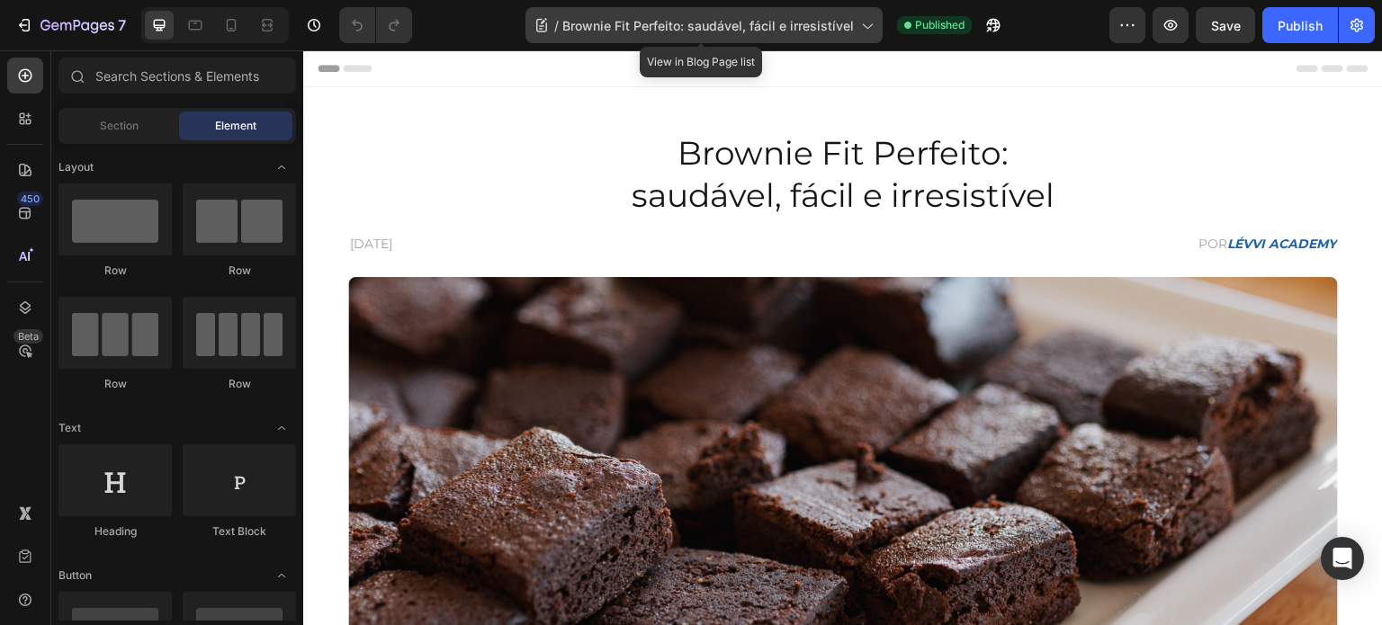
click at [540, 22] on icon at bounding box center [542, 25] width 18 height 18
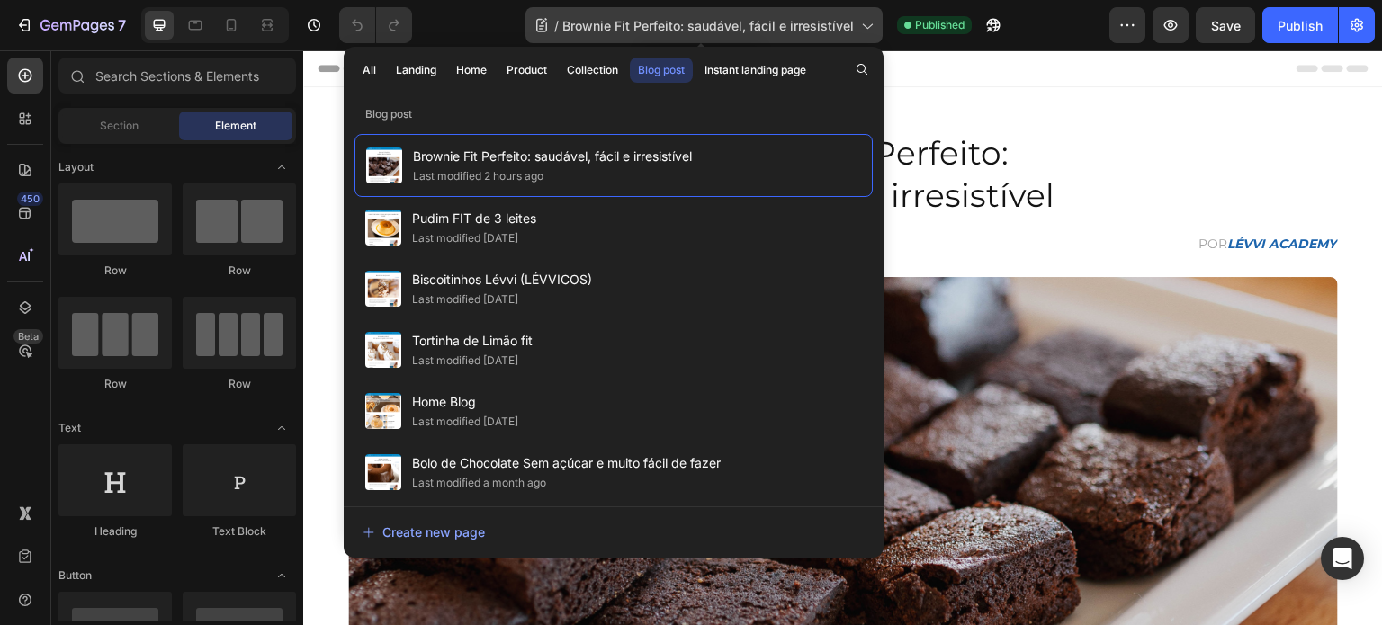
click at [540, 22] on icon at bounding box center [542, 25] width 18 height 18
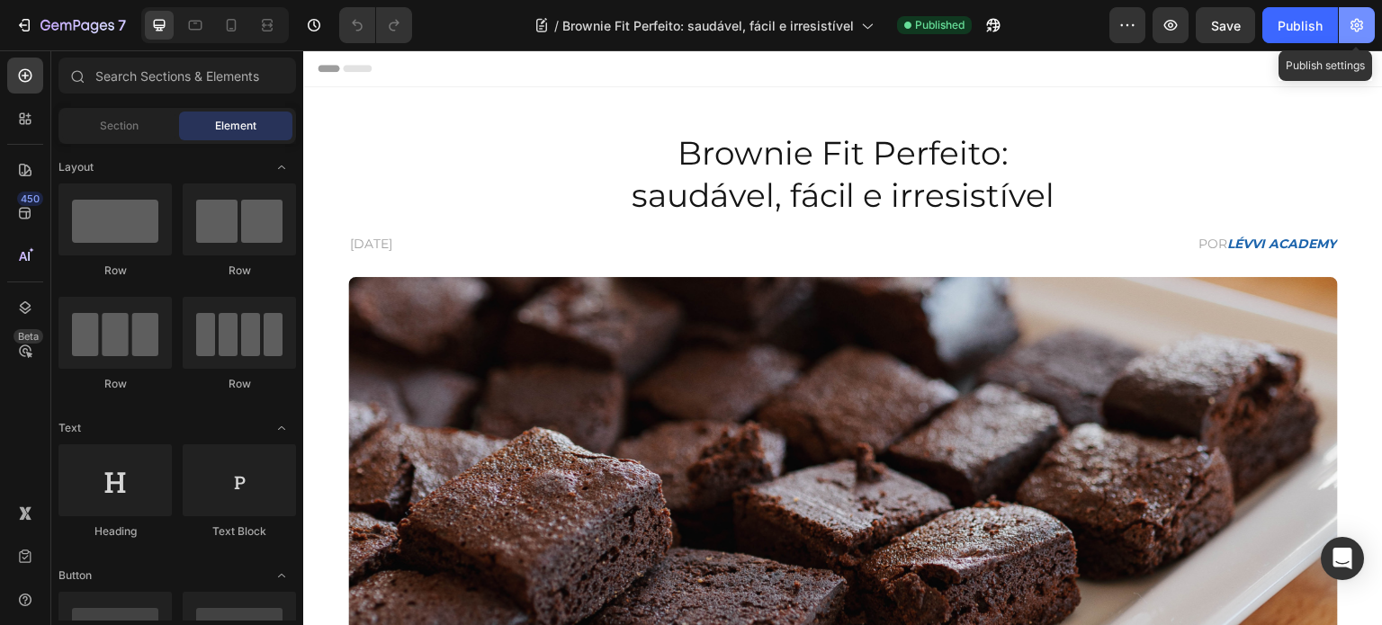
click at [1361, 22] on icon "button" at bounding box center [1357, 25] width 13 height 13
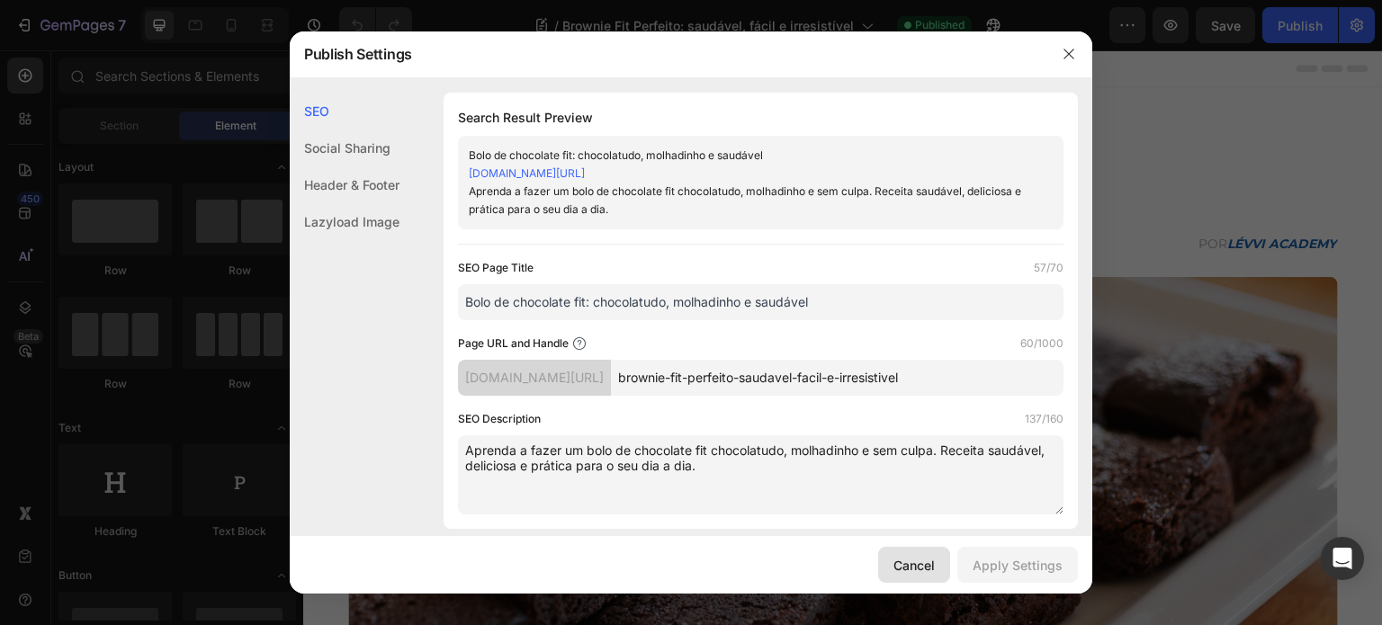
click at [926, 564] on div "Cancel" at bounding box center [913, 565] width 41 height 19
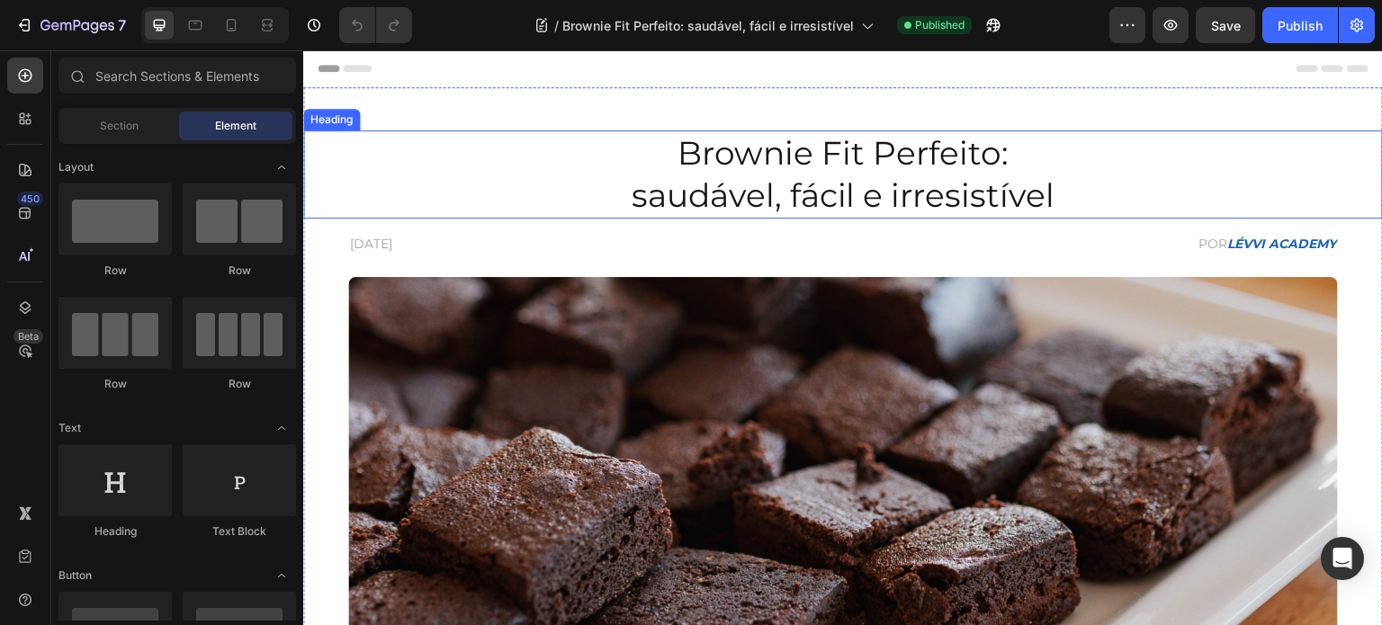
click at [786, 156] on h2 "Brownie Fit Perfeito: saudável, fácil e irresistível" at bounding box center [843, 174] width 990 height 88
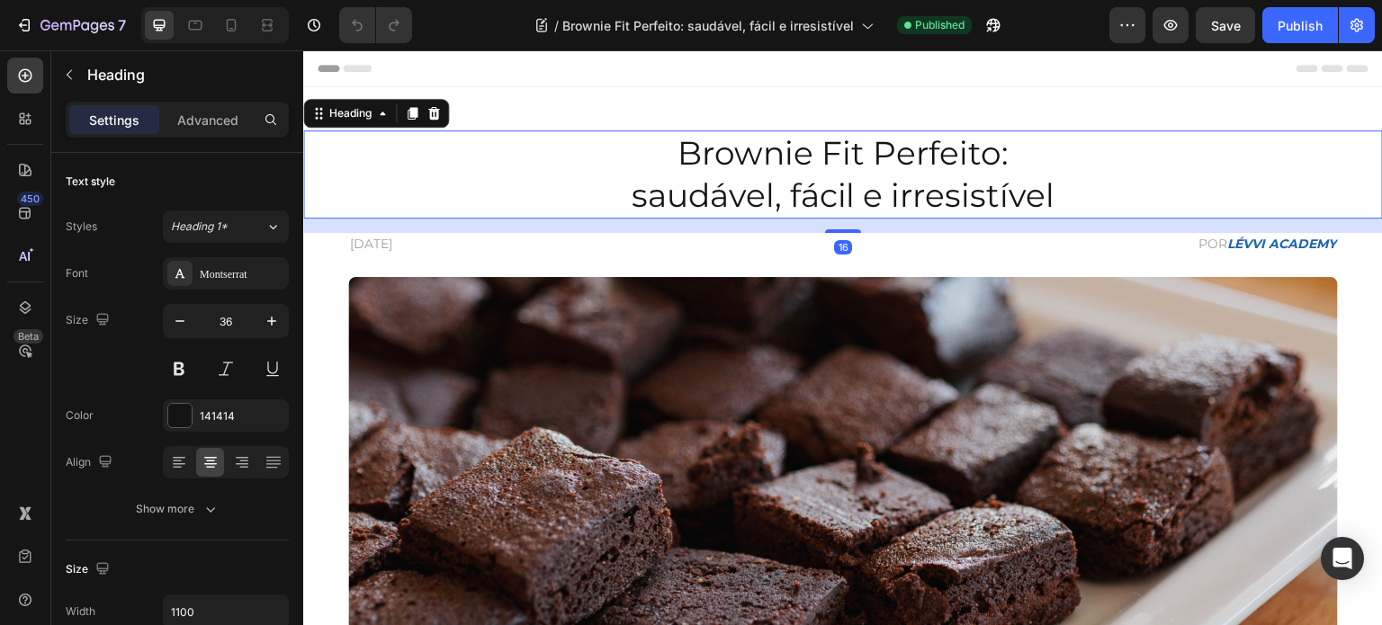
click at [782, 154] on h2 "Brownie Fit Perfeito: saudável, fácil e irresistível" at bounding box center [843, 174] width 990 height 88
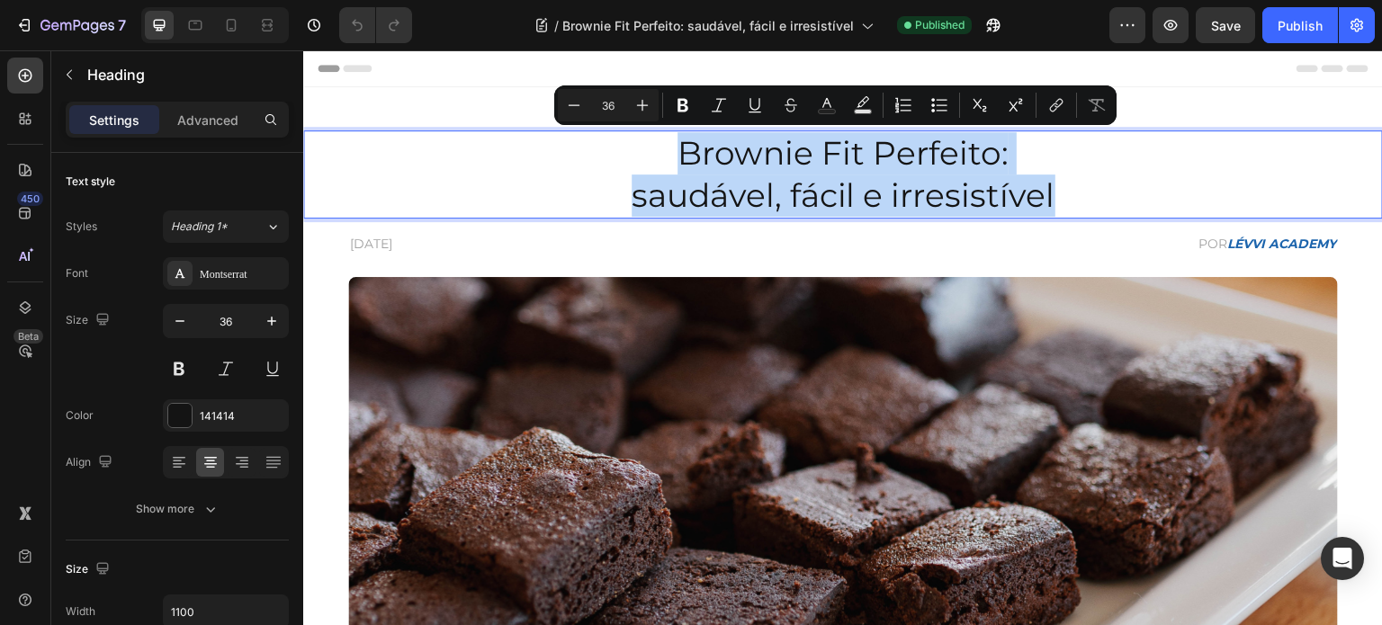
copy p "Brownie Fit Perfeito: saudável, fácil e irresistível"
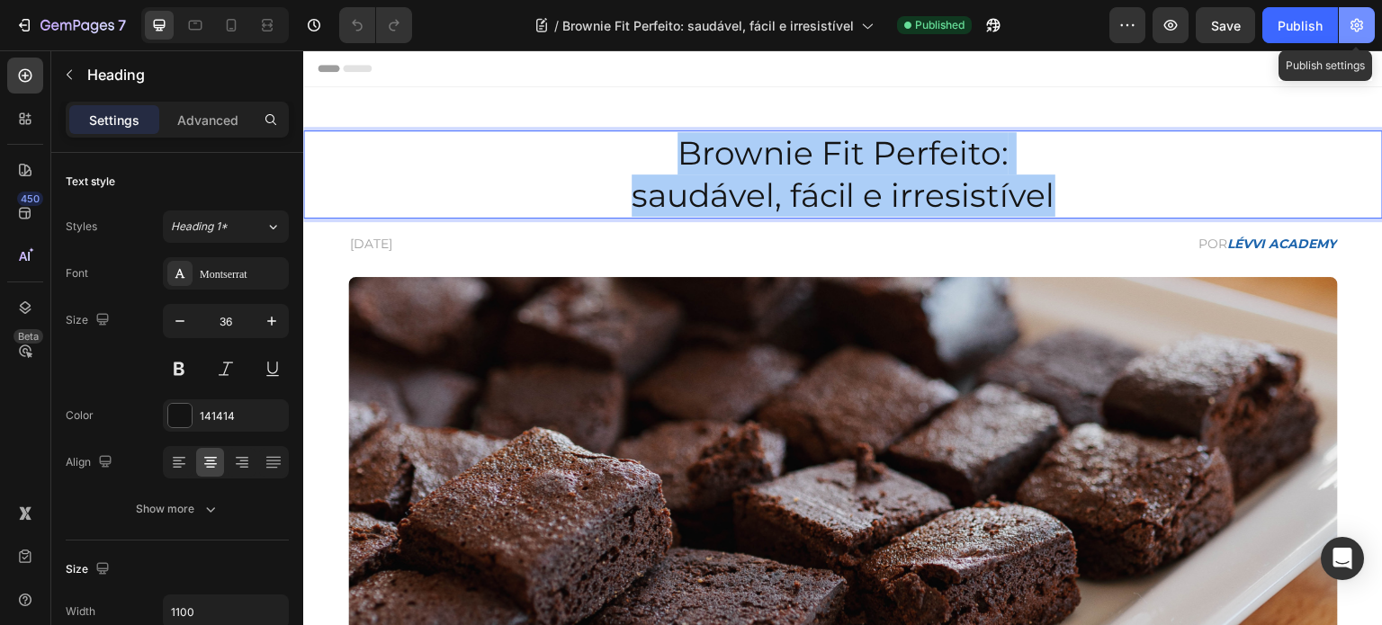
click at [1370, 26] on button "button" at bounding box center [1357, 25] width 36 height 36
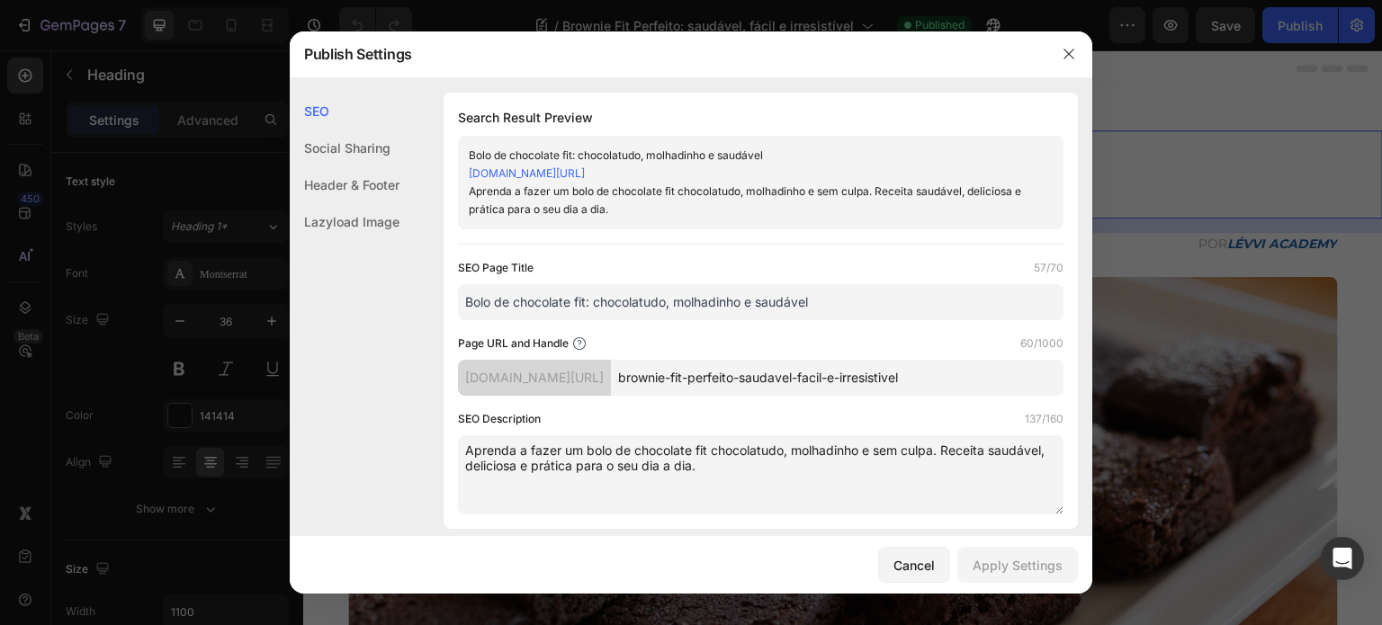
click at [625, 308] on input "Bolo de chocolate fit: chocolatudo, molhadinho e saudável" at bounding box center [761, 302] width 606 height 36
paste input "rownie Fit Perfeito: saudável, fácil e irresistí"
type input "Brownie Fit Perfeito: saudável, fácil e irresistível"
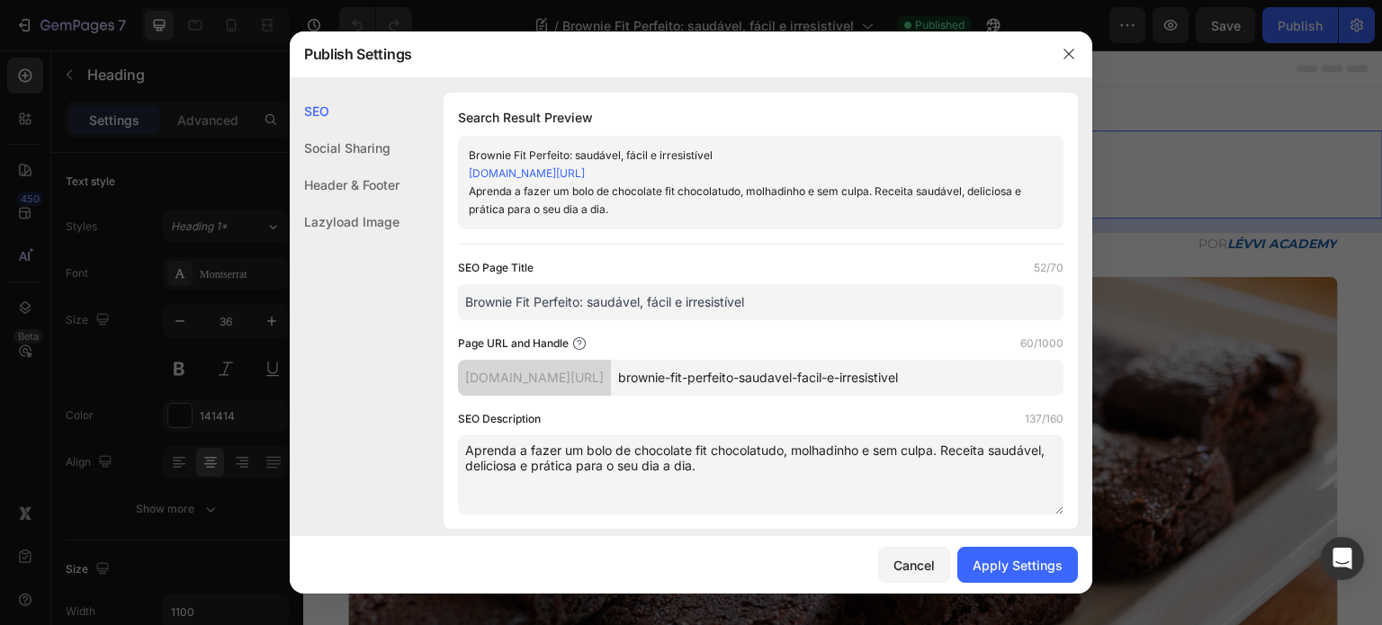
click at [796, 482] on textarea "Aprenda a fazer um bolo de chocolate fit chocolatudo, molhadinho e sem culpa. R…" at bounding box center [761, 474] width 606 height 79
paste textarea "Brownie Fit saudável, fácil e irresistível: descubra uma receita sem açúcar ref…"
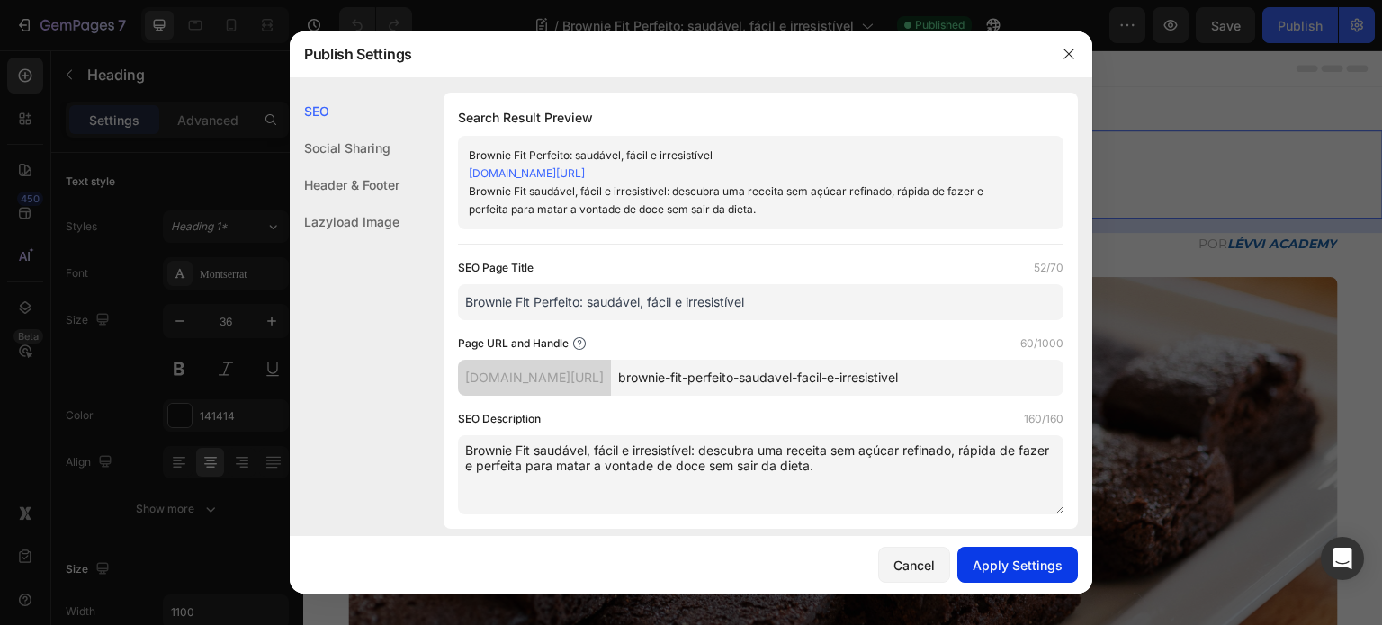
type textarea "Brownie Fit saudável, fácil e irresistível: descubra uma receita sem açúcar ref…"
click at [1006, 564] on div "Apply Settings" at bounding box center [1018, 565] width 90 height 19
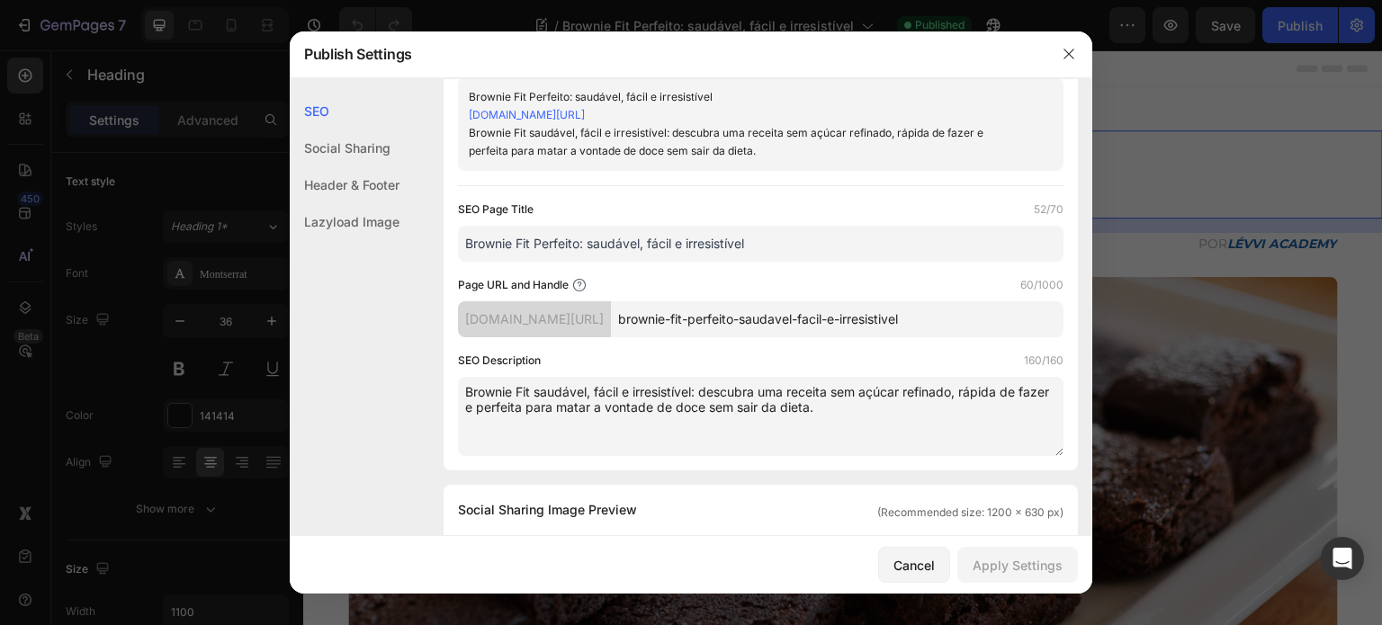
scroll to position [90, 0]
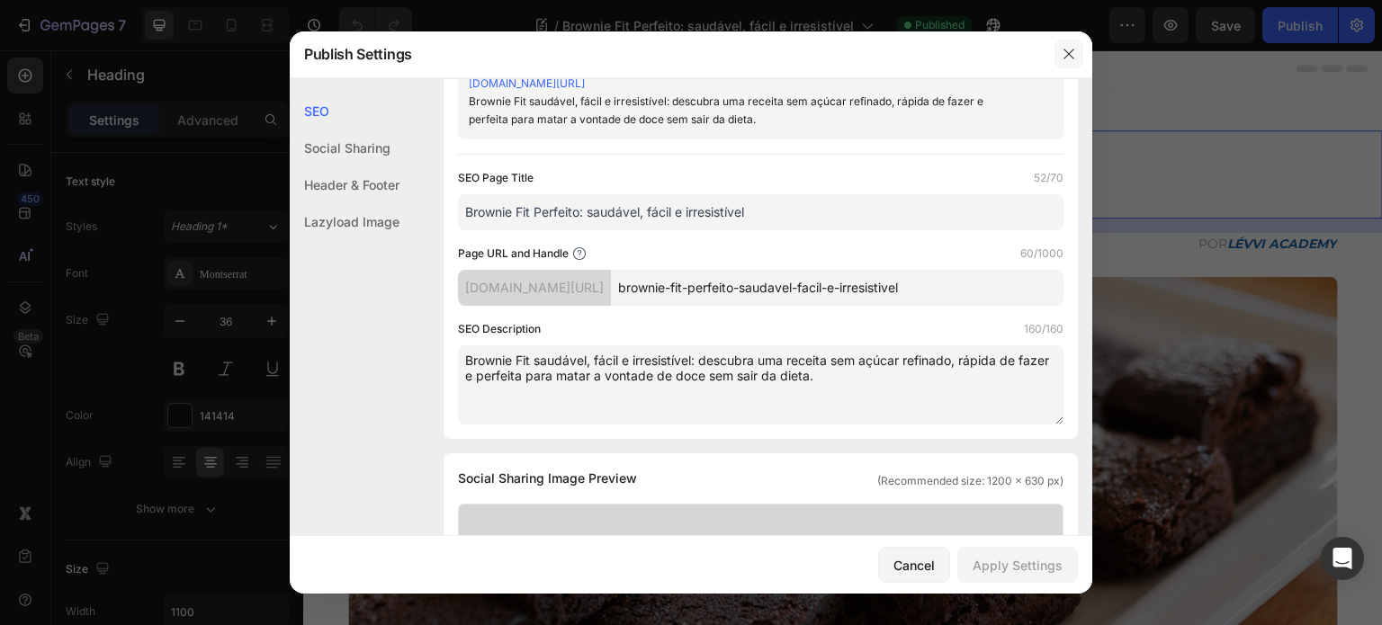
click at [1065, 55] on icon "button" at bounding box center [1069, 54] width 14 height 14
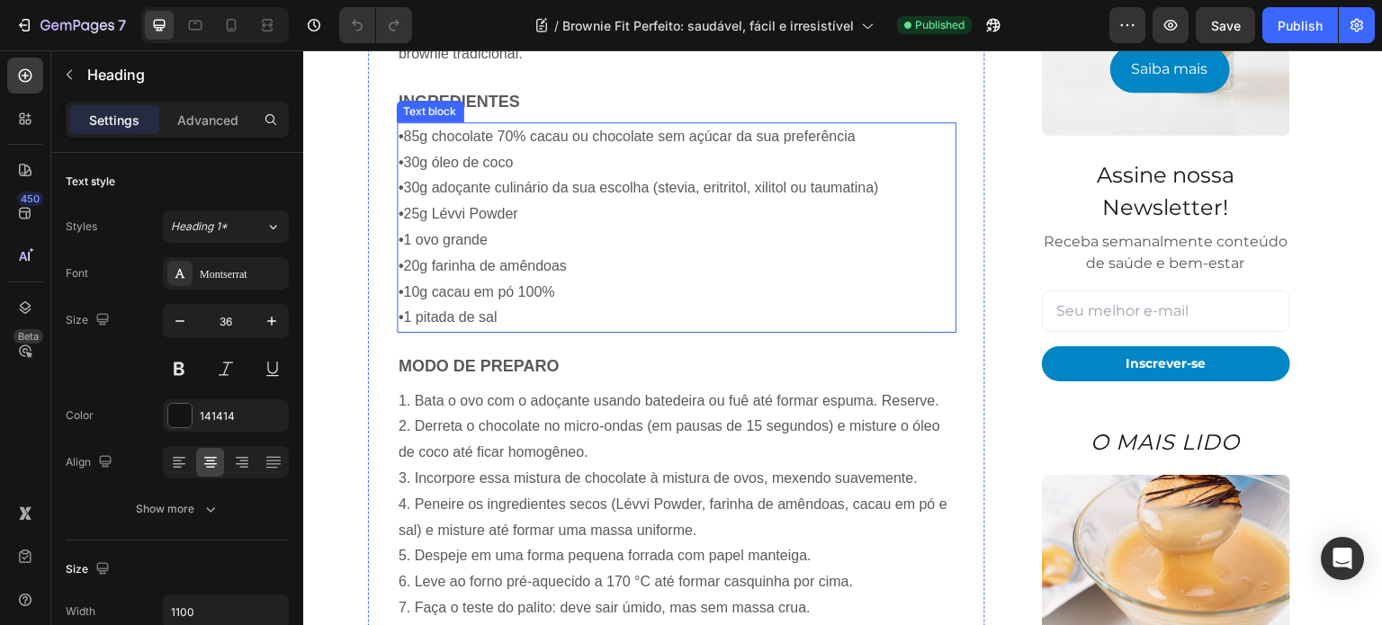
scroll to position [1170, 0]
